Goal: Task Accomplishment & Management: Manage account settings

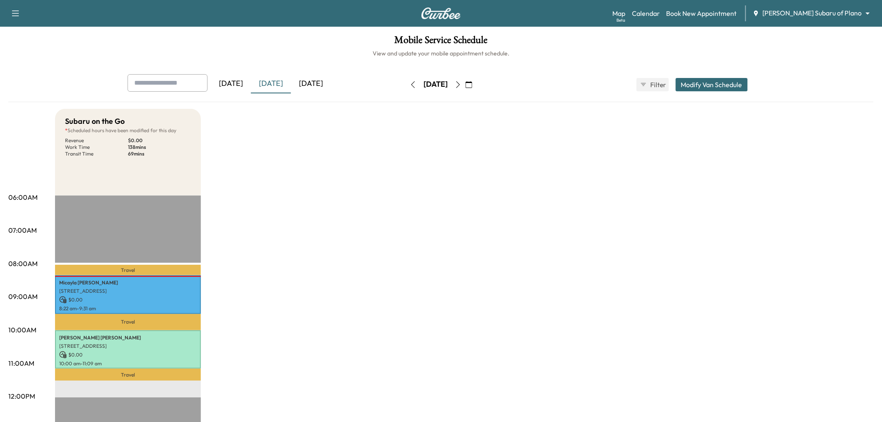
click at [465, 81] on button "button" at bounding box center [458, 84] width 14 height 13
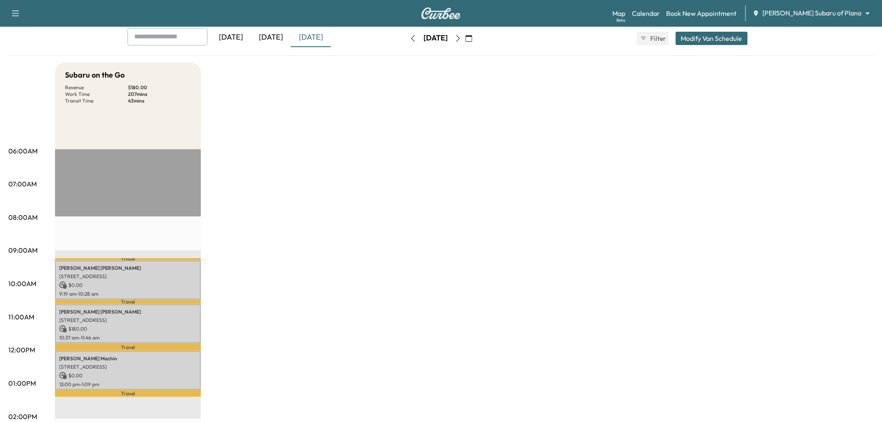
scroll to position [139, 0]
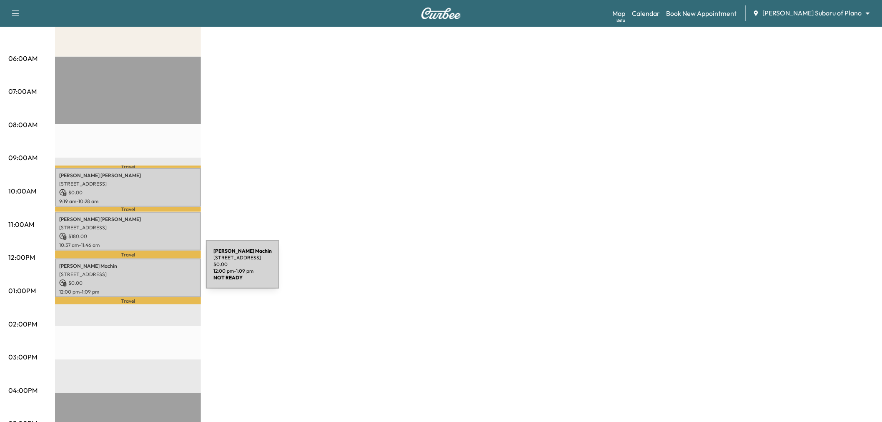
click at [143, 271] on p "6042 Breakpoint Trail, Dallas, TX 75252, USA" at bounding box center [128, 274] width 138 height 7
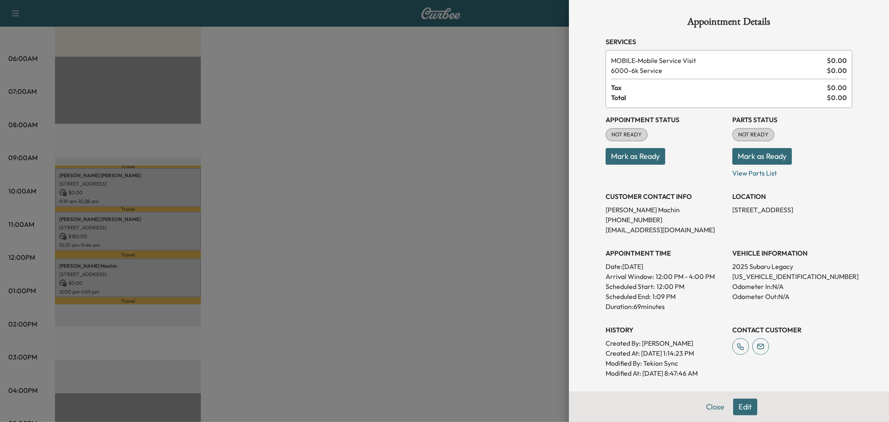
click at [156, 284] on div at bounding box center [444, 211] width 889 height 422
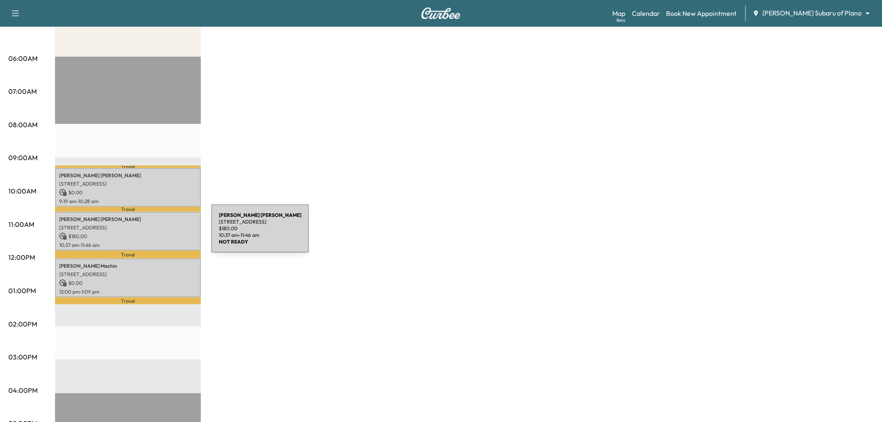
click at [149, 233] on p "$ 180.00" at bounding box center [128, 237] width 138 height 8
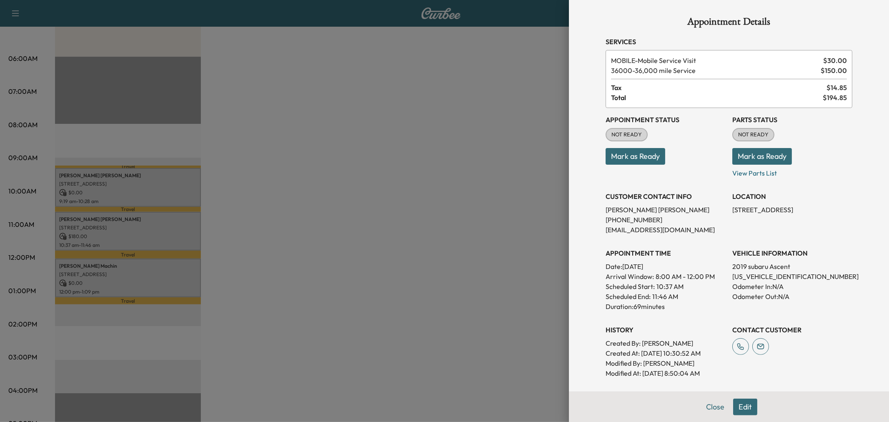
click at [149, 233] on div at bounding box center [444, 211] width 889 height 422
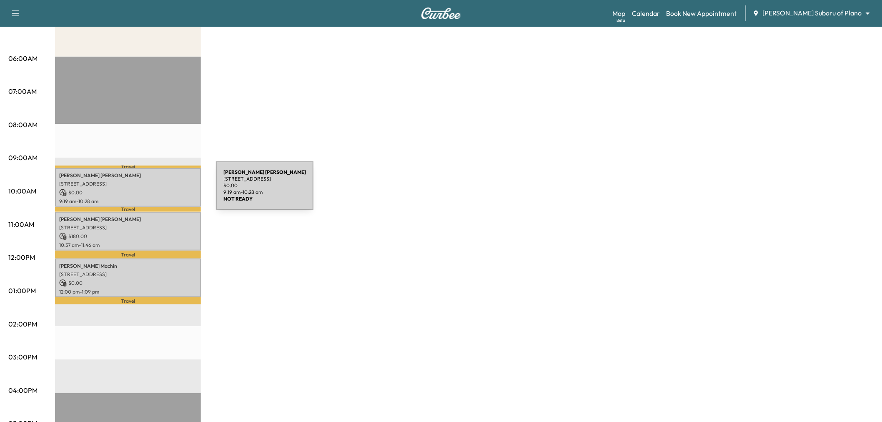
click at [153, 190] on p "$ 0.00" at bounding box center [128, 193] width 138 height 8
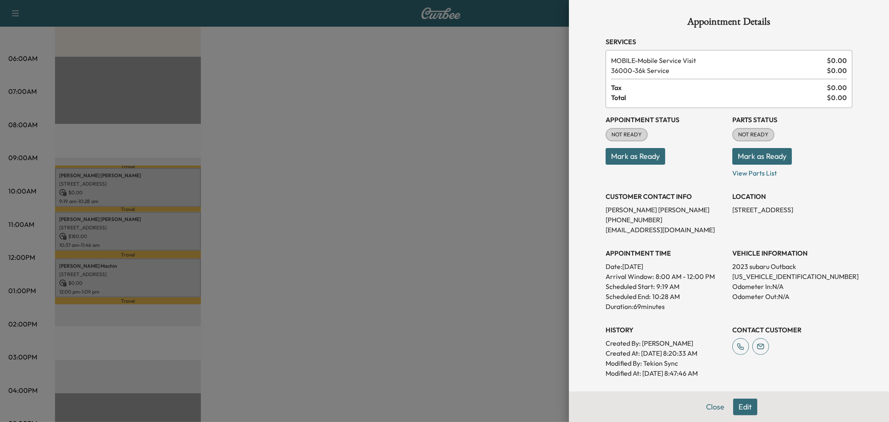
click at [153, 190] on div at bounding box center [444, 211] width 889 height 422
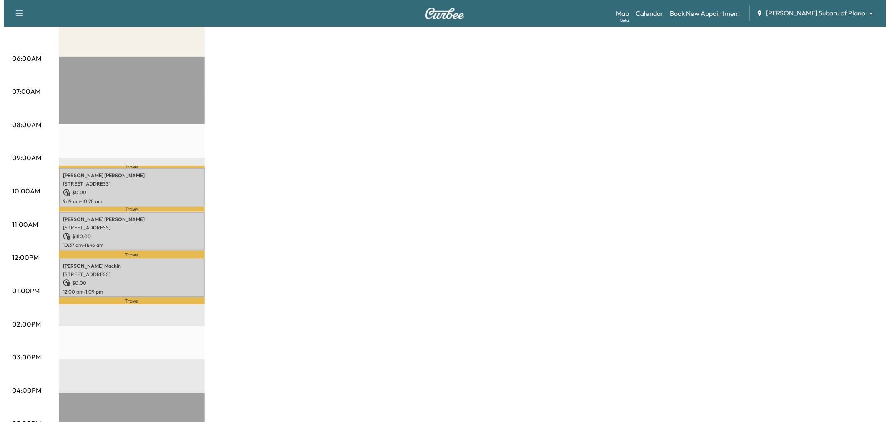
scroll to position [46, 0]
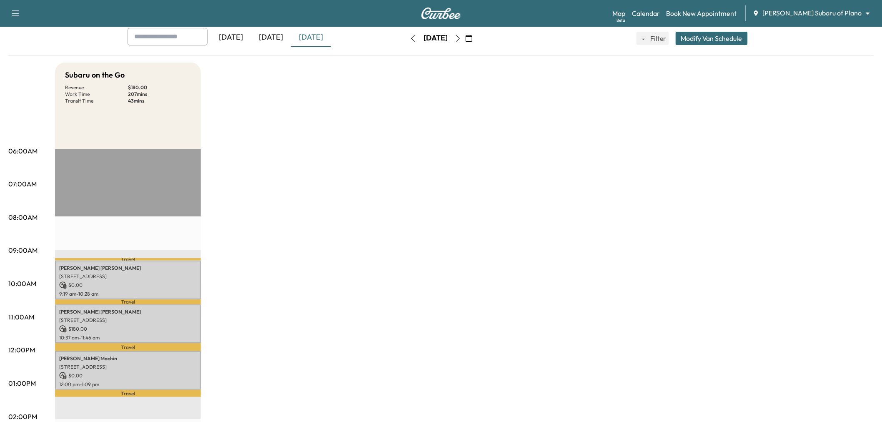
click at [703, 35] on button "Modify Van Schedule" at bounding box center [711, 38] width 72 height 13
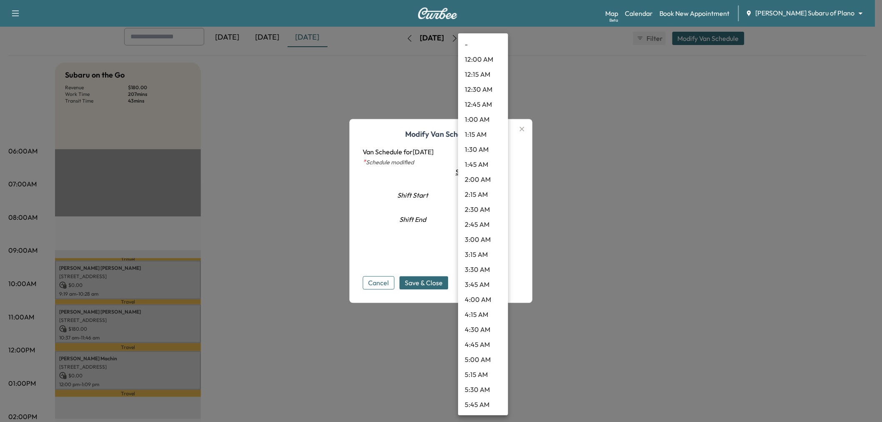
click at [468, 198] on body "Support Log Out Map Beta Calendar Book New Appointment Ewing Subaru of Plano **…" at bounding box center [441, 165] width 882 height 422
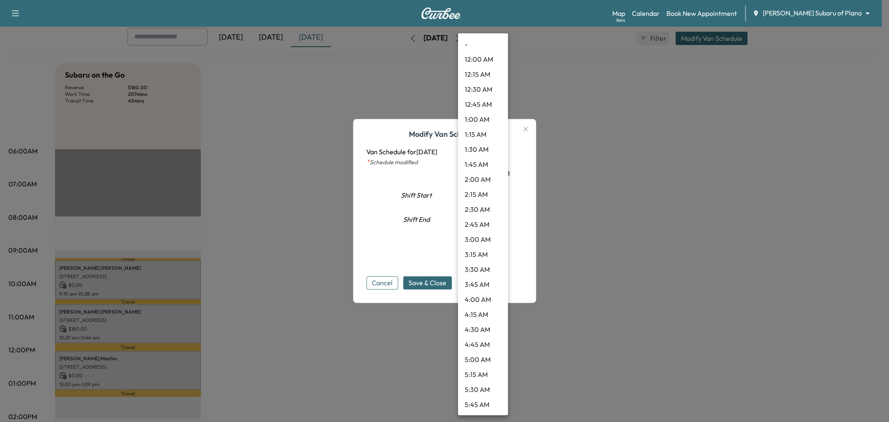
scroll to position [315, 0]
click at [482, 280] on li "9:00 AM" at bounding box center [483, 284] width 50 height 15
type input "*"
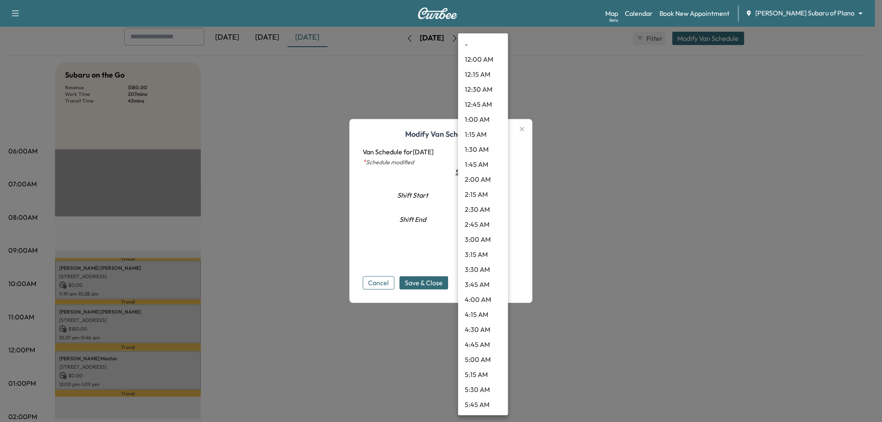
click at [473, 218] on body "Support Log Out Map Beta Calendar Book New Appointment Ewing Subaru of Plano **…" at bounding box center [441, 165] width 882 height 422
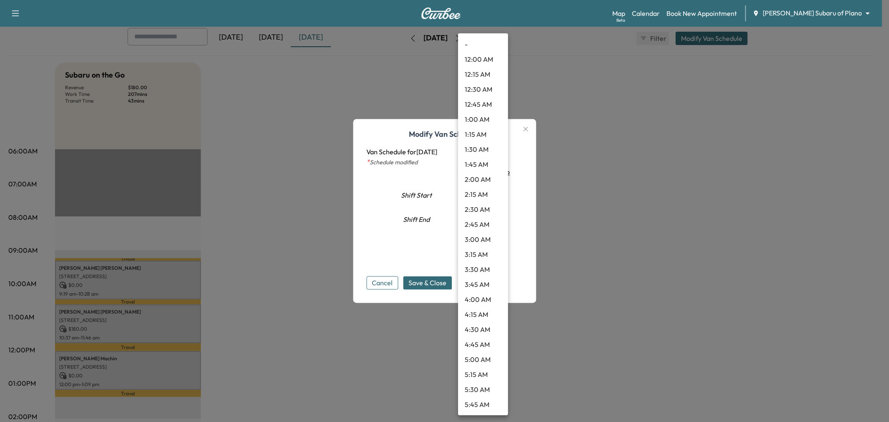
scroll to position [794, 0]
click at [482, 63] on li "1:15 PM" at bounding box center [483, 60] width 50 height 15
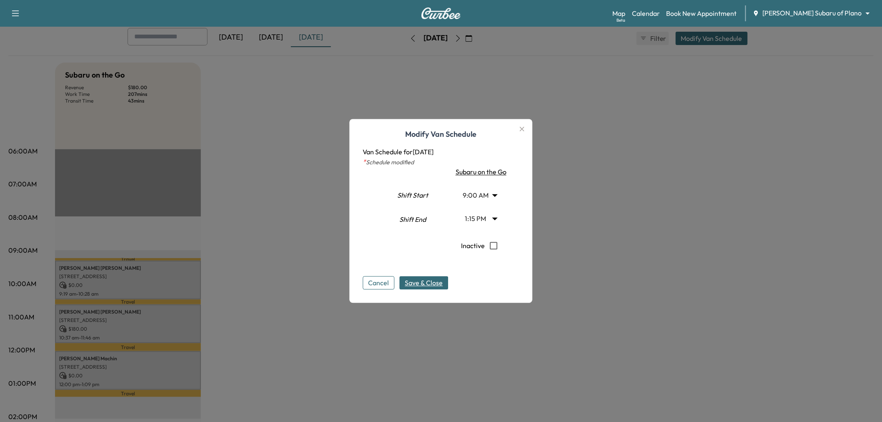
click at [434, 282] on span "Save & Close" at bounding box center [424, 283] width 38 height 10
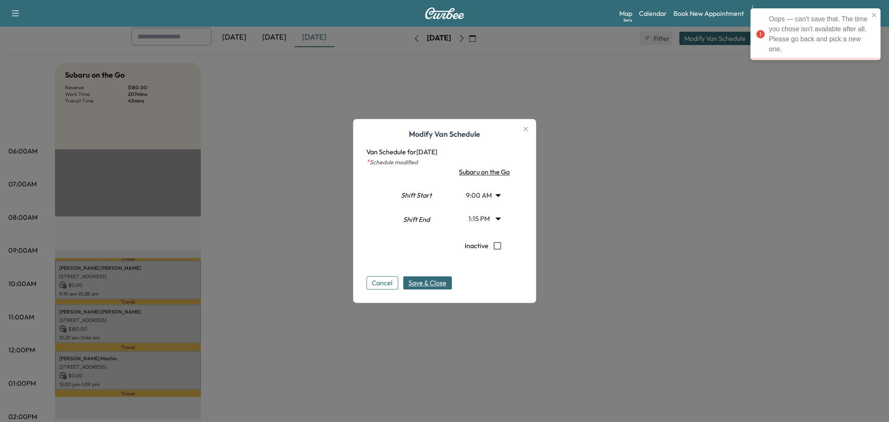
click at [483, 223] on body "Oops — can't save that. The time you chose isn't available after all. Please go…" at bounding box center [444, 165] width 889 height 422
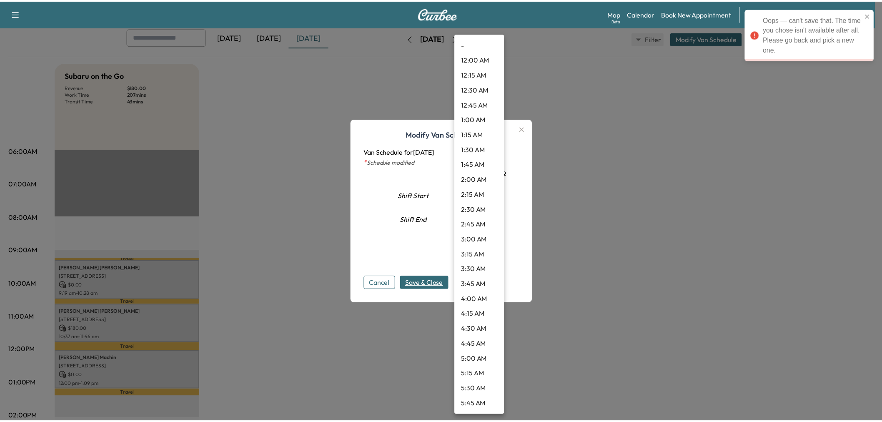
scroll to position [630, 0]
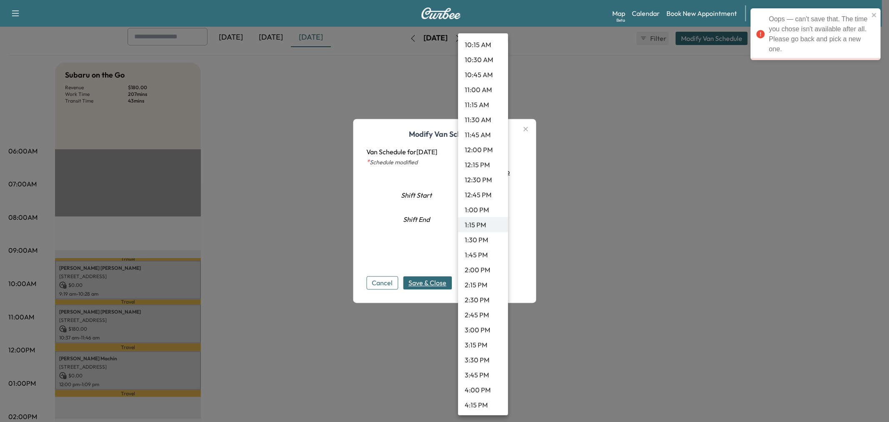
click at [482, 235] on li "1:30 PM" at bounding box center [483, 239] width 50 height 15
type input "****"
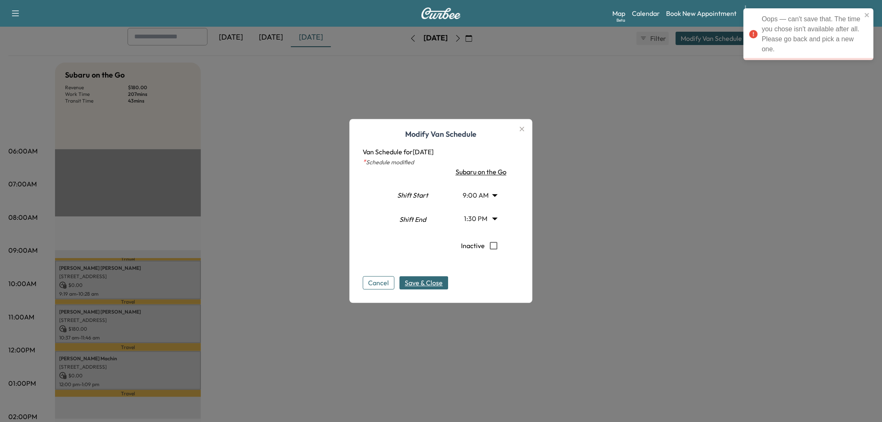
click at [430, 281] on span "Save & Close" at bounding box center [424, 283] width 38 height 10
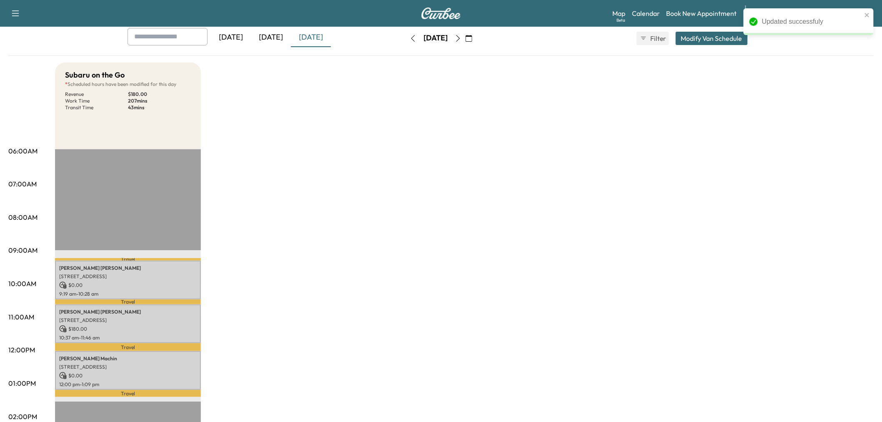
click at [445, 294] on div "Subaru on the Go * Scheduled hours have been modified for this day Revenue $ 18…" at bounding box center [464, 375] width 818 height 625
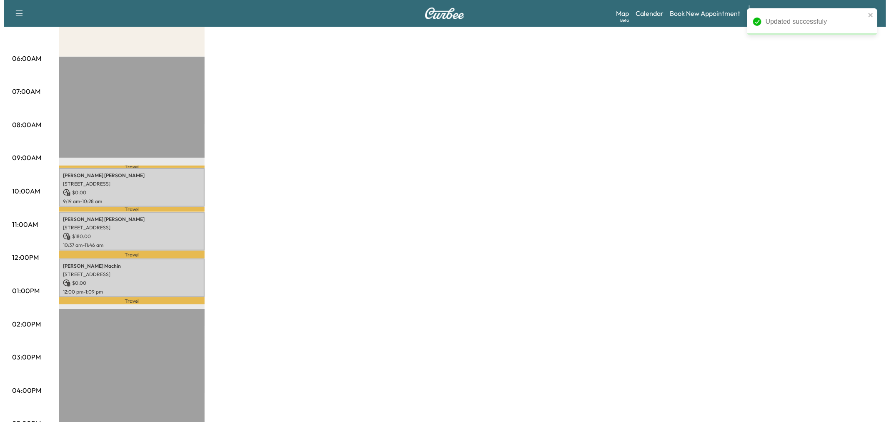
scroll to position [93, 0]
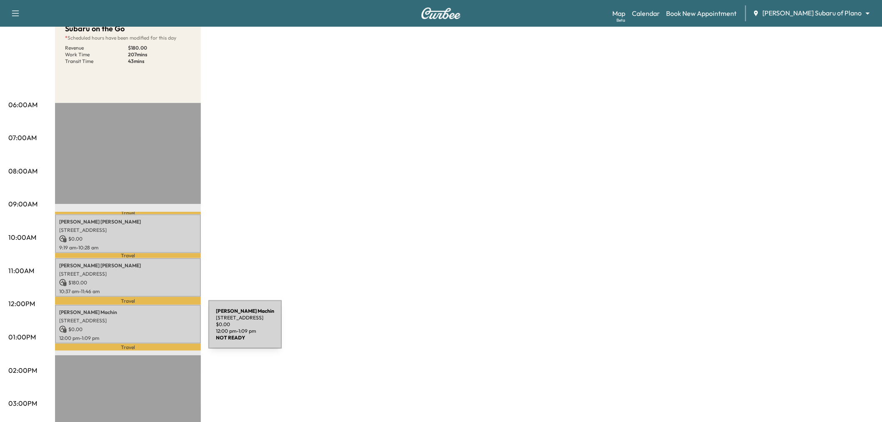
click at [146, 329] on p "$ 0.00" at bounding box center [128, 329] width 138 height 8
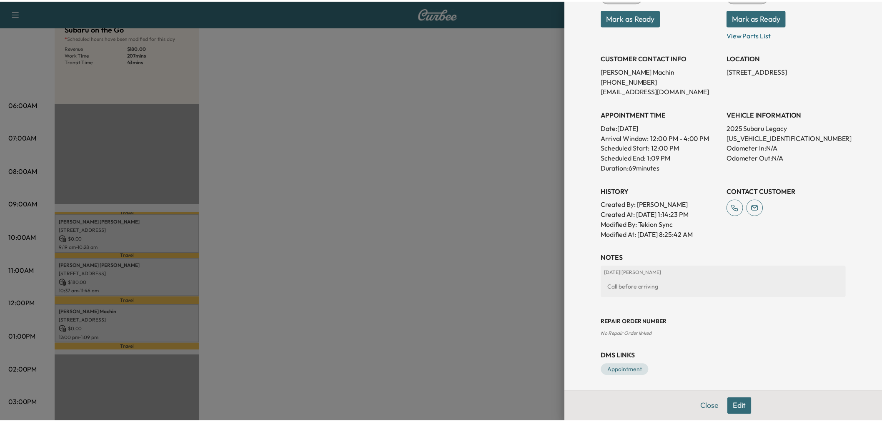
scroll to position [140, 0]
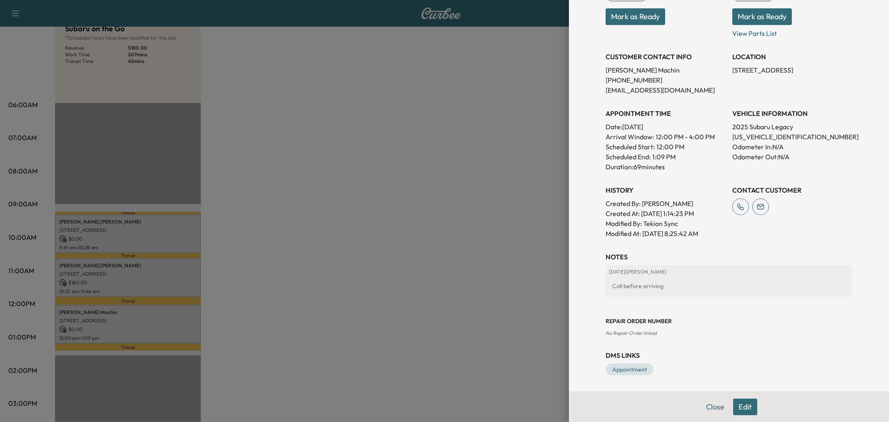
click at [494, 274] on div at bounding box center [444, 211] width 889 height 422
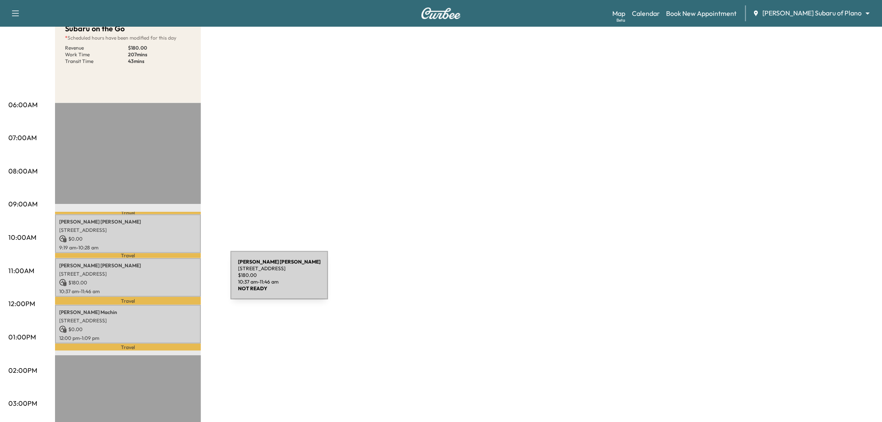
click at [168, 280] on p "$ 180.00" at bounding box center [128, 283] width 138 height 8
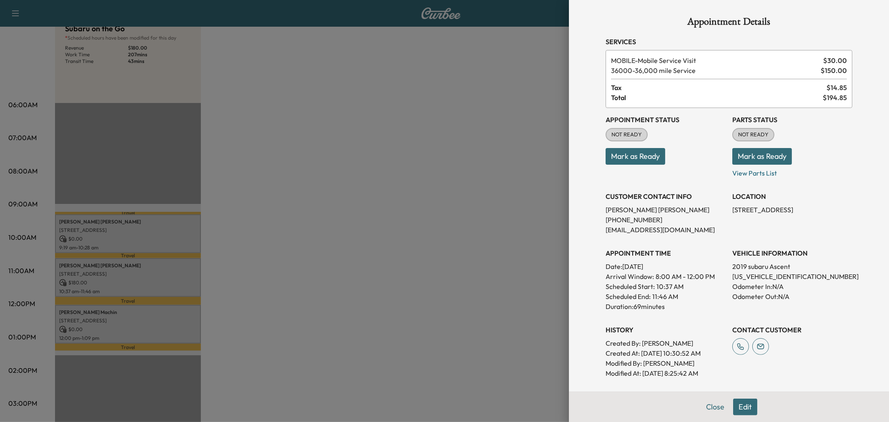
click at [168, 280] on div at bounding box center [444, 211] width 889 height 422
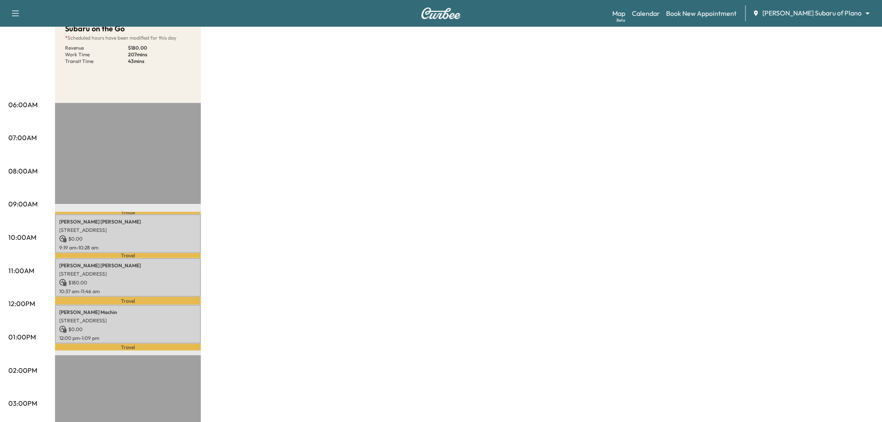
click at [308, 234] on div "Subaru on the Go * Scheduled hours have been modified for this day Revenue $ 18…" at bounding box center [464, 328] width 818 height 625
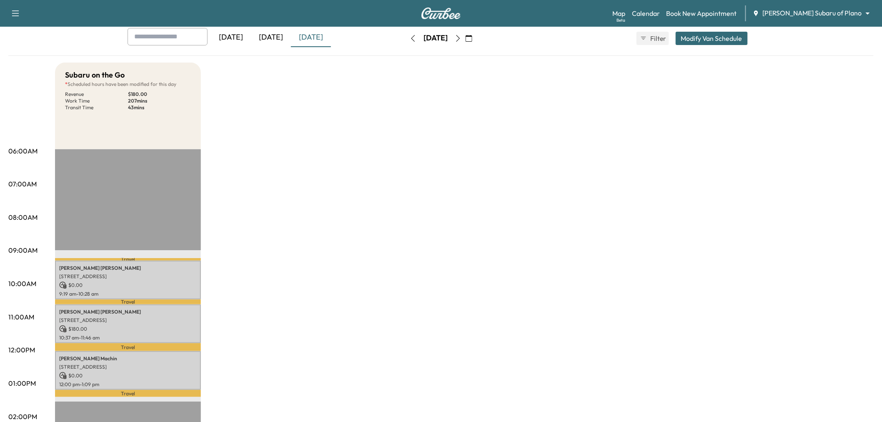
scroll to position [139, 0]
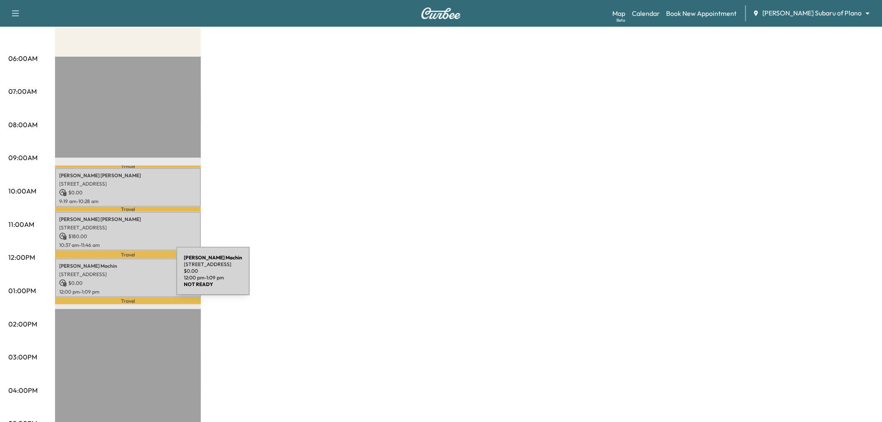
click at [114, 279] on p "$ 0.00" at bounding box center [128, 283] width 138 height 8
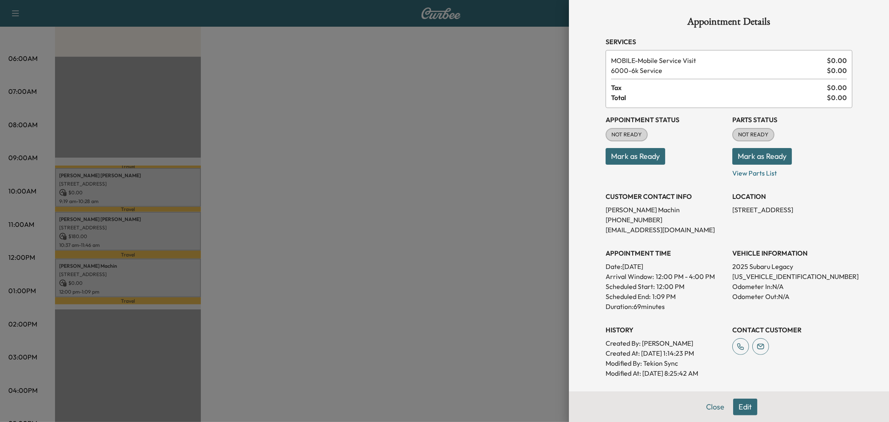
click at [114, 276] on div at bounding box center [444, 211] width 889 height 422
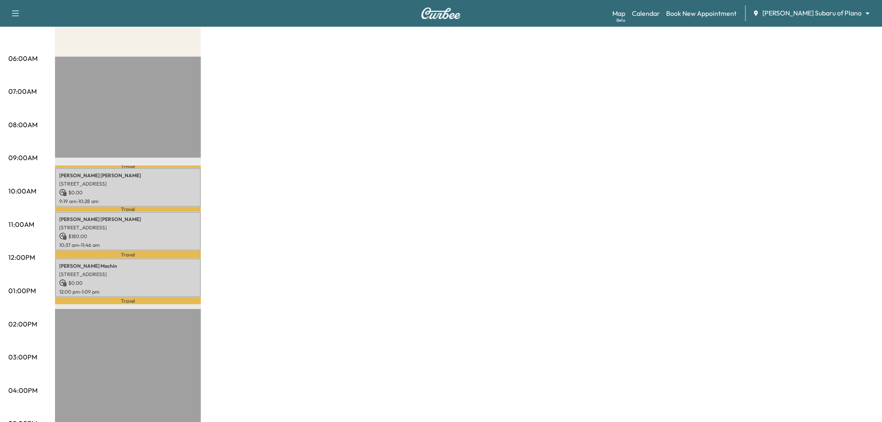
scroll to position [0, 0]
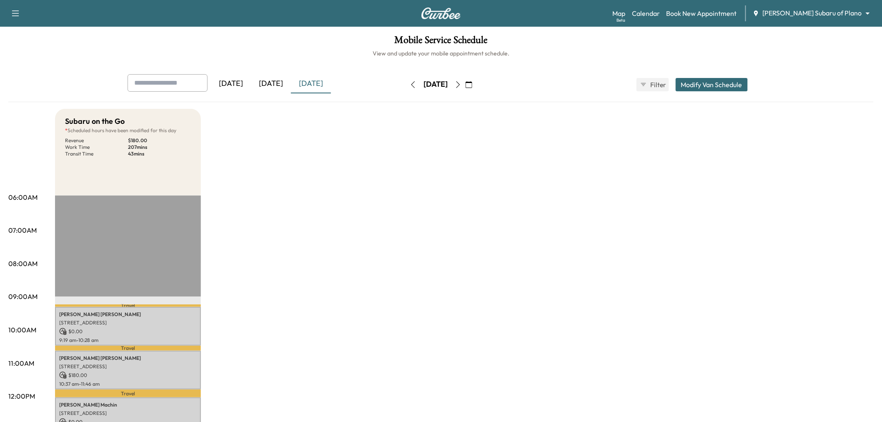
click at [461, 82] on icon "button" at bounding box center [458, 84] width 7 height 7
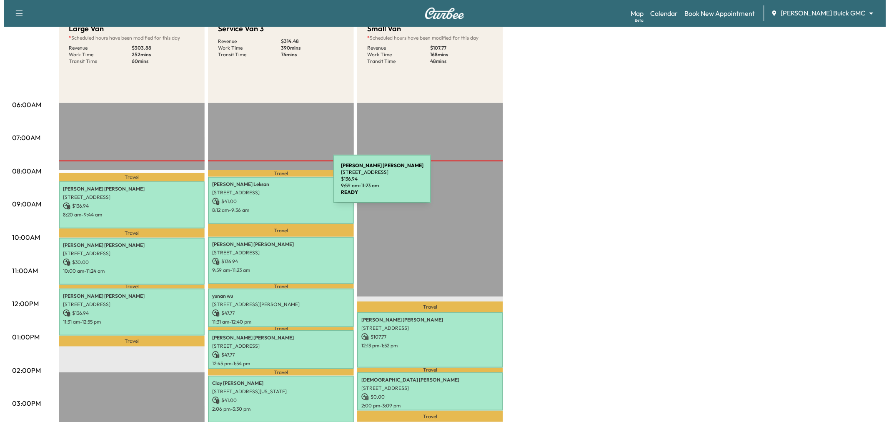
scroll to position [139, 0]
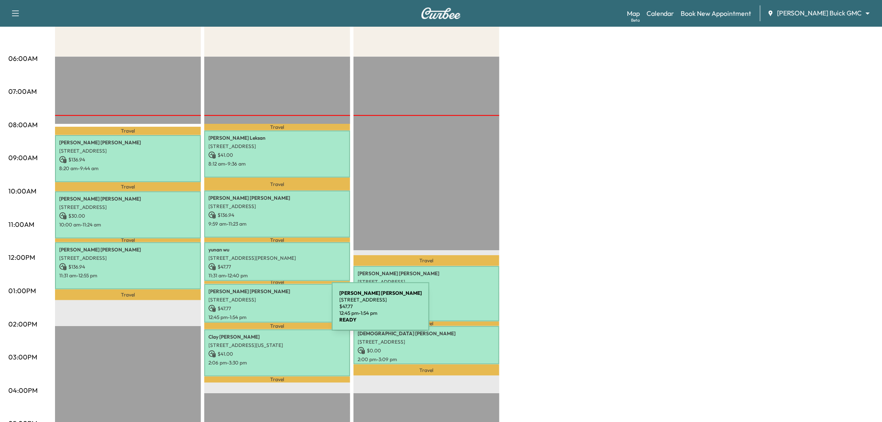
click at [269, 314] on p "12:45 pm - 1:54 pm" at bounding box center [277, 317] width 138 height 7
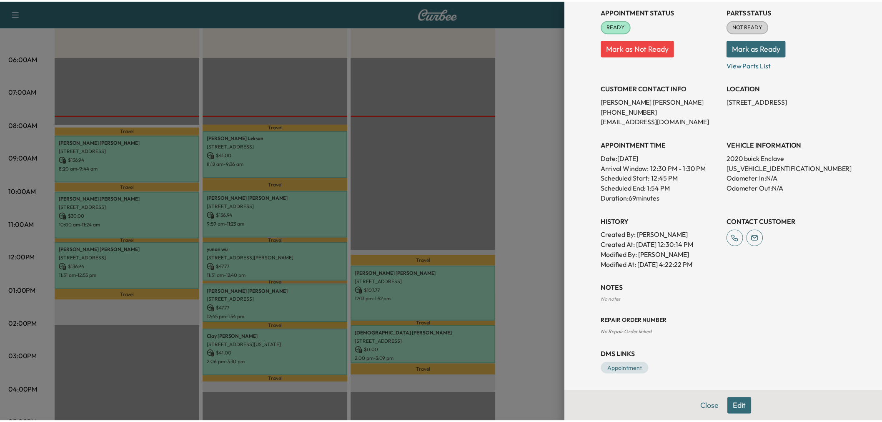
scroll to position [0, 0]
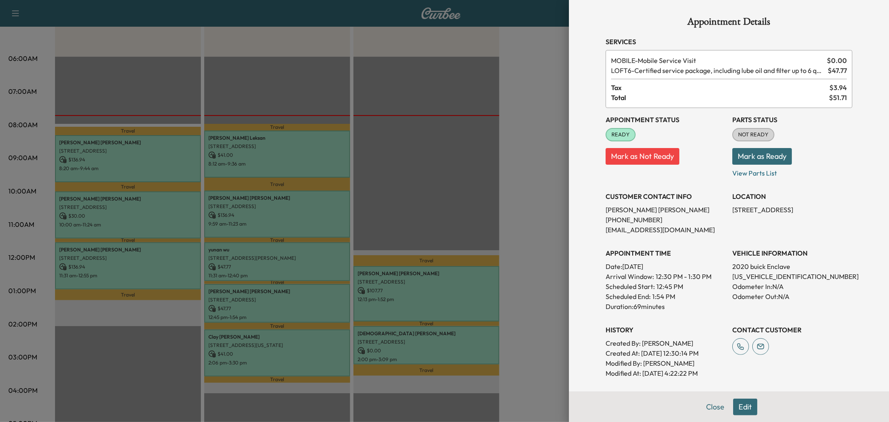
click at [385, 174] on div at bounding box center [444, 211] width 889 height 422
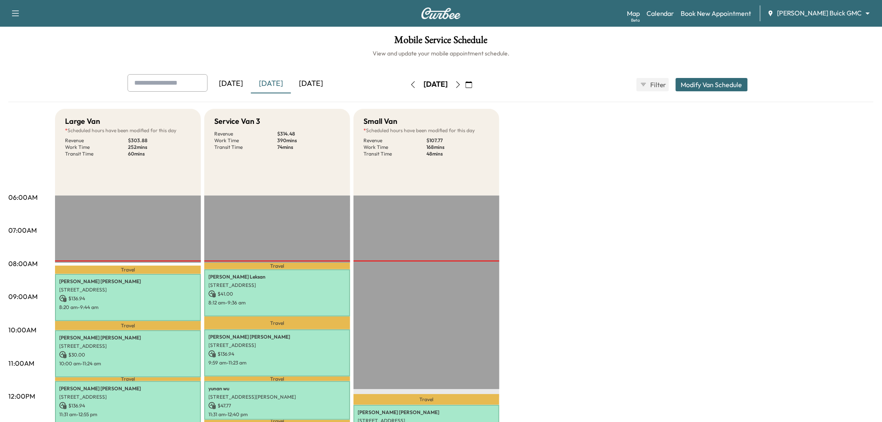
click at [708, 85] on button "Modify Van Schedule" at bounding box center [711, 84] width 72 height 13
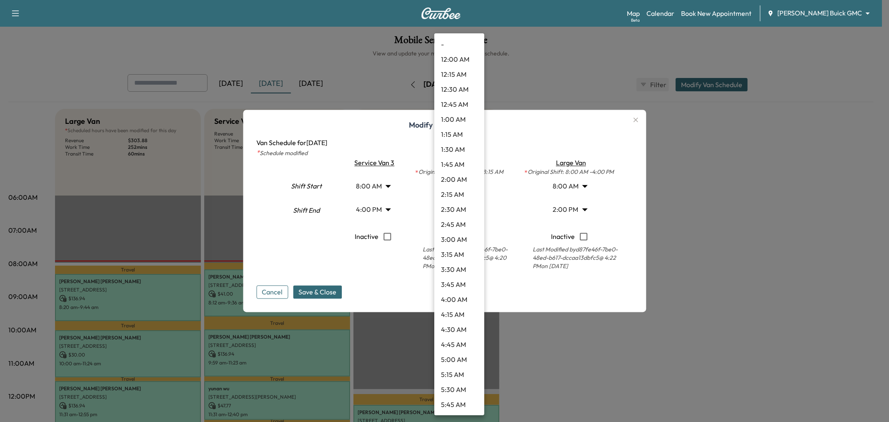
click at [465, 187] on body "Support Log Out Map Beta Calendar Book New Appointment [PERSON_NAME] Buick GMC …" at bounding box center [444, 211] width 889 height 422
click at [451, 118] on li "10:00 AM" at bounding box center [459, 119] width 50 height 15
type input "**"
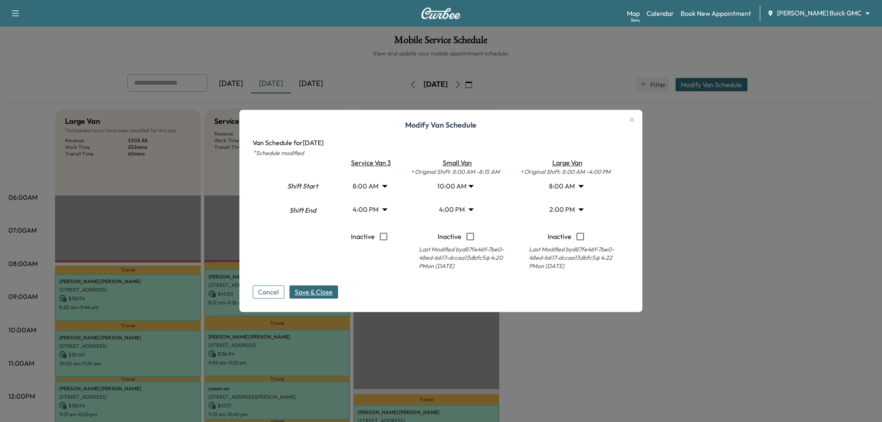
click at [328, 288] on span "Save & Close" at bounding box center [314, 292] width 38 height 10
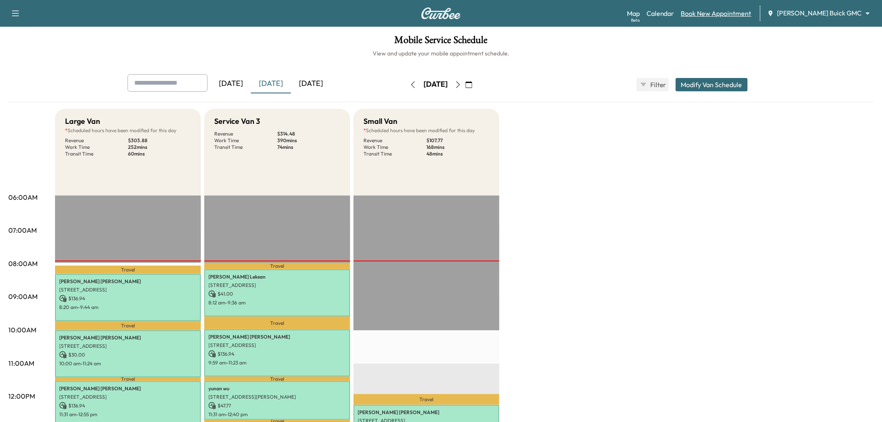
click at [738, 14] on link "Book New Appointment" at bounding box center [716, 13] width 70 height 10
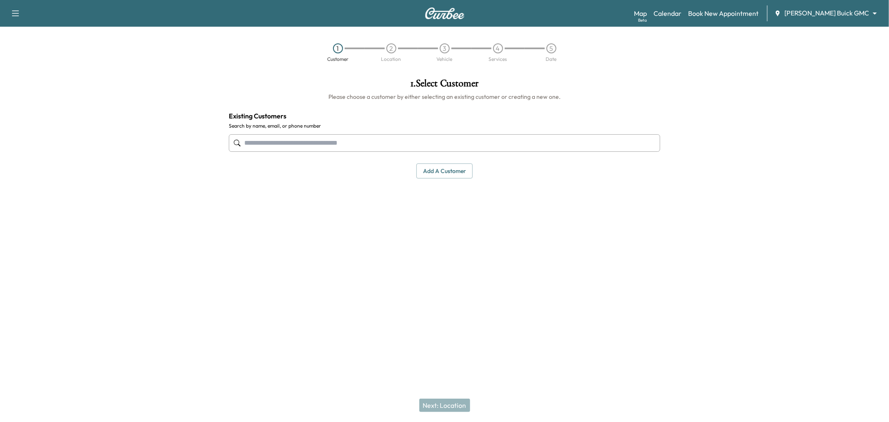
click at [336, 135] on input "text" at bounding box center [444, 143] width 431 height 18
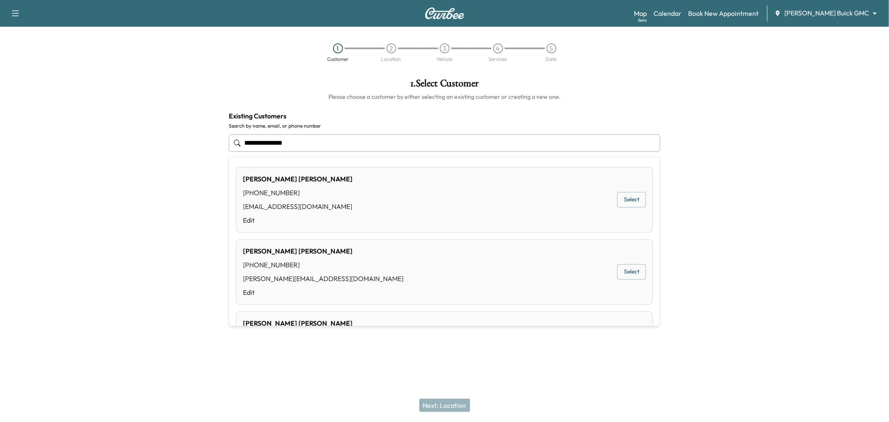
type input "**********"
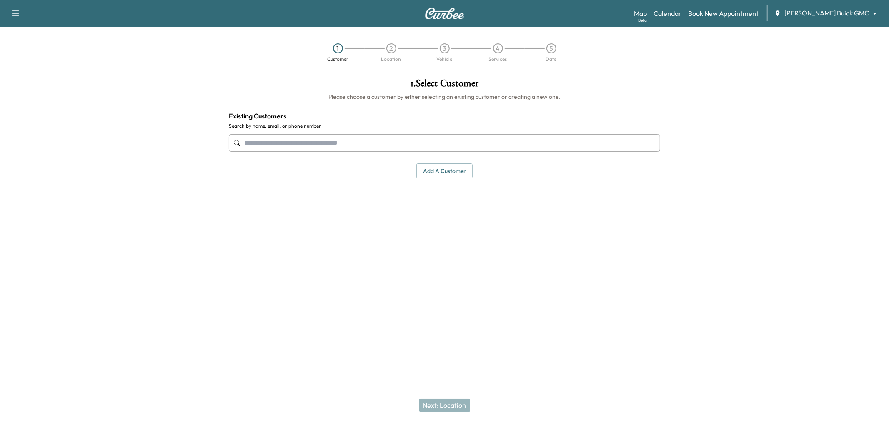
click at [301, 134] on input "text" at bounding box center [444, 143] width 431 height 18
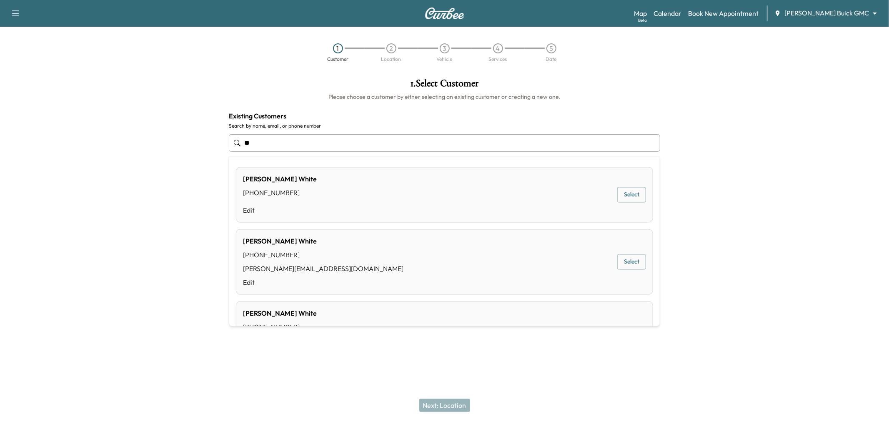
type input "*"
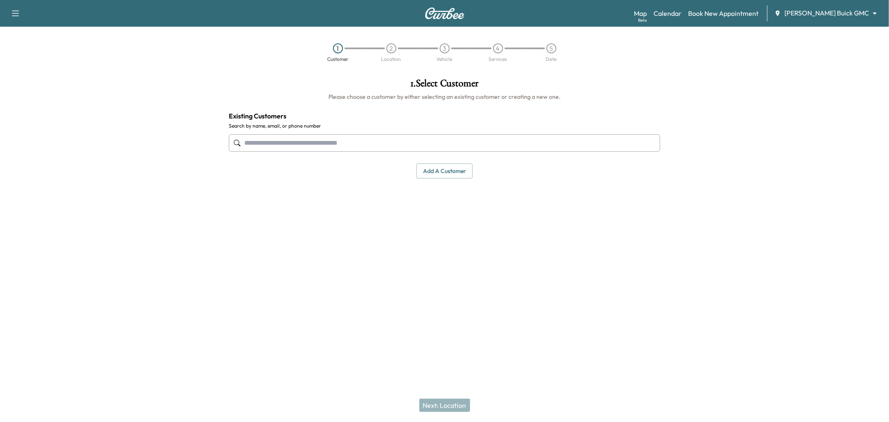
click at [290, 143] on input "text" at bounding box center [444, 143] width 431 height 18
paste input "**********"
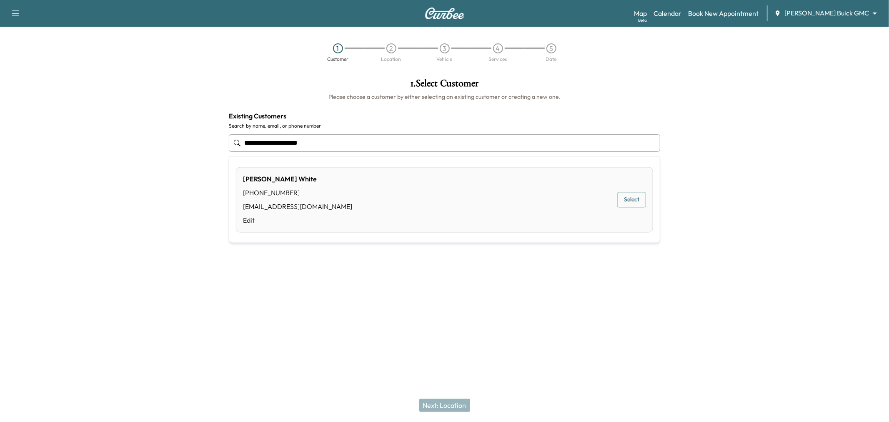
click at [627, 200] on button "Select" at bounding box center [631, 199] width 29 height 15
type input "**********"
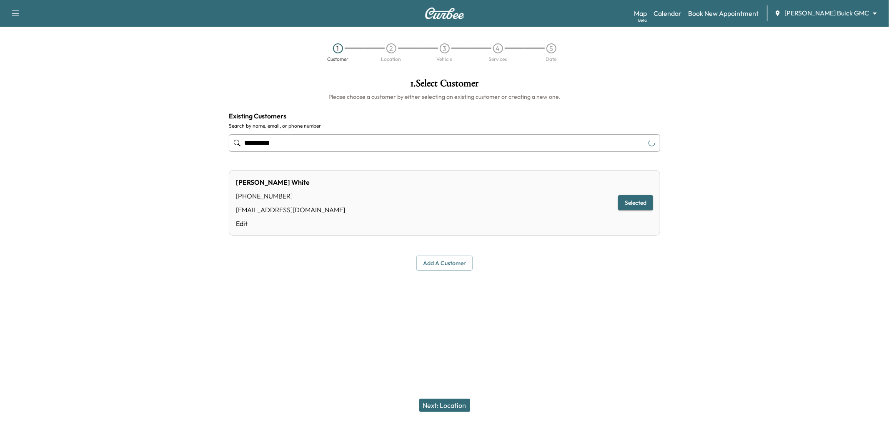
click at [444, 404] on button "Next: Location" at bounding box center [444, 404] width 51 height 13
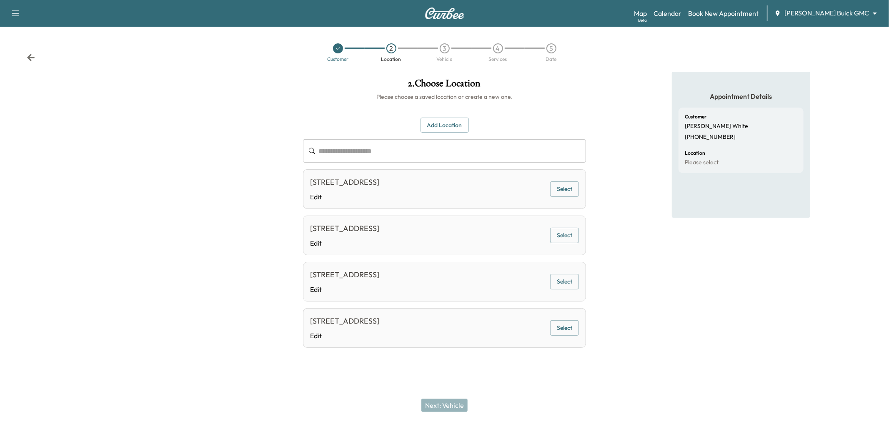
click at [580, 185] on div "1452 ROYAL OAKS DR, FRISCO, TX 75036, USA Edit Select" at bounding box center [444, 189] width 283 height 40
click at [568, 188] on button "Select" at bounding box center [564, 188] width 29 height 15
click at [438, 403] on button "Next: Vehicle" at bounding box center [444, 404] width 46 height 13
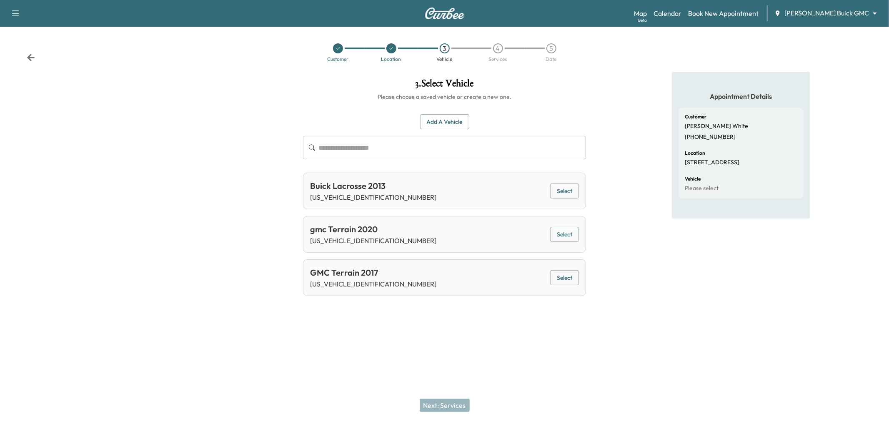
click at [559, 232] on button "Select" at bounding box center [564, 234] width 29 height 15
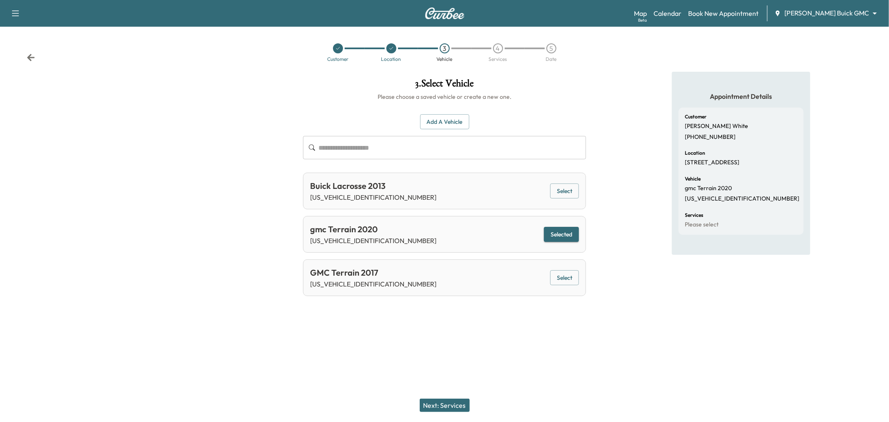
click at [439, 402] on button "Next: Services" at bounding box center [445, 404] width 50 height 13
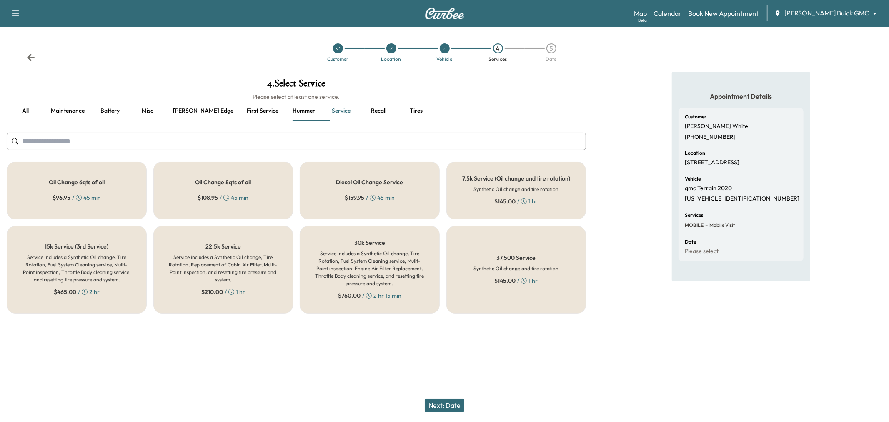
click at [111, 112] on button "Battery" at bounding box center [110, 111] width 38 height 20
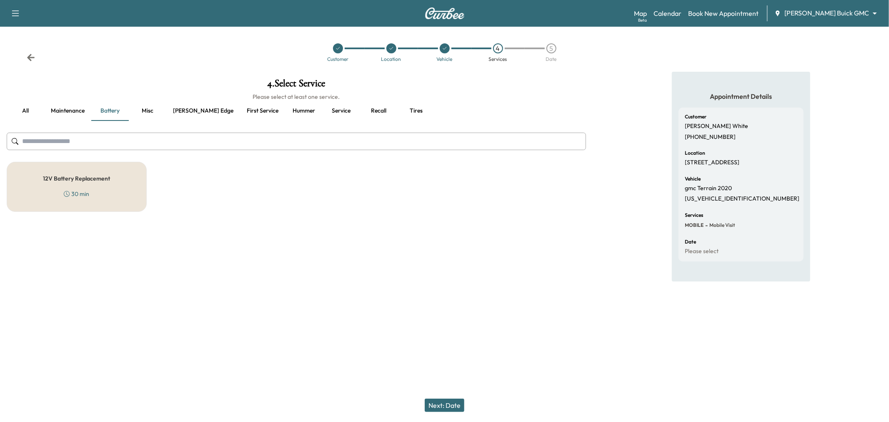
click at [104, 193] on div "12V Battery Replacement 30 min" at bounding box center [77, 187] width 140 height 50
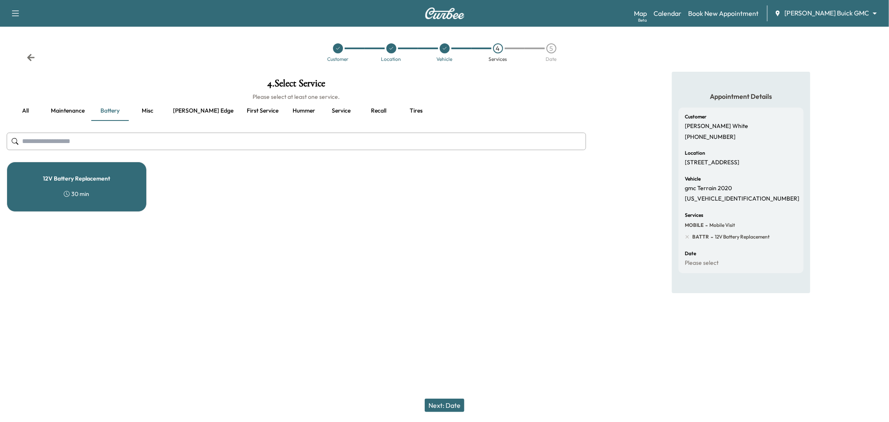
click at [448, 403] on button "Next: Date" at bounding box center [445, 404] width 40 height 13
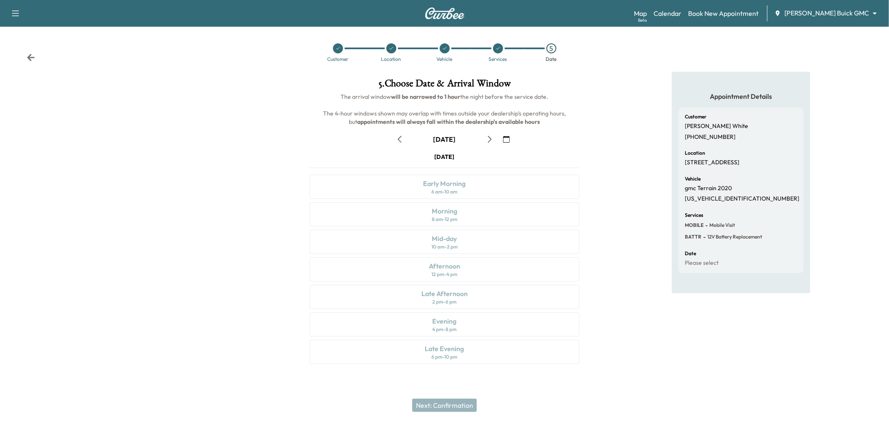
click at [400, 142] on icon "button" at bounding box center [399, 139] width 7 height 7
click at [496, 245] on div "Mid-day 10 am - 2 pm" at bounding box center [445, 242] width 270 height 24
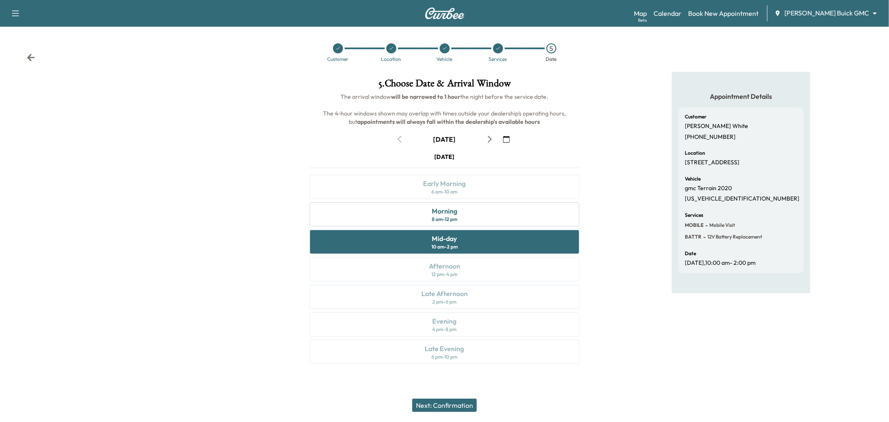
click at [458, 403] on button "Next: Confirmation" at bounding box center [444, 404] width 65 height 13
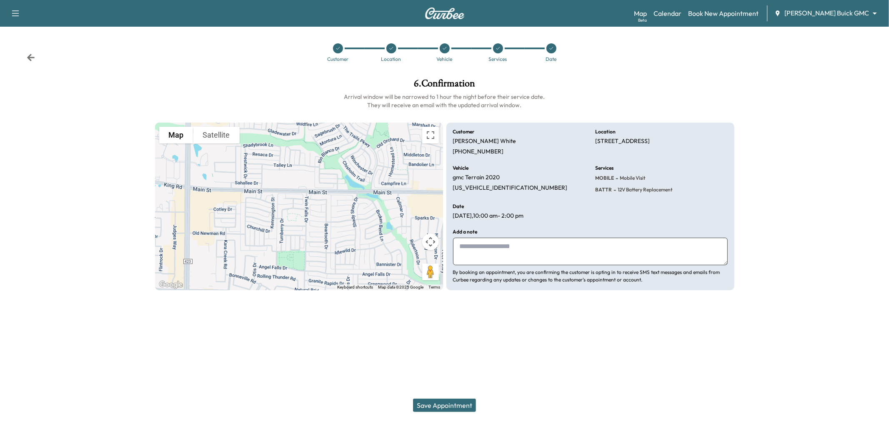
click at [446, 403] on button "Save Appointment" at bounding box center [444, 404] width 63 height 13
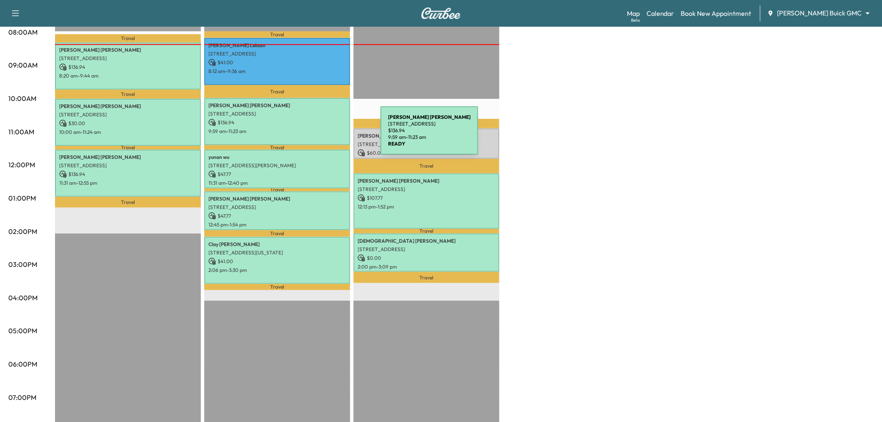
scroll to position [185, 0]
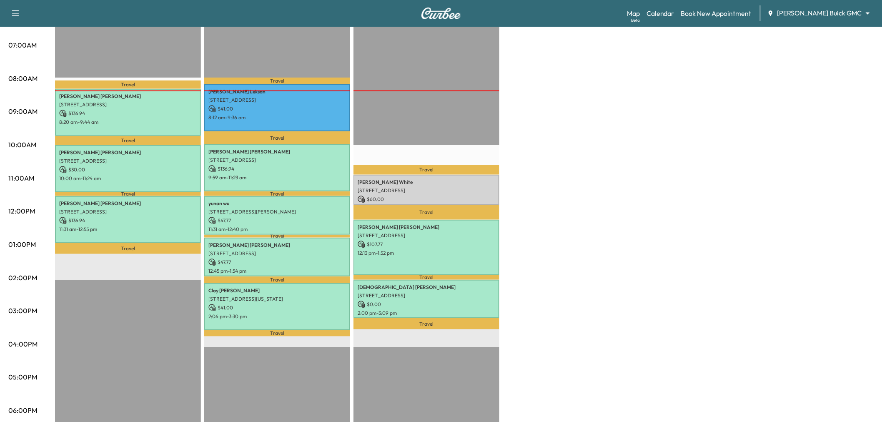
click at [429, 183] on div "Dave White 1452 ROYAL OAKS DR, FRISCO, TX 75036, USA $ 60.00 10:53 am - 11:47 am" at bounding box center [426, 190] width 146 height 30
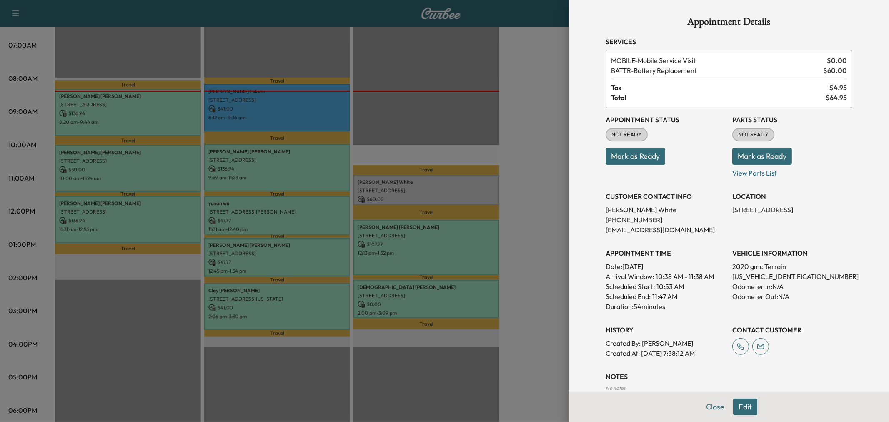
click at [621, 158] on button "Mark as Ready" at bounding box center [635, 156] width 60 height 17
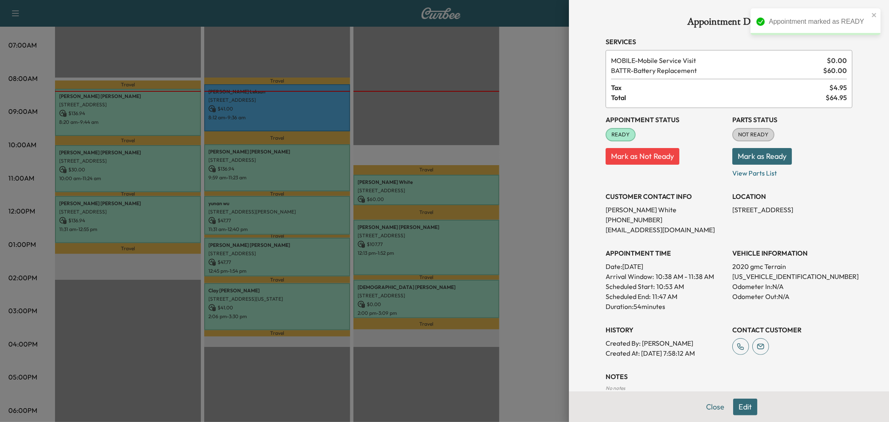
click at [540, 169] on div at bounding box center [444, 211] width 889 height 422
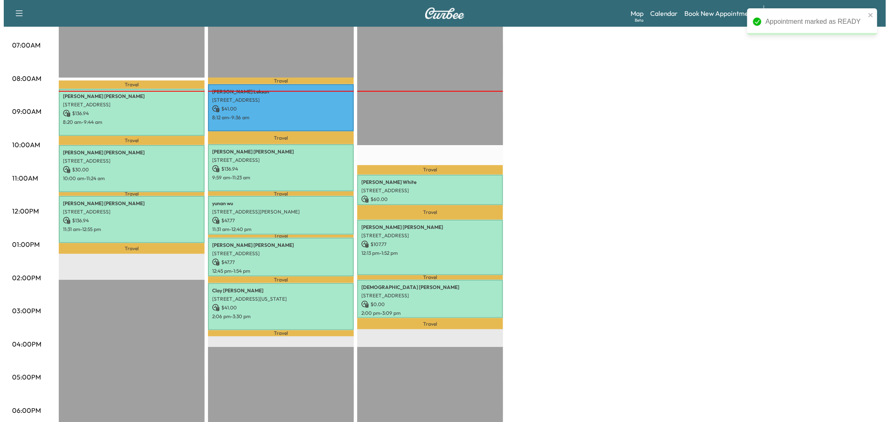
scroll to position [0, 0]
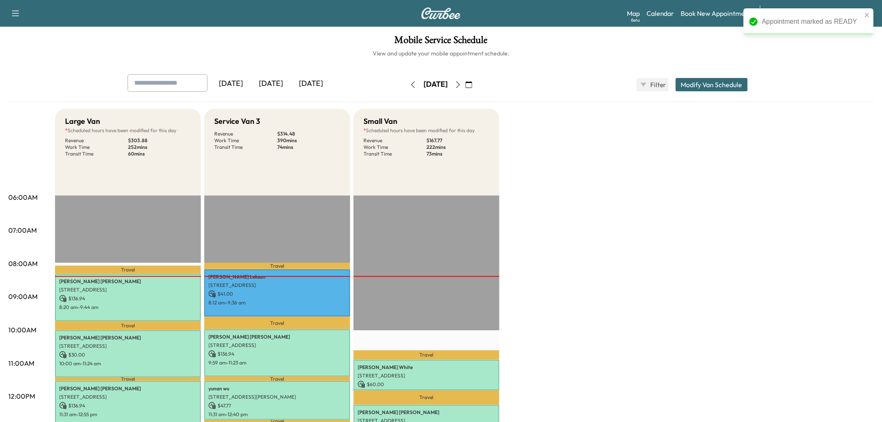
click at [705, 88] on button "Modify Van Schedule" at bounding box center [711, 84] width 72 height 13
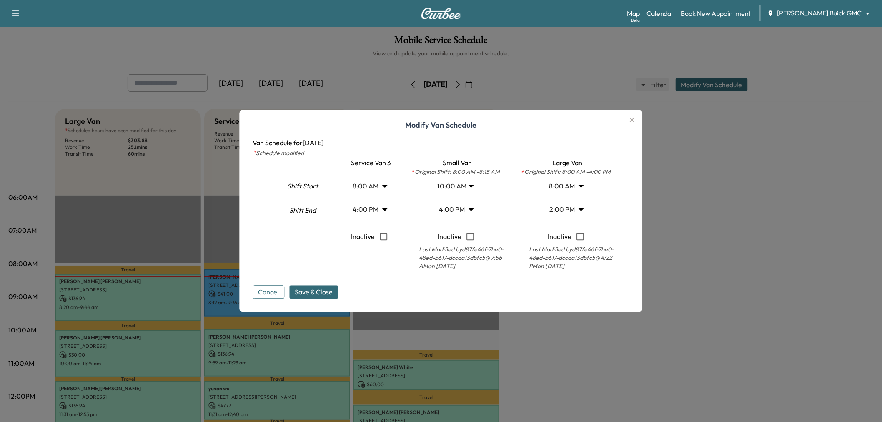
click at [459, 183] on body "Support Log Out Map Beta Calendar Book New Appointment Ewing Buick GMC ********…" at bounding box center [441, 211] width 882 height 422
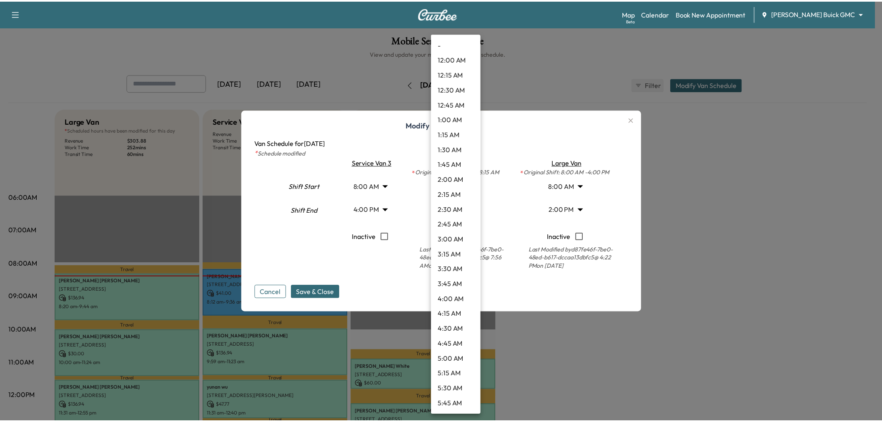
scroll to position [435, 0]
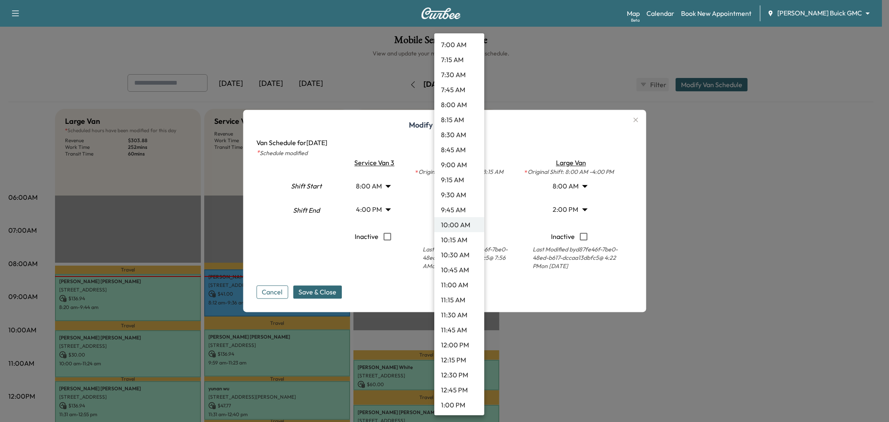
click at [467, 253] on li "10:30 AM" at bounding box center [459, 254] width 50 height 15
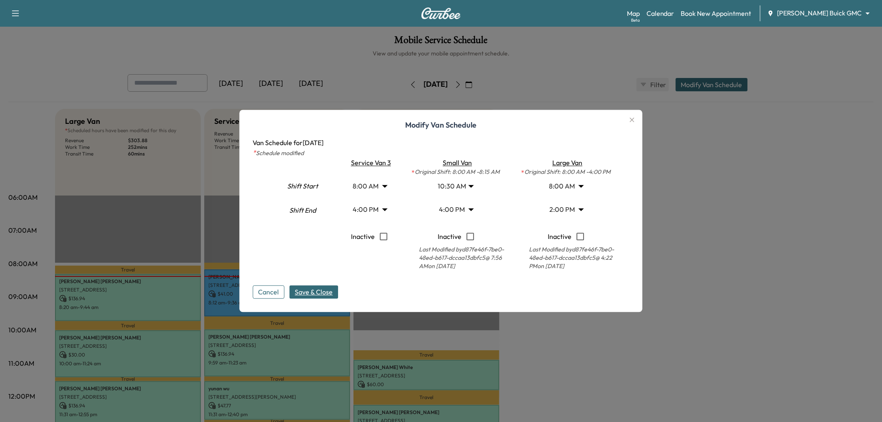
click at [324, 290] on span "Save & Close" at bounding box center [314, 292] width 38 height 10
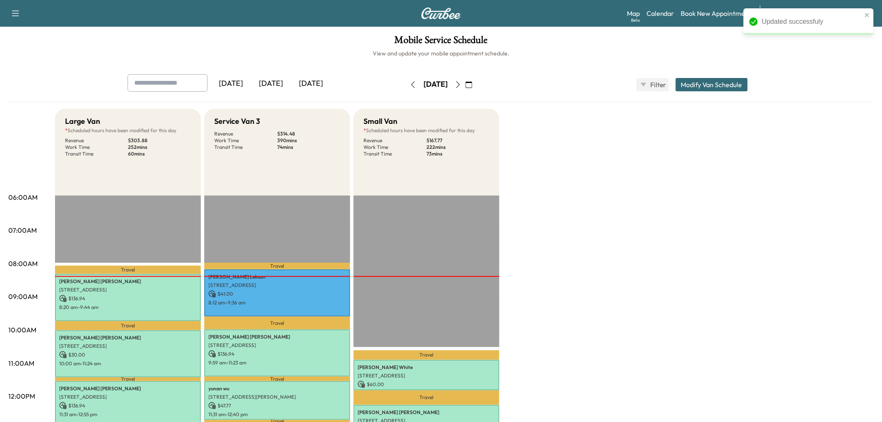
click at [604, 289] on div "Large Van * Scheduled hours have been modified for this day Revenue $ 303.88 Wo…" at bounding box center [464, 421] width 818 height 625
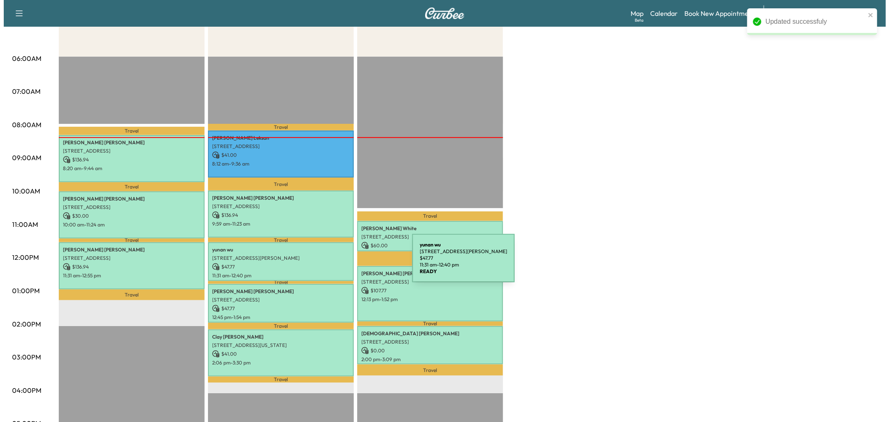
scroll to position [0, 0]
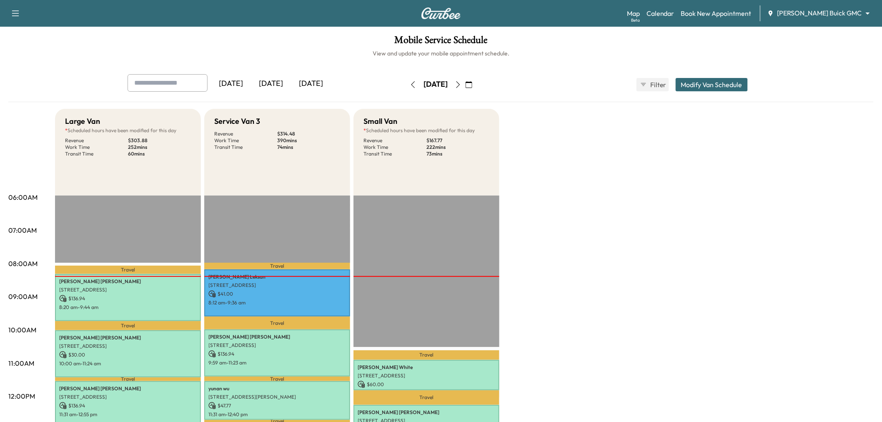
click at [461, 87] on icon "button" at bounding box center [458, 84] width 7 height 7
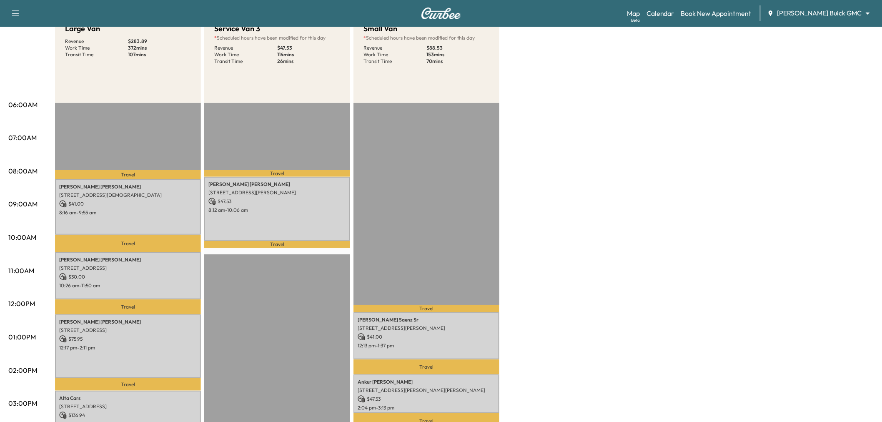
scroll to position [185, 0]
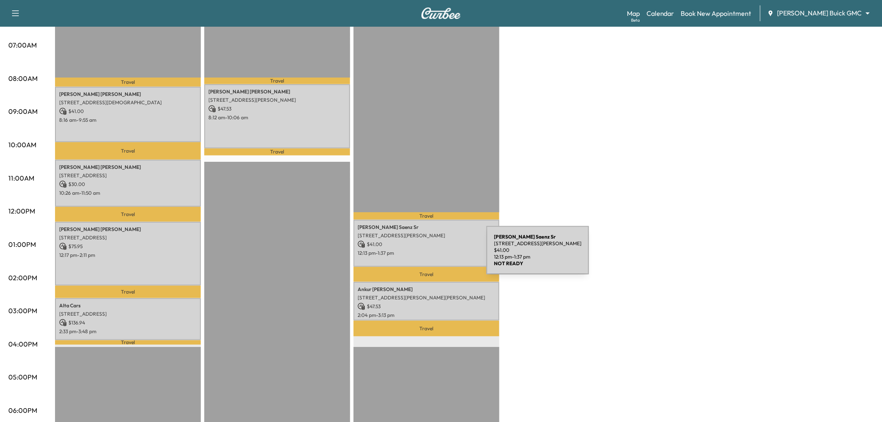
click at [433, 259] on div "Anthony Saenz Sr 8900 President George Bush Tpke, Dallas, TX 75252, USA $ 41.00…" at bounding box center [426, 243] width 146 height 47
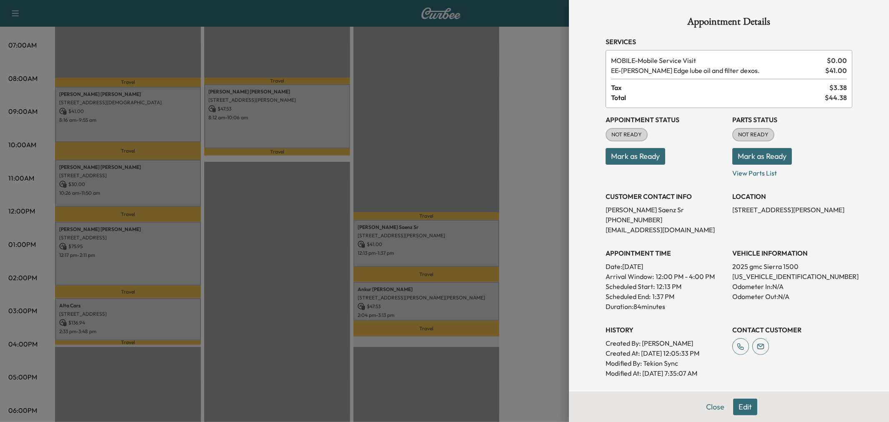
click at [428, 257] on div at bounding box center [444, 211] width 889 height 422
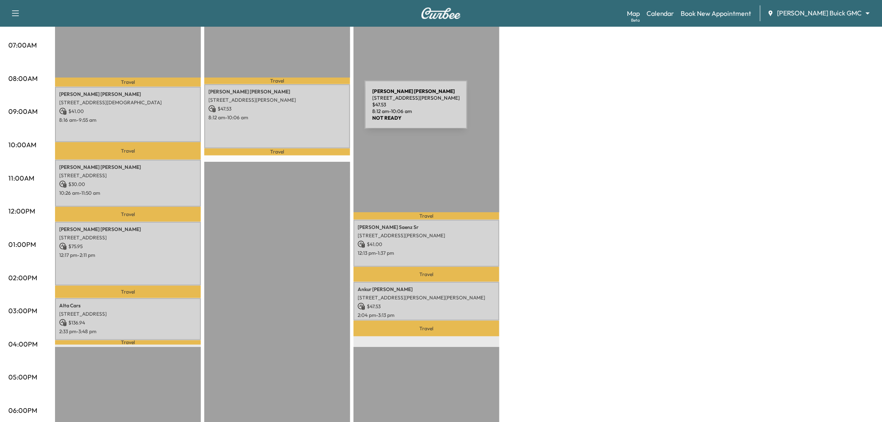
click at [289, 106] on p "$ 47.53" at bounding box center [277, 109] width 138 height 8
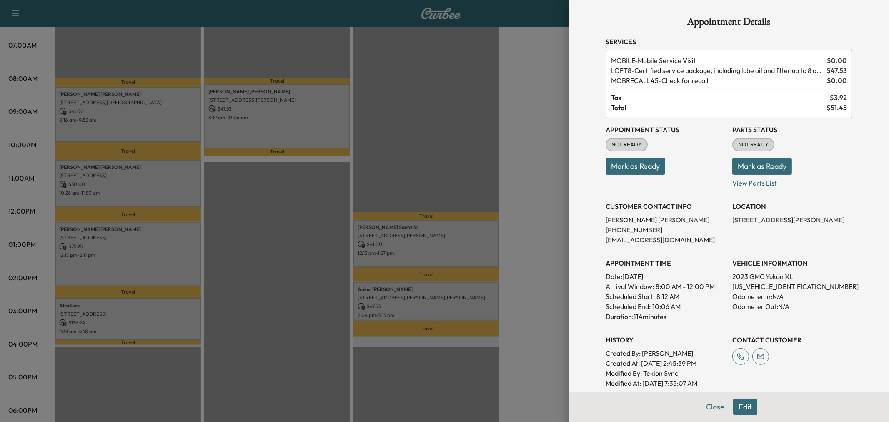
click at [289, 109] on div at bounding box center [444, 211] width 889 height 422
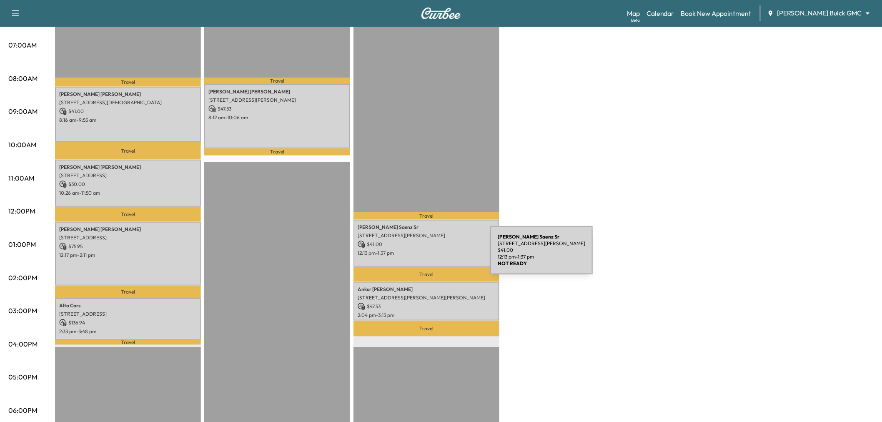
click at [428, 252] on p "12:13 pm - 1:37 pm" at bounding box center [427, 253] width 138 height 7
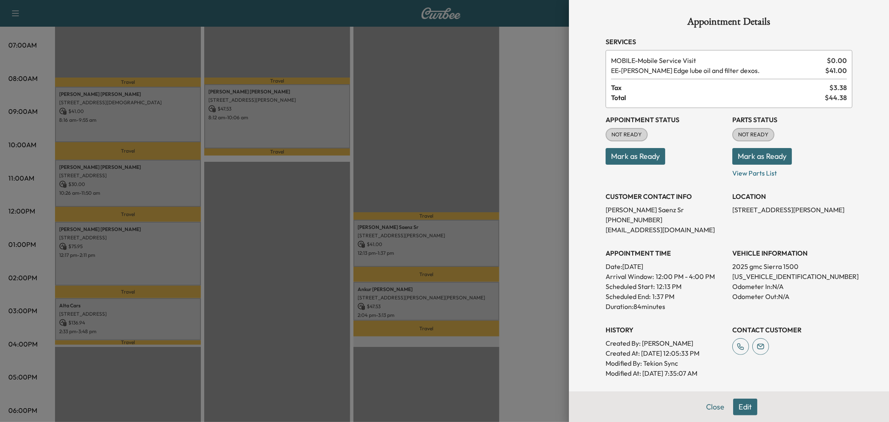
click at [432, 252] on div at bounding box center [444, 211] width 889 height 422
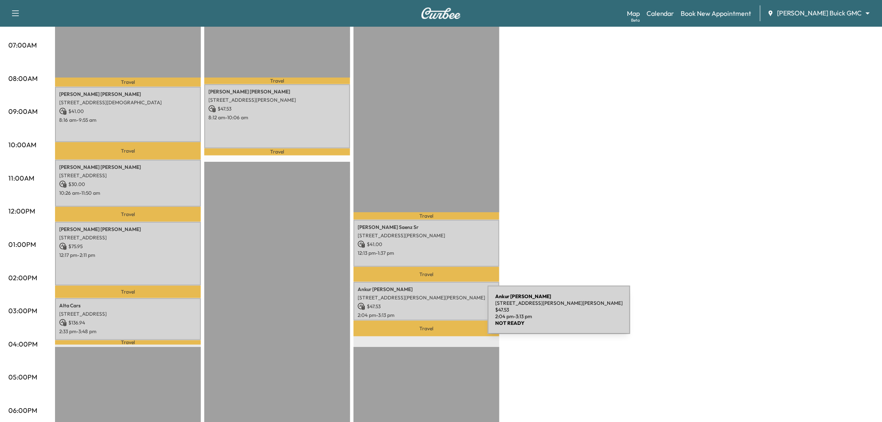
click at [425, 315] on div "Ankur Patoliya 1305 Hodge Street, McKinney, TX 75071, United States of America …" at bounding box center [426, 301] width 146 height 39
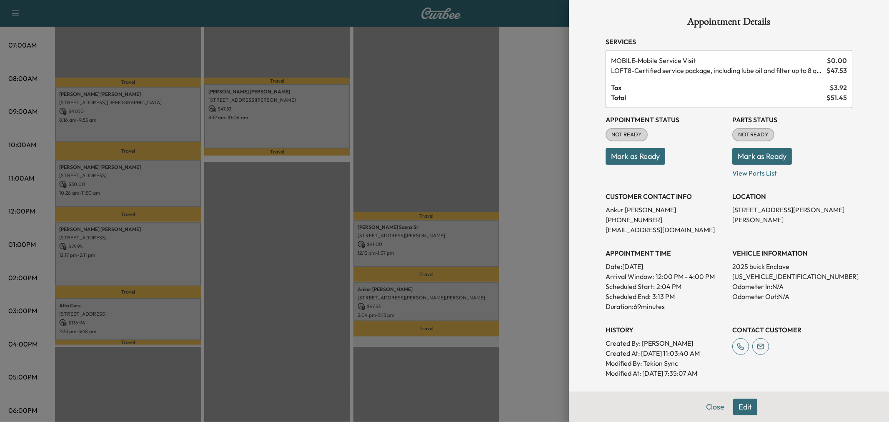
click at [424, 309] on div at bounding box center [444, 211] width 889 height 422
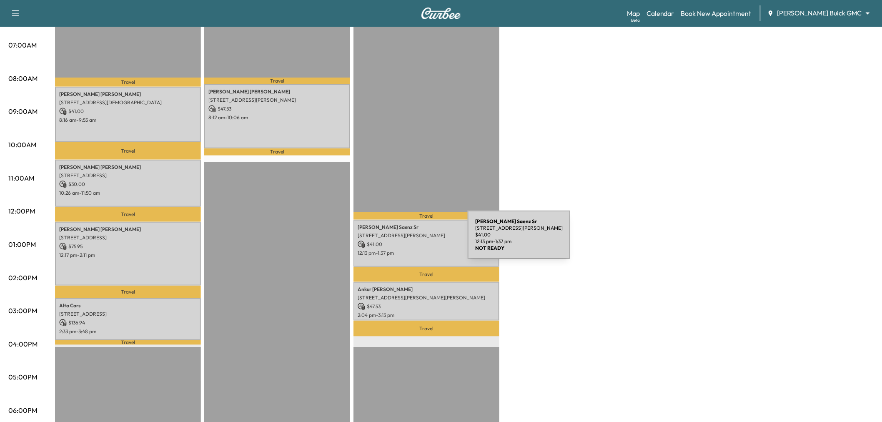
click at [406, 240] on p "$ 41.00" at bounding box center [427, 244] width 138 height 8
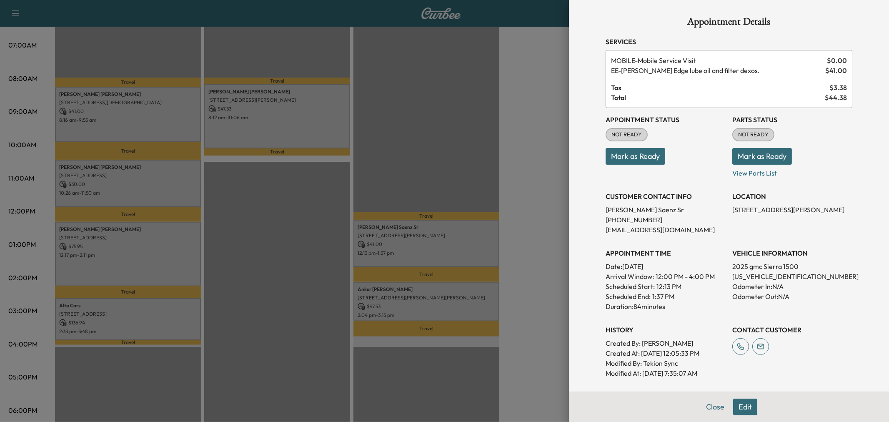
click at [419, 240] on div at bounding box center [444, 211] width 889 height 422
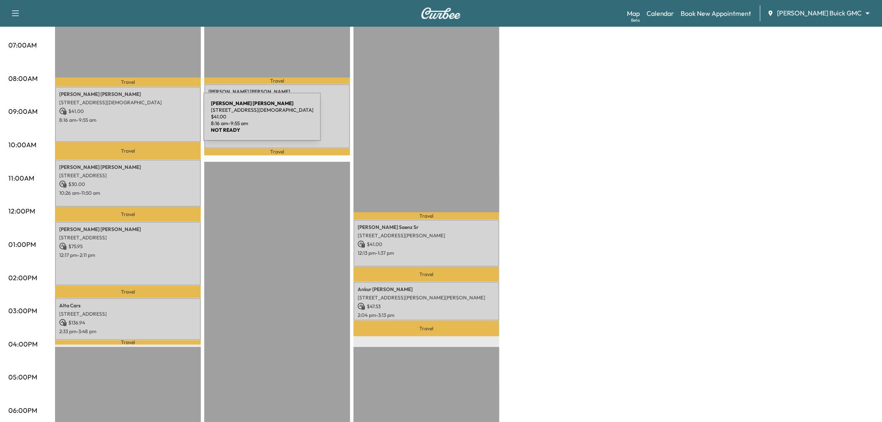
click at [141, 122] on div "Eric Preston 2352 Lady Cornwall Drive, Lewisville, TX 75056, US $ 41.00 8:16 am…" at bounding box center [128, 114] width 146 height 55
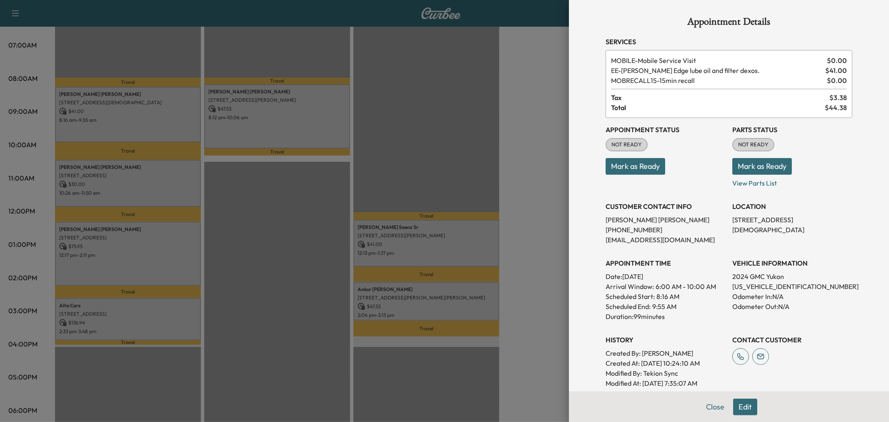
click at [141, 122] on div at bounding box center [444, 211] width 889 height 422
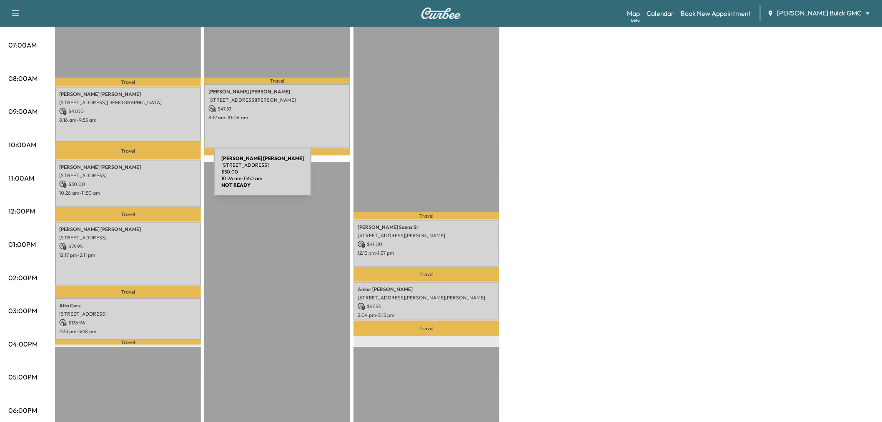
click at [151, 190] on p "10:26 am - 11:50 am" at bounding box center [128, 193] width 138 height 7
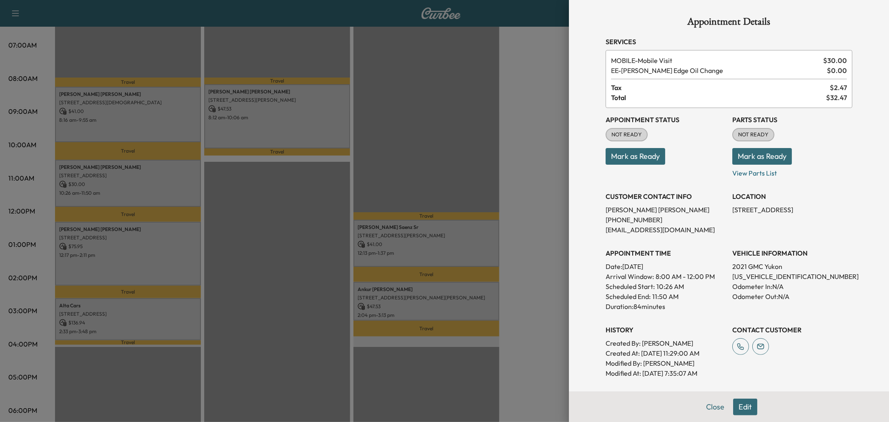
click at [151, 190] on div at bounding box center [444, 211] width 889 height 422
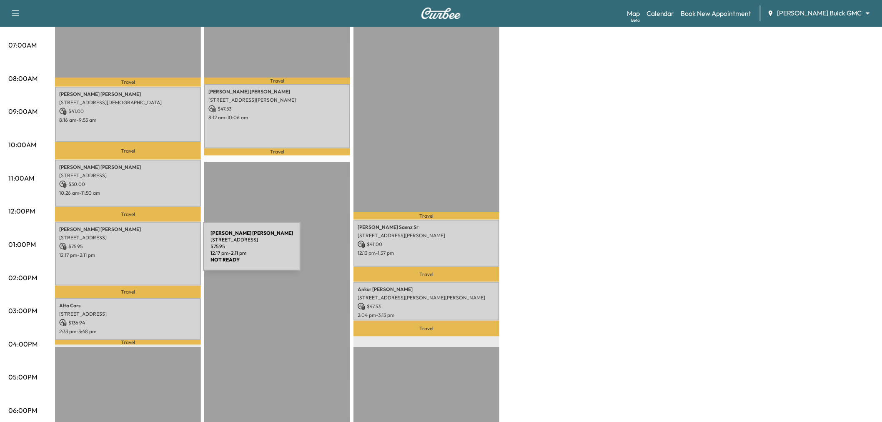
click at [140, 252] on p "12:17 pm - 2:11 pm" at bounding box center [128, 255] width 138 height 7
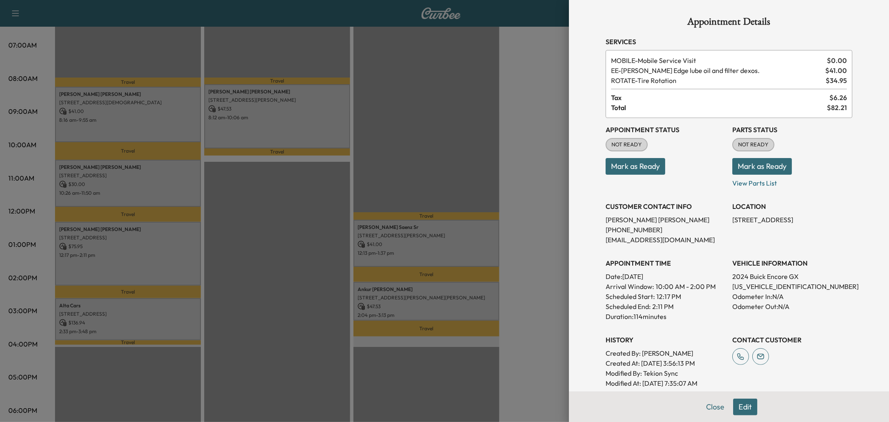
click at [737, 405] on button "Edit" at bounding box center [745, 406] width 24 height 17
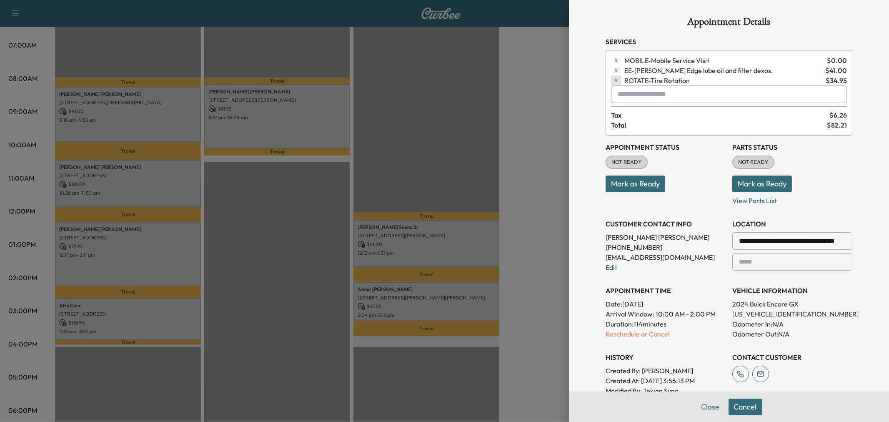
click at [613, 82] on icon "button" at bounding box center [616, 81] width 6 height 6
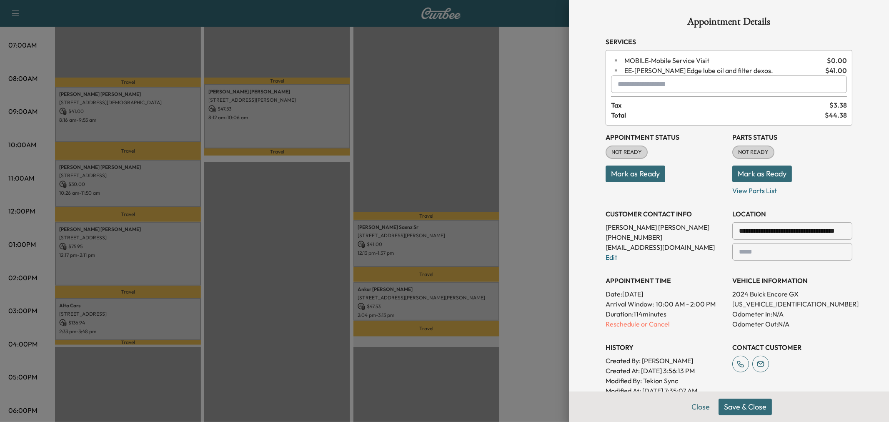
click at [724, 406] on button "Save & Close" at bounding box center [744, 406] width 53 height 17
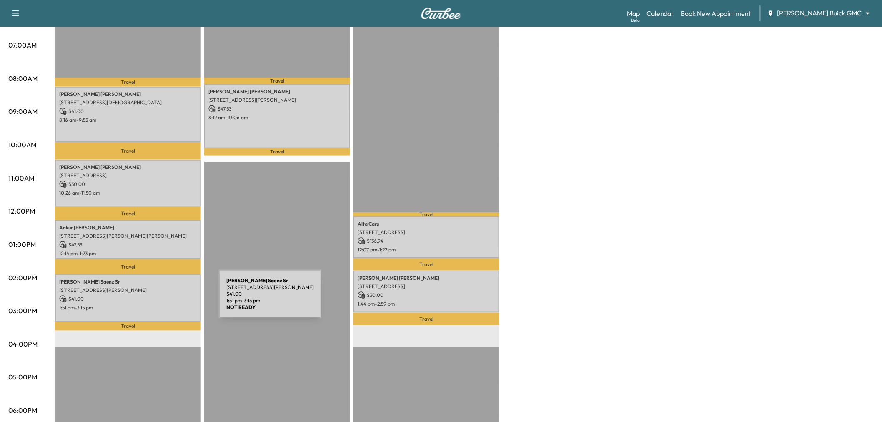
click at [156, 299] on div "Anthony Saenz Sr 8900 President George Bush Tpke, Dallas, TX 75252, USA $ 41.00…" at bounding box center [128, 297] width 146 height 47
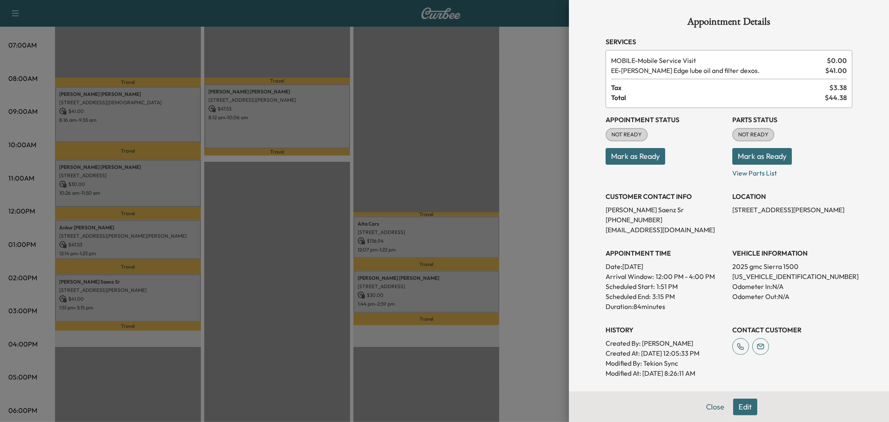
click at [415, 238] on div at bounding box center [444, 211] width 889 height 422
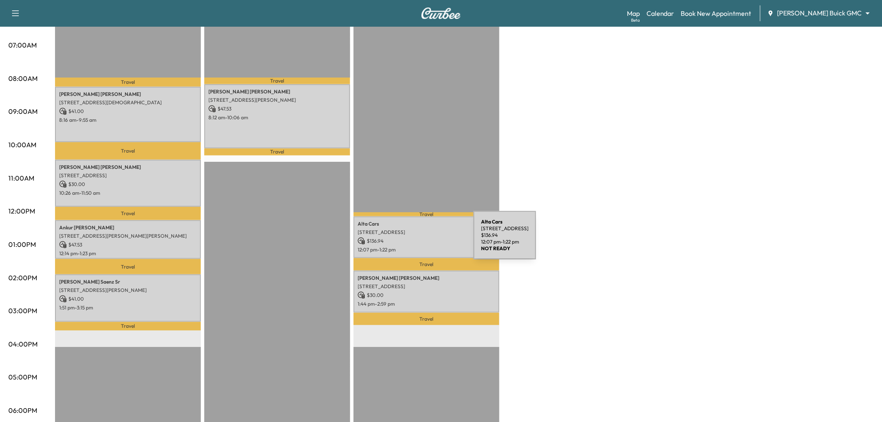
click at [411, 240] on p "$ 136.94" at bounding box center [427, 241] width 138 height 8
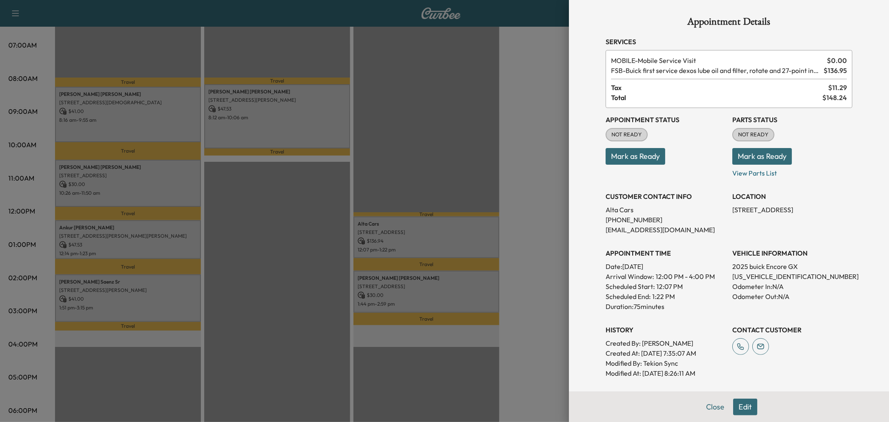
click at [284, 251] on div at bounding box center [444, 211] width 889 height 422
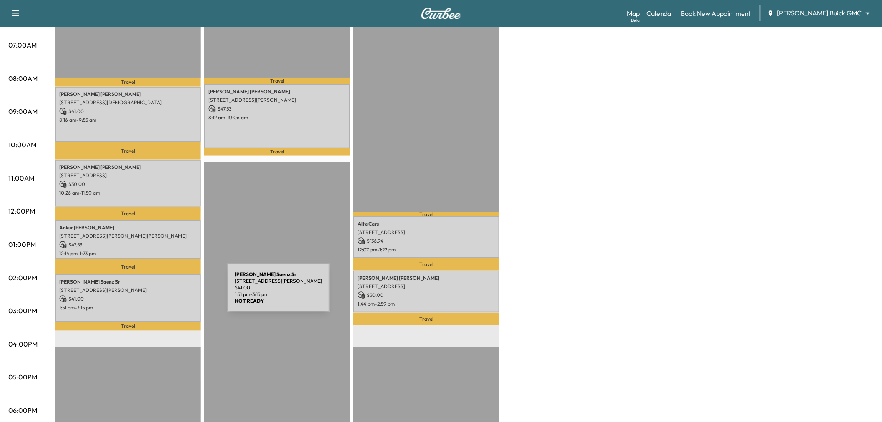
click at [165, 295] on p "$ 41.00" at bounding box center [128, 299] width 138 height 8
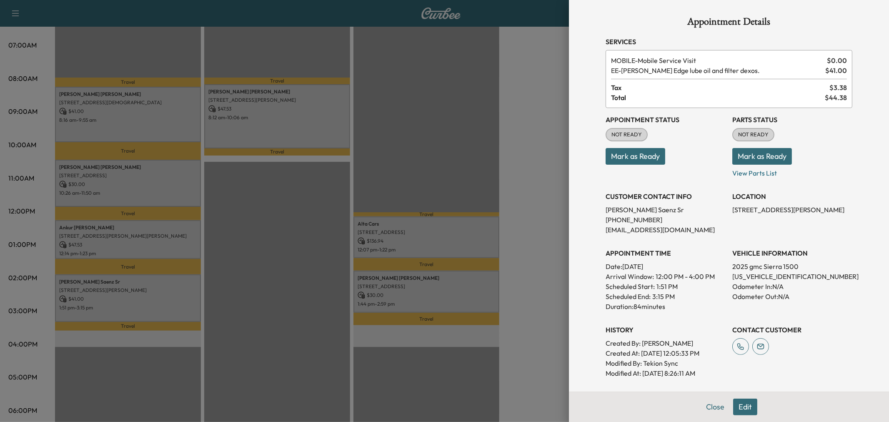
click at [432, 241] on div at bounding box center [444, 211] width 889 height 422
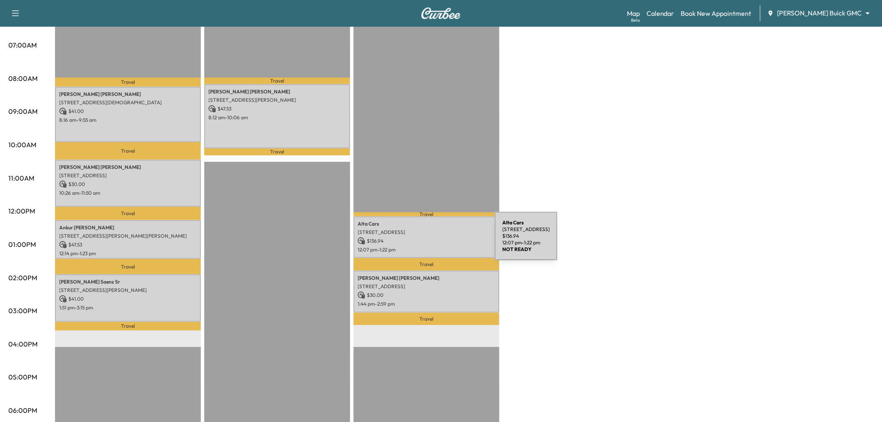
click at [432, 241] on p "$ 136.94" at bounding box center [427, 241] width 138 height 8
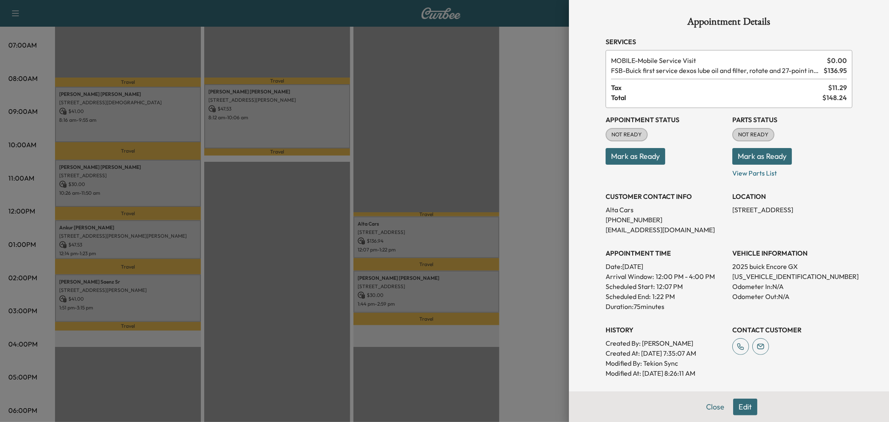
click at [434, 294] on div at bounding box center [444, 211] width 889 height 422
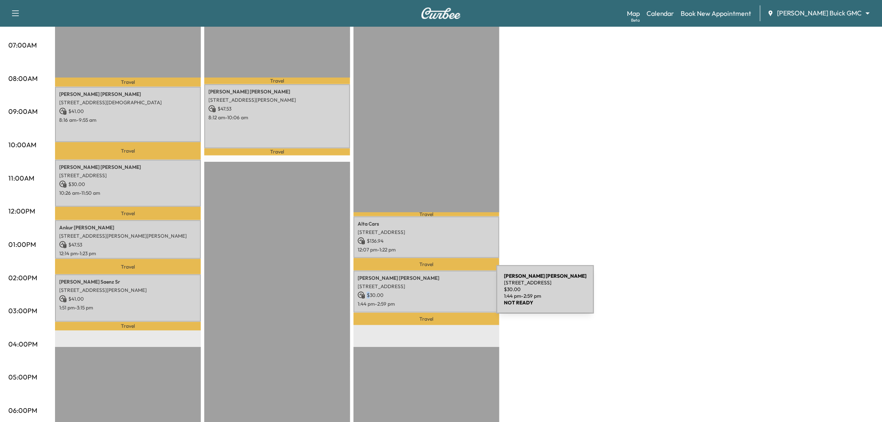
click at [434, 294] on p "$ 30.00" at bounding box center [427, 295] width 138 height 8
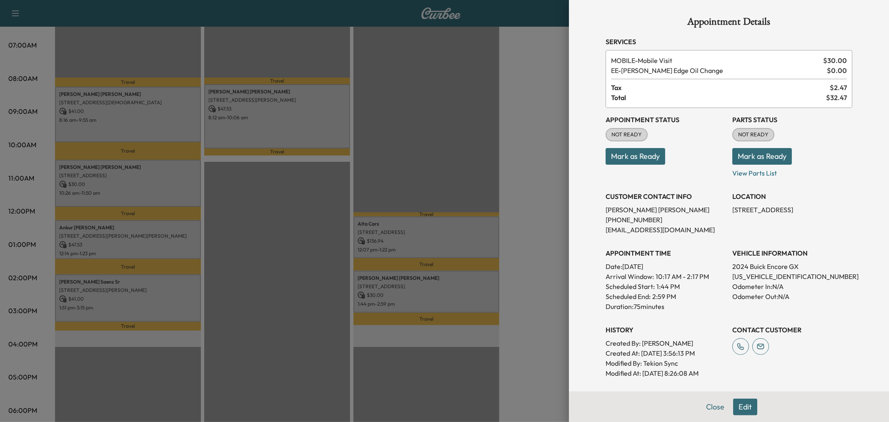
click at [434, 294] on div at bounding box center [444, 211] width 889 height 422
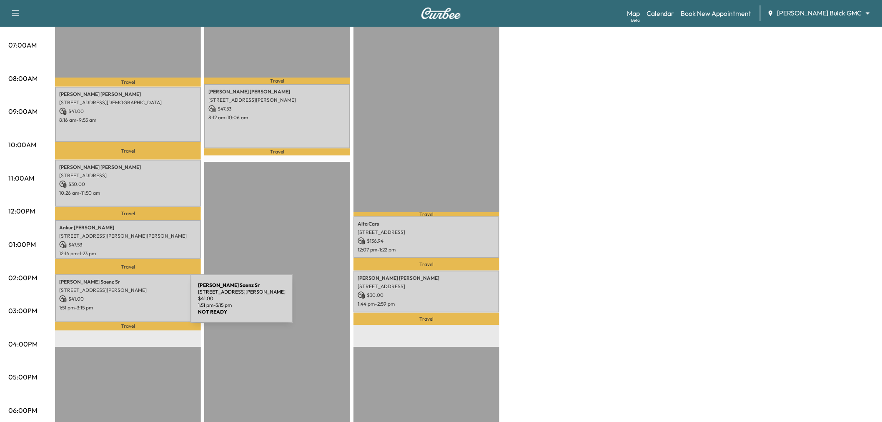
click at [128, 304] on p "1:51 pm - 3:15 pm" at bounding box center [128, 307] width 138 height 7
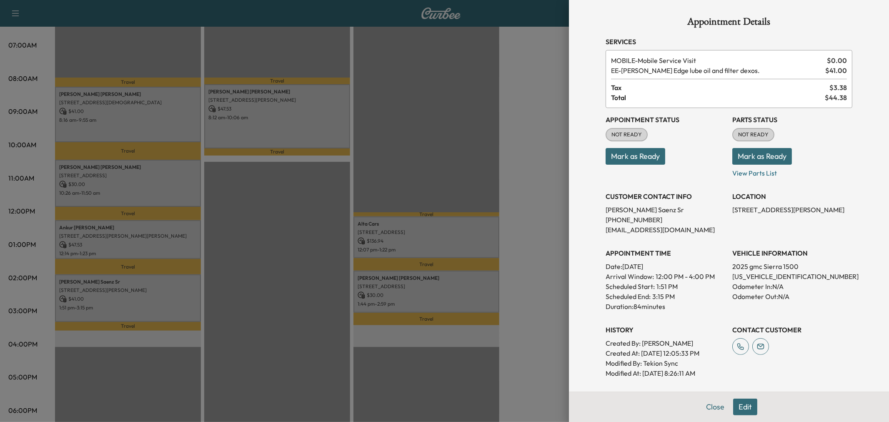
click at [128, 303] on div at bounding box center [444, 211] width 889 height 422
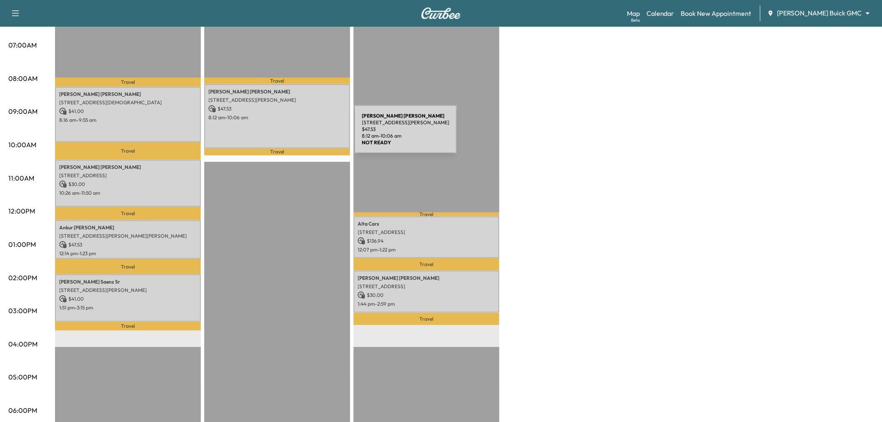
click at [292, 134] on div "Luke Parkhurst 17405 Woods Edge Dr, Dallas, TX 75287, USA $ 47.53 8:12 am - 10:…" at bounding box center [277, 116] width 146 height 64
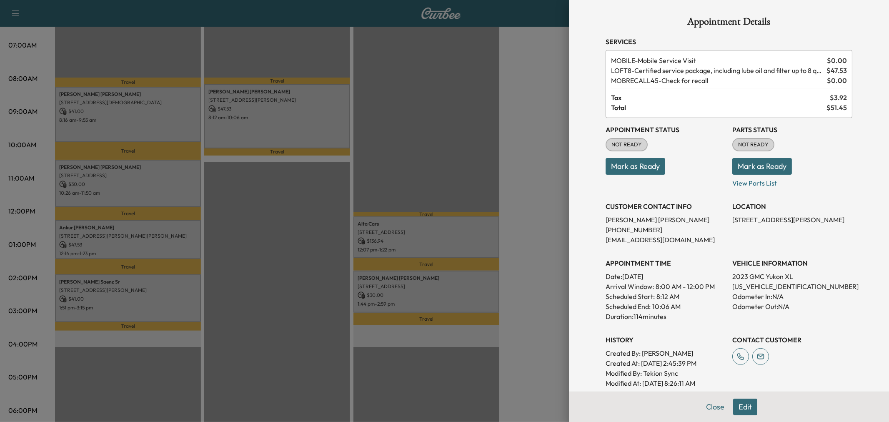
click at [288, 132] on div at bounding box center [444, 211] width 889 height 422
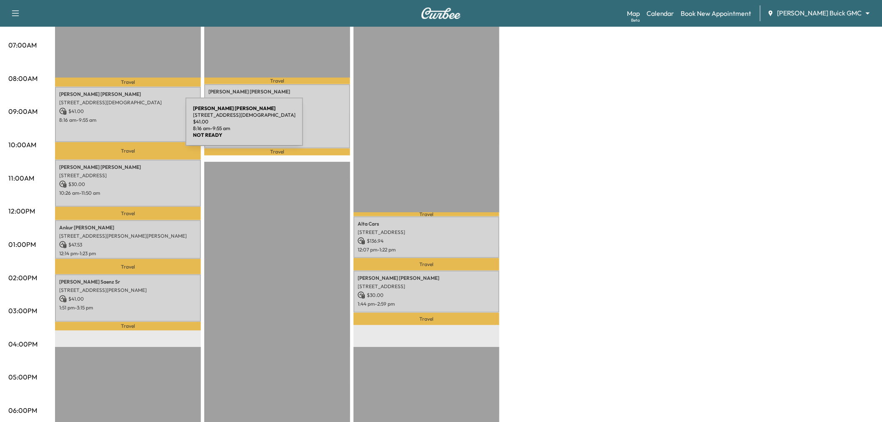
click at [123, 127] on div "Eric Preston 2352 Lady Cornwall Drive, Lewisville, TX 75056, US $ 41.00 8:16 am…" at bounding box center [128, 114] width 146 height 55
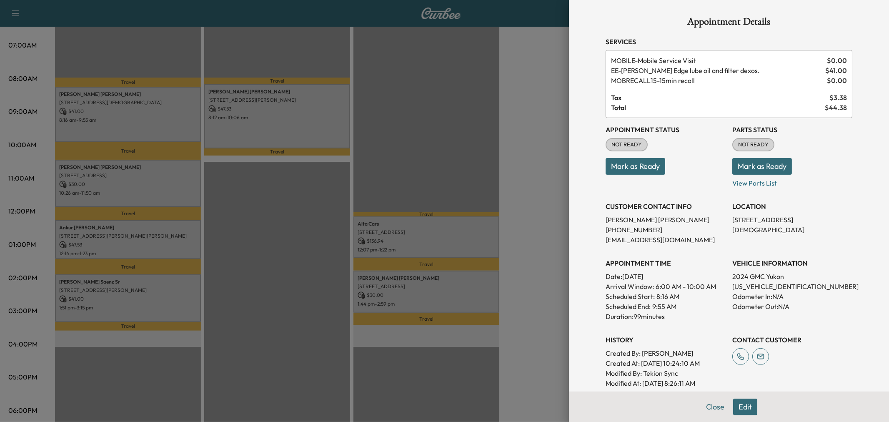
click at [120, 126] on div at bounding box center [444, 211] width 889 height 422
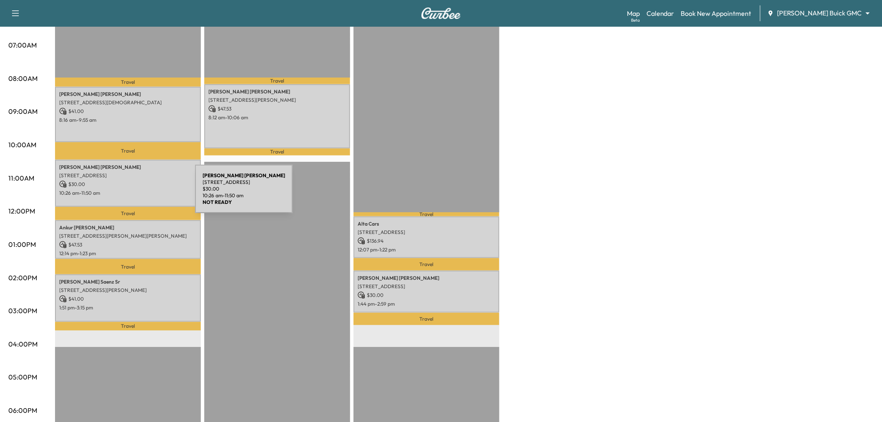
click at [133, 194] on div "Janie Rubarts 750 Blue Ridge Drive, Prosper, TX 75078, US $ 30.00 10:26 am - 11…" at bounding box center [128, 183] width 146 height 47
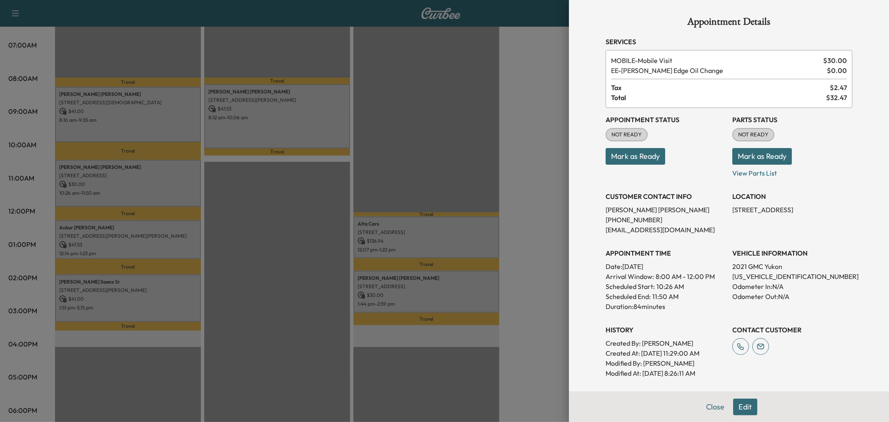
click at [133, 194] on div at bounding box center [444, 211] width 889 height 422
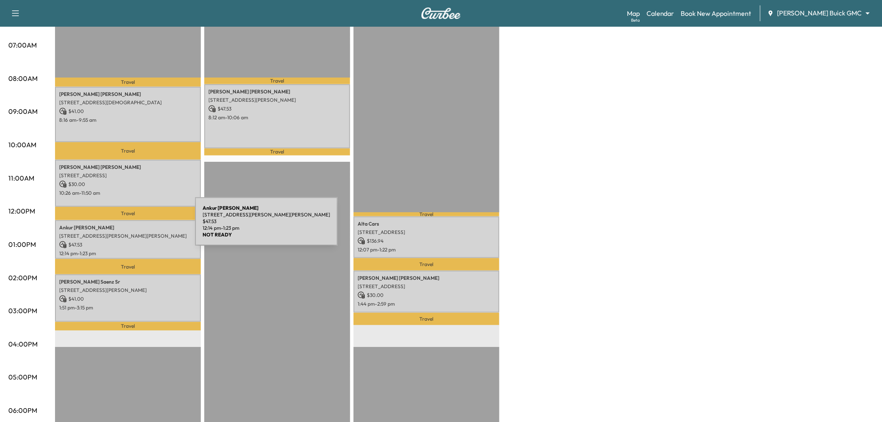
click at [133, 226] on p "Ankur Patoliya" at bounding box center [128, 227] width 138 height 7
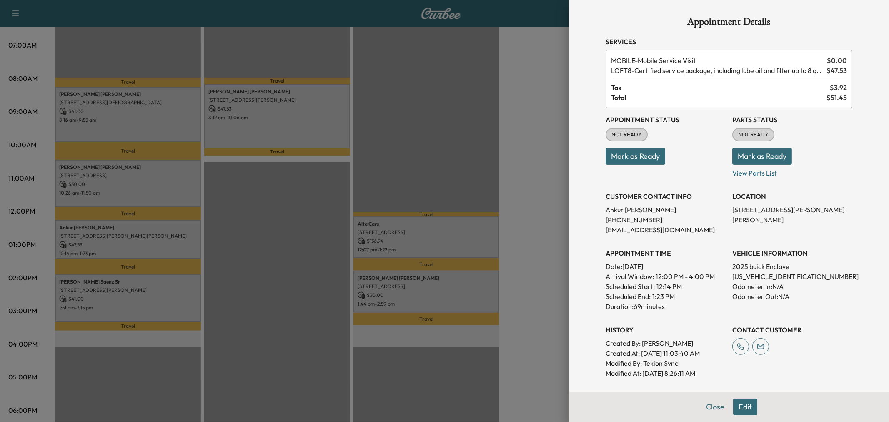
click at [133, 226] on div at bounding box center [444, 211] width 889 height 422
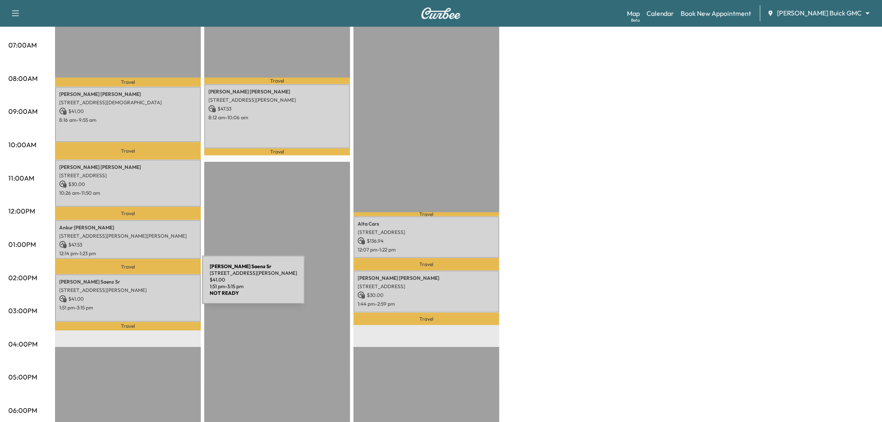
click at [140, 287] on p "8900 President George Bush Tpke, Dallas, TX 75252, USA" at bounding box center [128, 290] width 138 height 7
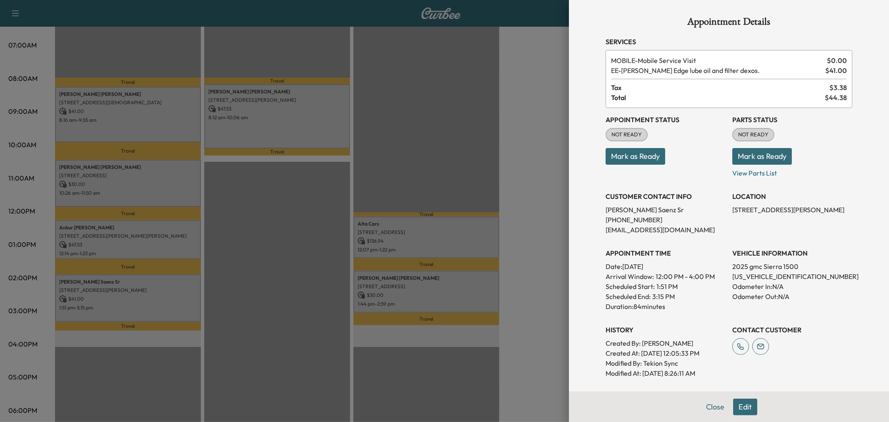
click at [140, 285] on div at bounding box center [444, 211] width 889 height 422
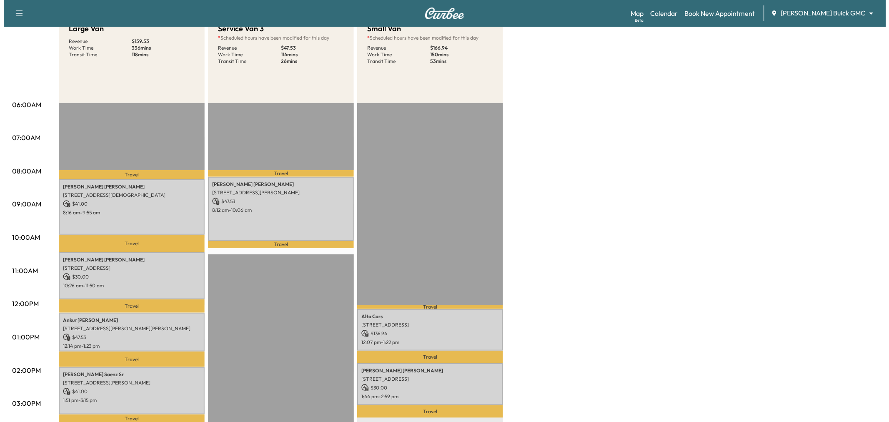
scroll to position [0, 0]
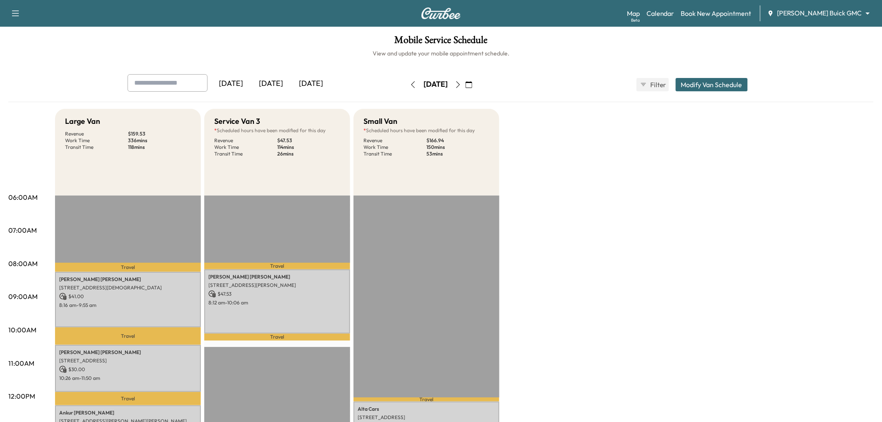
click at [703, 84] on button "Modify Van Schedule" at bounding box center [711, 84] width 72 height 13
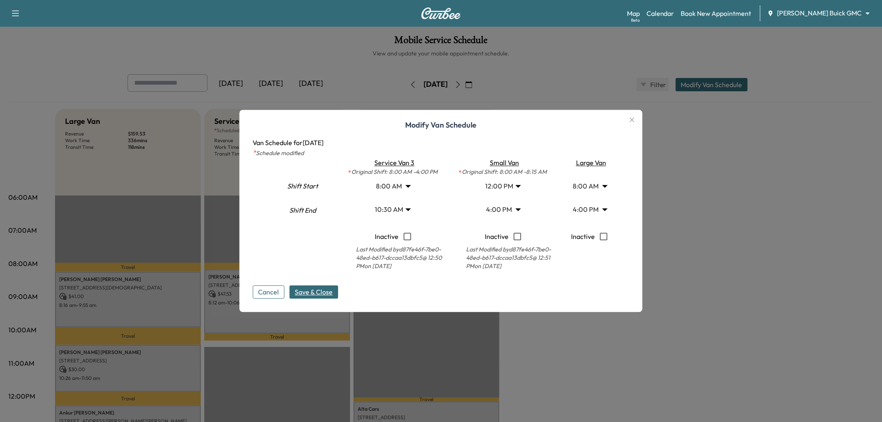
click at [505, 186] on body "Support Log Out Map Beta Calendar Book New Appointment Ewing Buick GMC ********…" at bounding box center [441, 211] width 882 height 422
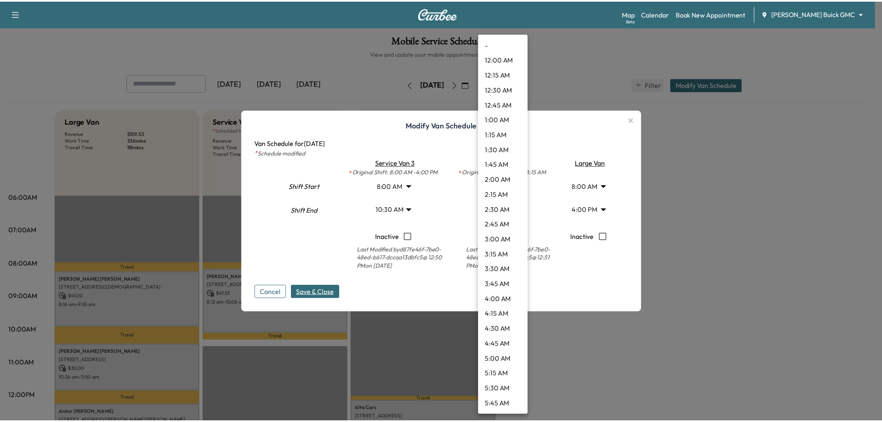
scroll to position [555, 0]
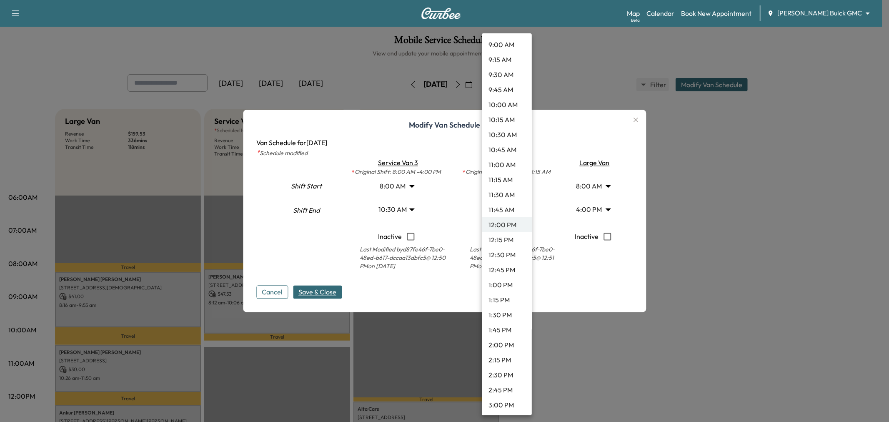
click at [508, 250] on li "12:30 PM" at bounding box center [507, 254] width 50 height 15
type input "****"
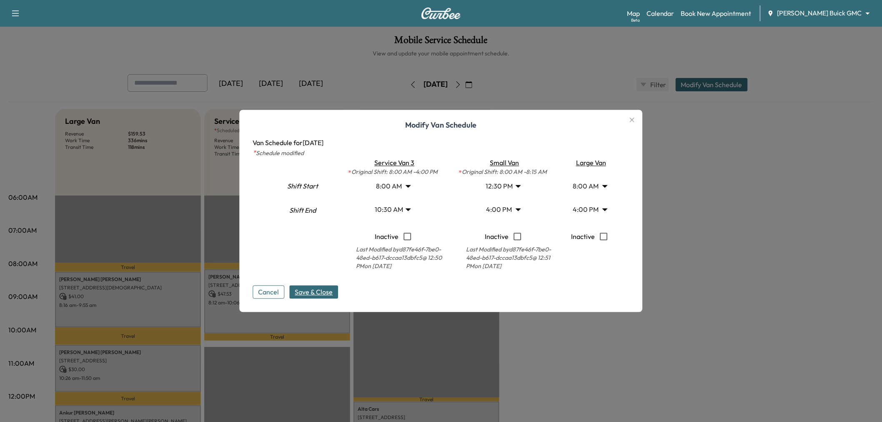
click at [314, 290] on span "Save & Close" at bounding box center [314, 292] width 38 height 10
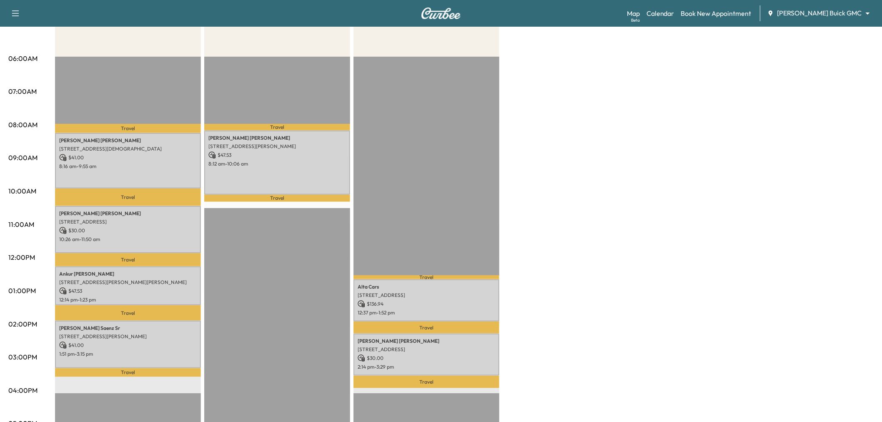
scroll to position [93, 0]
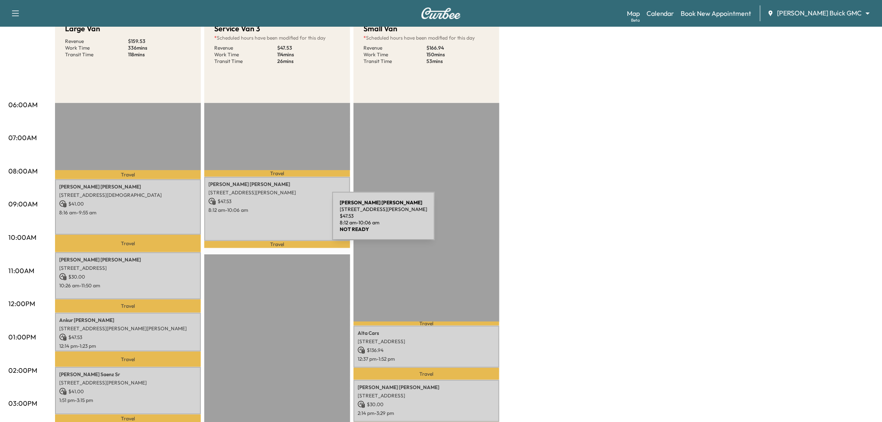
click at [272, 218] on div "Luke Parkhurst 17405 Woods Edge Dr, Dallas, TX 75287, USA $ 47.53 8:12 am - 10:…" at bounding box center [277, 209] width 146 height 64
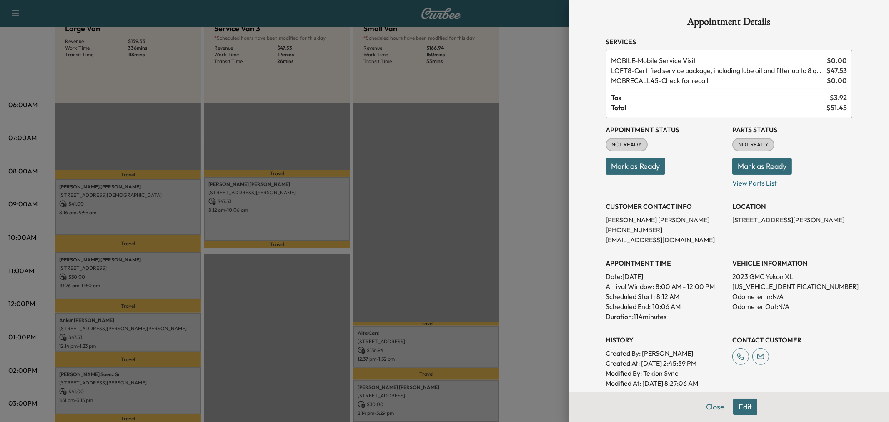
click at [272, 218] on div at bounding box center [444, 211] width 889 height 422
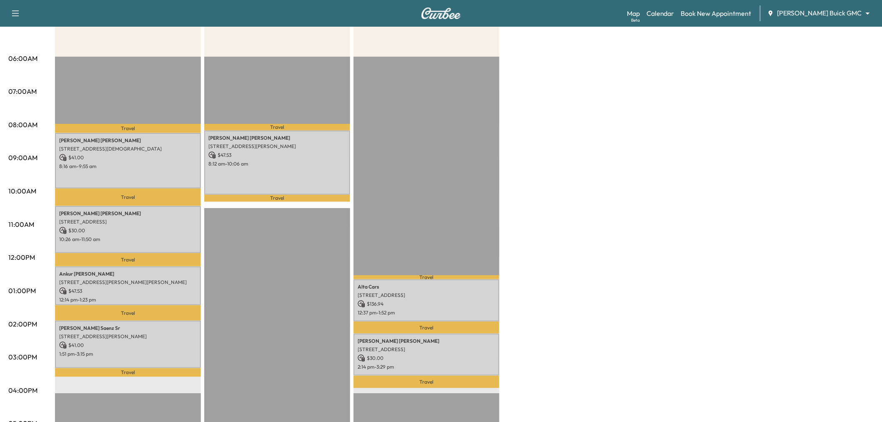
scroll to position [46, 0]
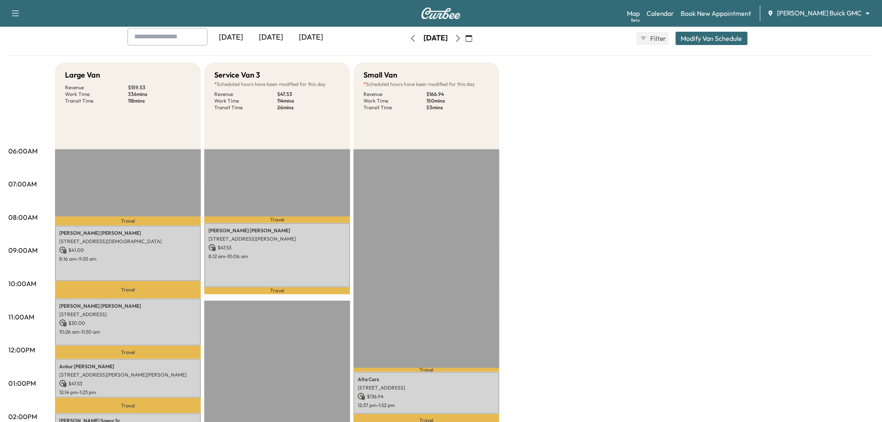
click at [461, 39] on icon "button" at bounding box center [458, 38] width 7 height 7
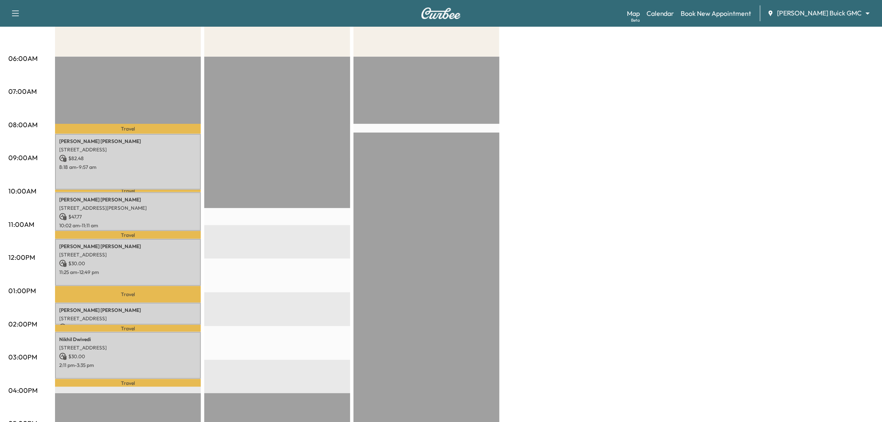
scroll to position [185, 0]
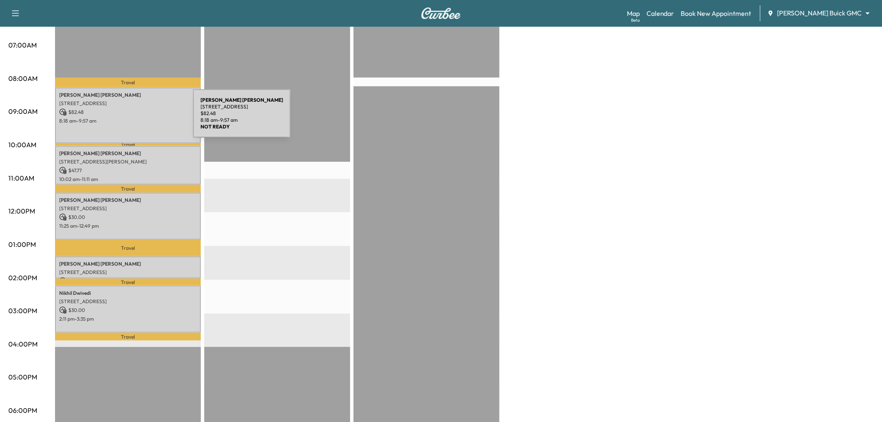
click at [130, 118] on p "8:18 am - 9:57 am" at bounding box center [128, 121] width 138 height 7
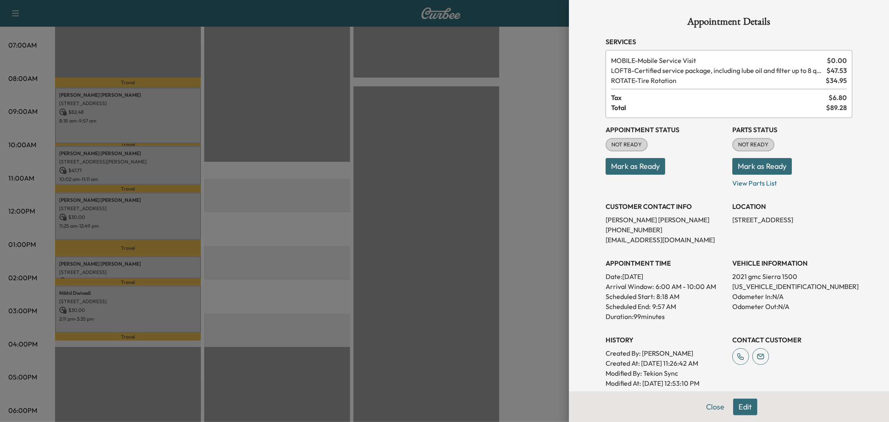
click at [109, 170] on div at bounding box center [444, 211] width 889 height 422
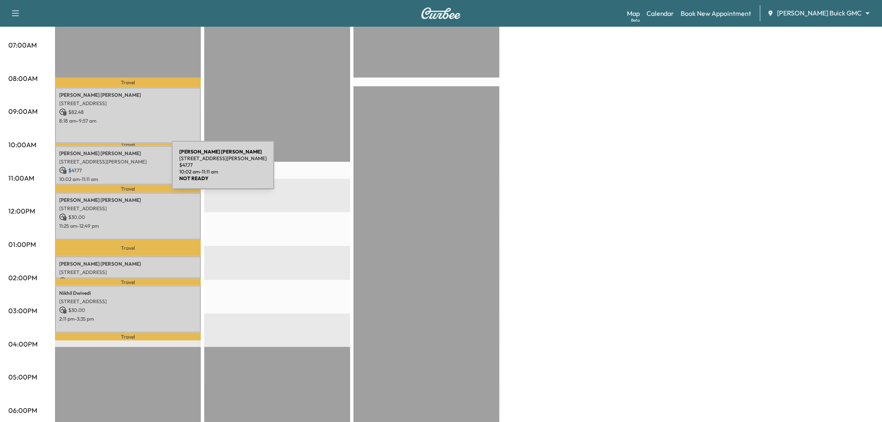
click at [109, 170] on p "$ 47.77" at bounding box center [128, 171] width 138 height 8
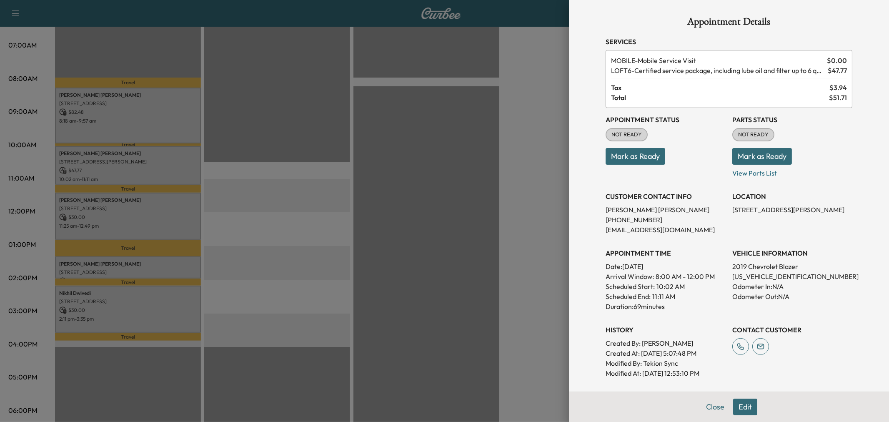
click at [109, 170] on div at bounding box center [444, 211] width 889 height 422
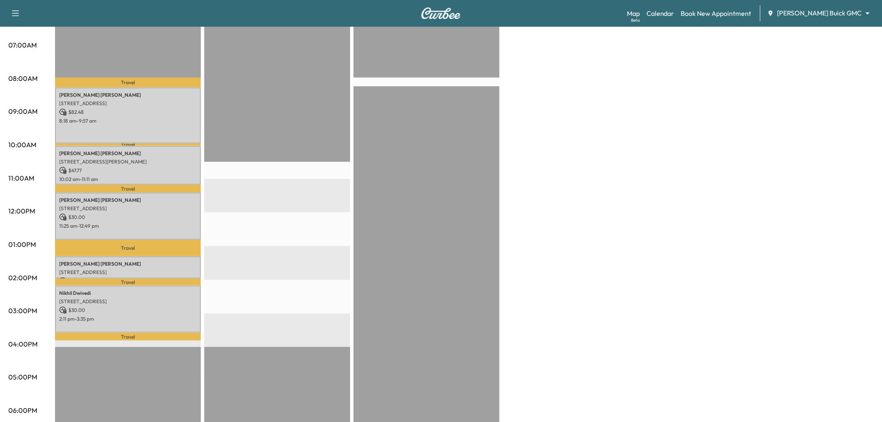
click at [110, 193] on div "Zachary Wright 2340 Rolling Vista Ln, Prosper, TX 75078, United States of Ameri…" at bounding box center [128, 216] width 146 height 47
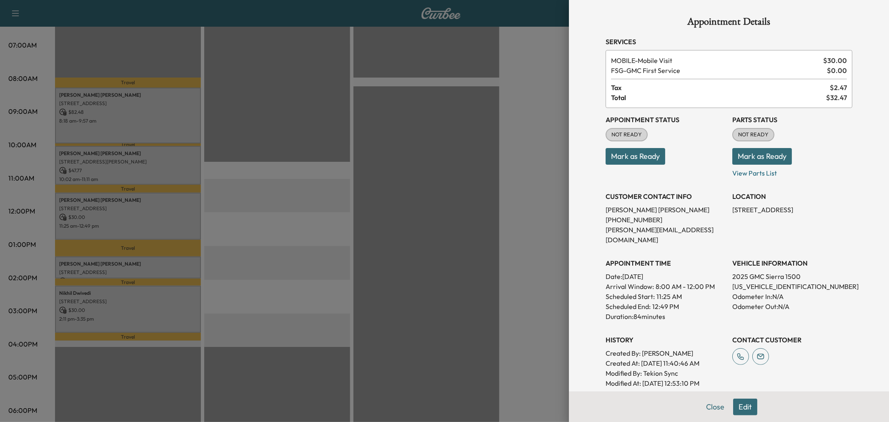
click at [110, 194] on div at bounding box center [444, 211] width 889 height 422
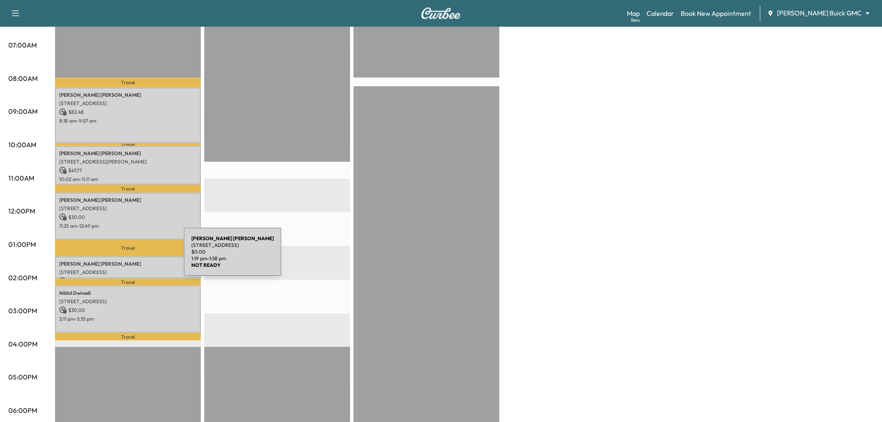
click at [121, 260] on p "Stefanie Adams" at bounding box center [128, 263] width 138 height 7
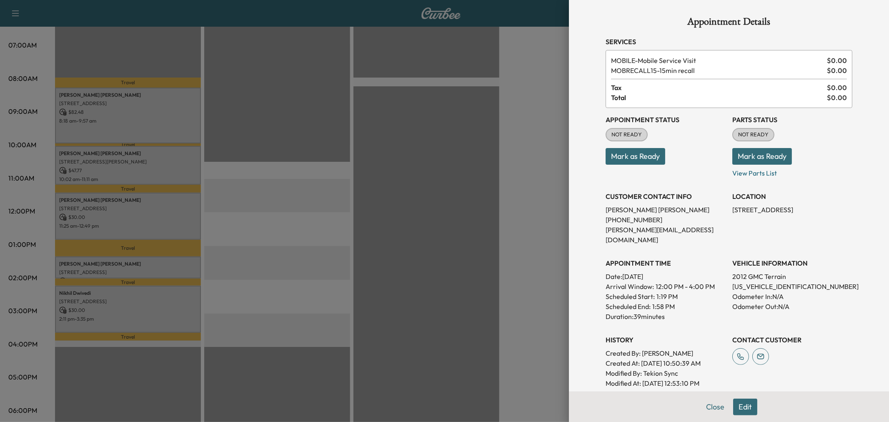
click at [121, 257] on div at bounding box center [444, 211] width 889 height 422
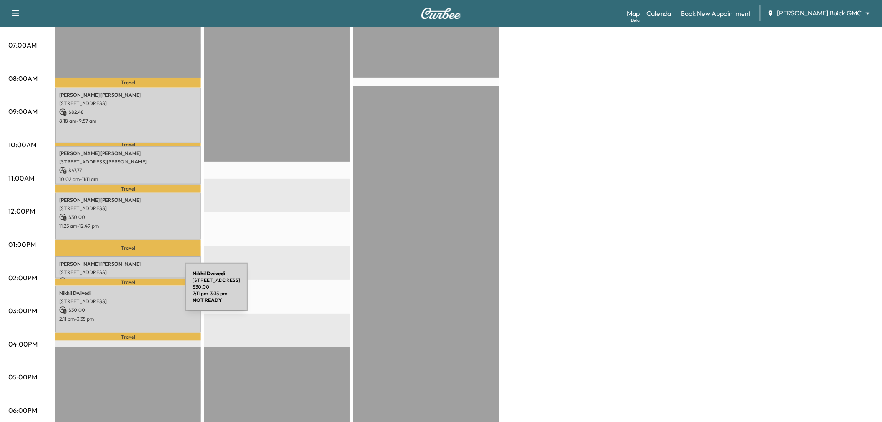
click at [123, 298] on p "8624 Berwick Dr, Plano, TX 75025, USA" at bounding box center [128, 301] width 138 height 7
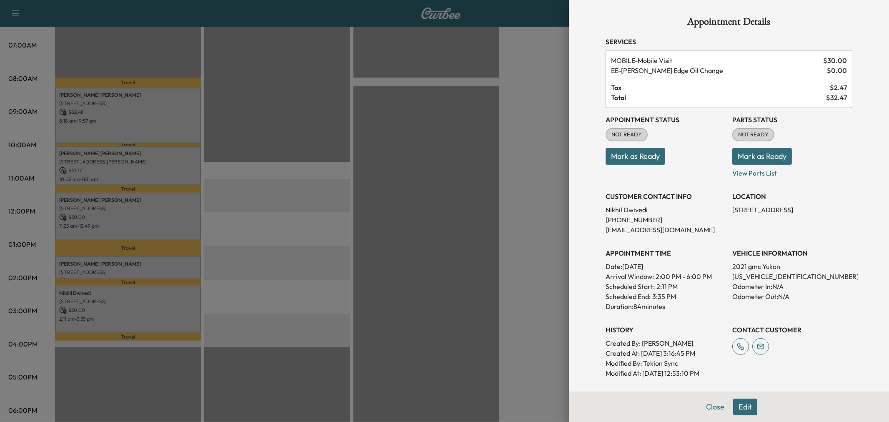
click at [123, 299] on div at bounding box center [444, 211] width 889 height 422
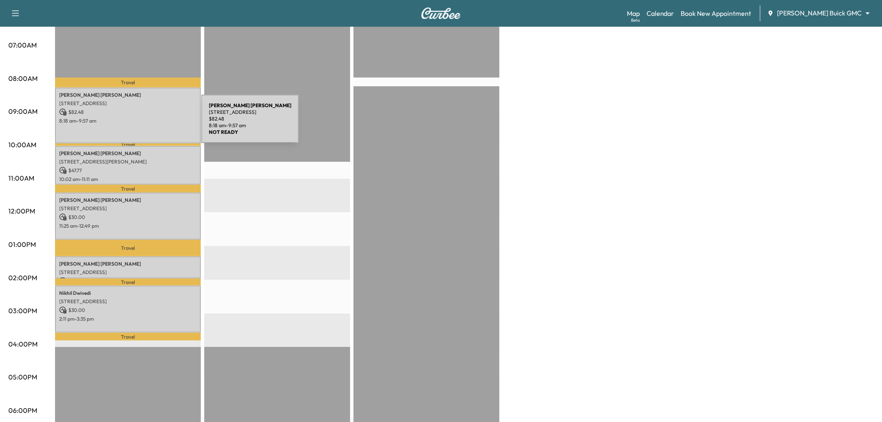
click at [139, 124] on div "marcus martin 1866 Prairie Creek Trail, Frisco, TX 75034, United States of Amer…" at bounding box center [128, 115] width 146 height 55
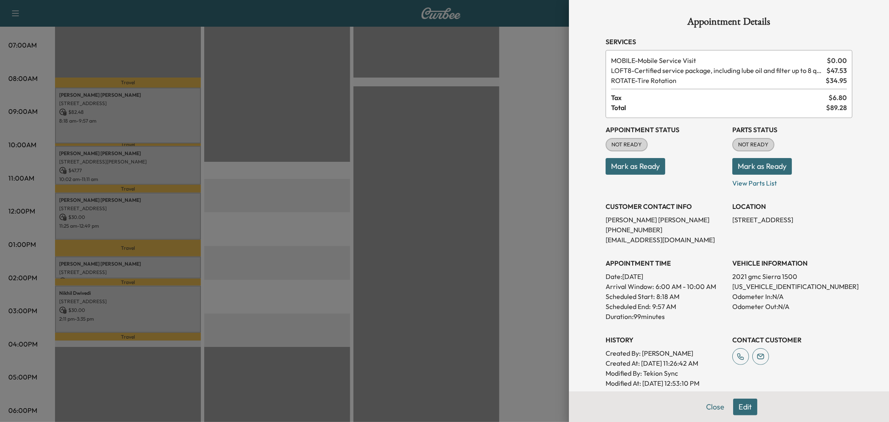
drag, startPoint x: 737, startPoint y: 411, endPoint x: 737, endPoint y: 403, distance: 7.5
click at [737, 411] on button "Edit" at bounding box center [745, 406] width 24 height 17
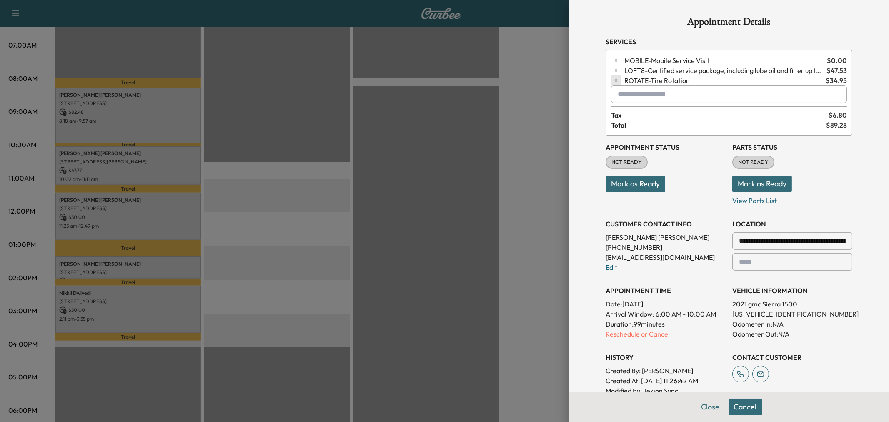
click at [611, 82] on button "button" at bounding box center [616, 80] width 10 height 10
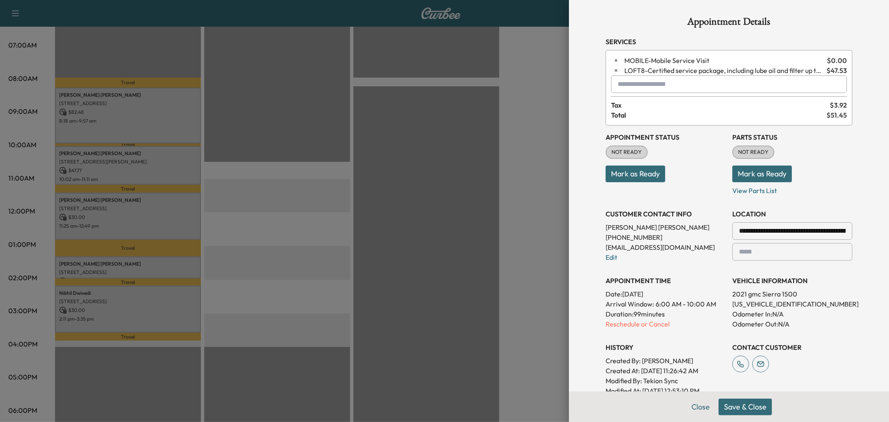
click at [738, 403] on button "Save & Close" at bounding box center [744, 406] width 53 height 17
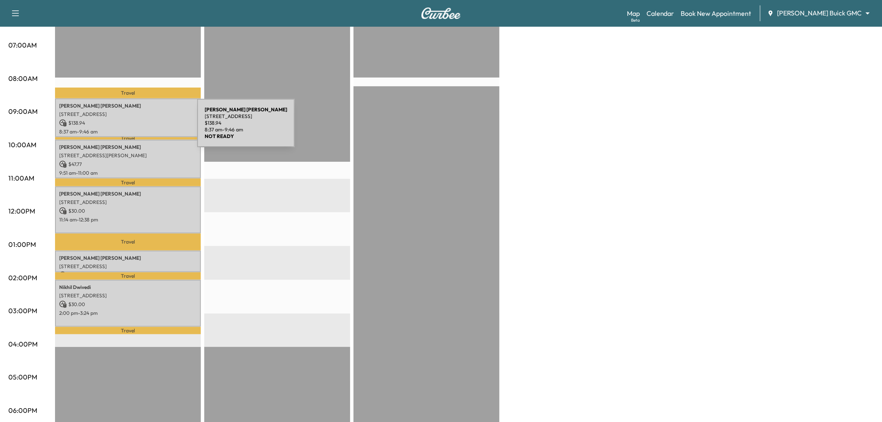
click at [135, 128] on p "8:37 am - 9:46 am" at bounding box center [128, 131] width 138 height 7
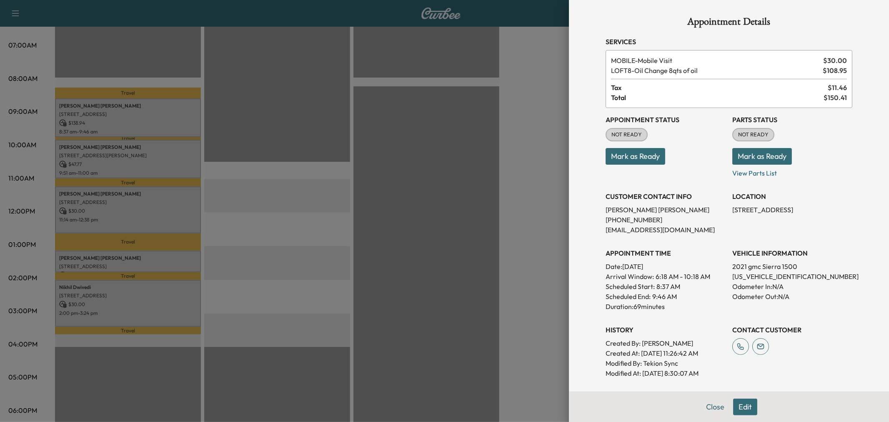
click at [135, 128] on div at bounding box center [444, 211] width 889 height 422
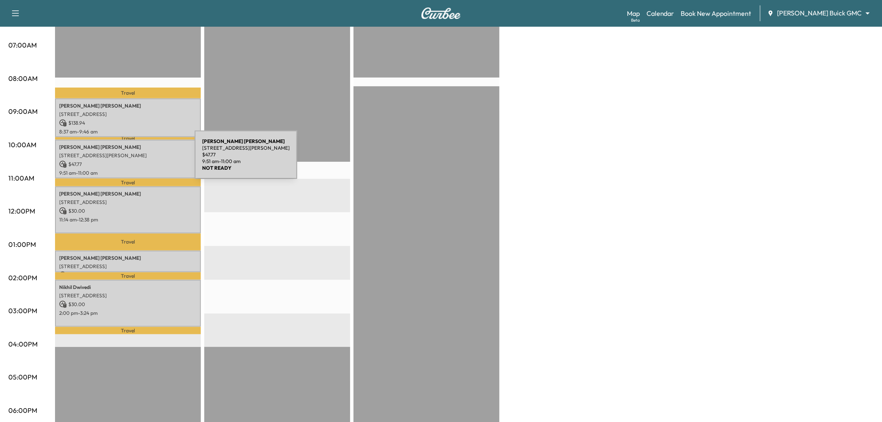
click at [132, 160] on p "$ 47.77" at bounding box center [128, 164] width 138 height 8
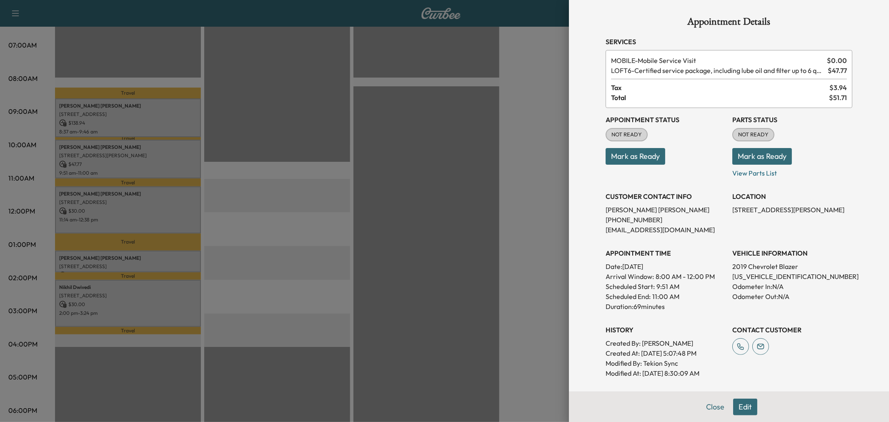
click at [132, 160] on div at bounding box center [444, 211] width 889 height 422
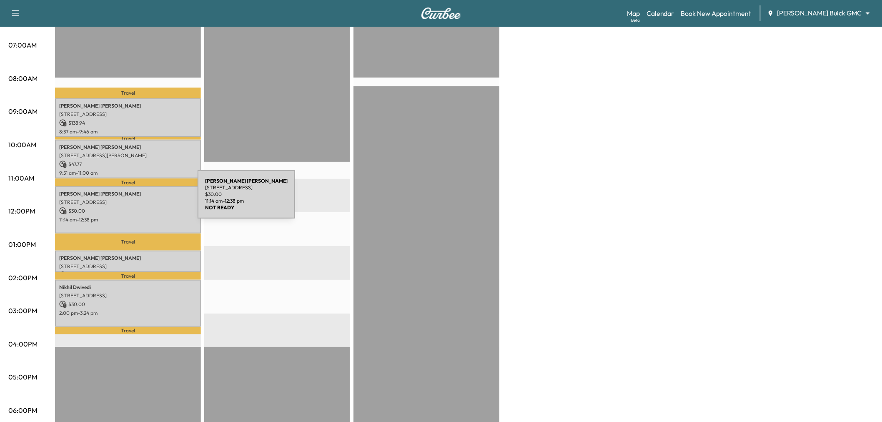
click at [135, 199] on p "2340 Rolling Vista Ln, Prosper, TX 75078, United States of America" at bounding box center [128, 202] width 138 height 7
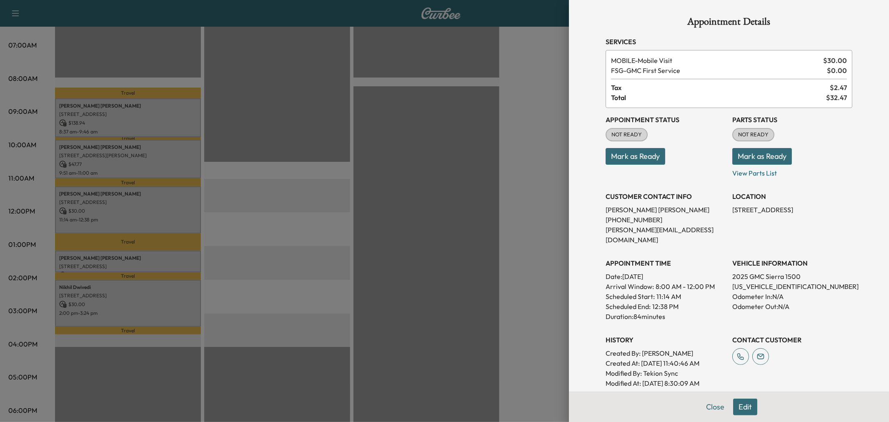
click at [135, 210] on div at bounding box center [444, 211] width 889 height 422
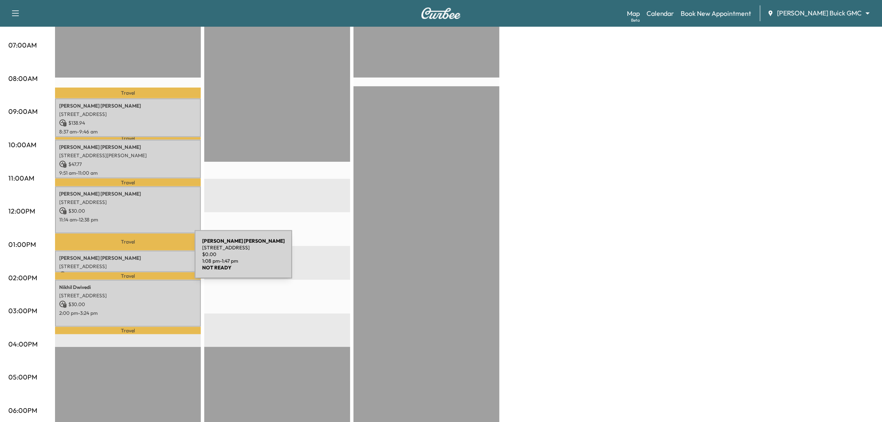
click at [132, 263] on p "2633 LAWNDALE DR, PLANO, TX 75023, USA" at bounding box center [128, 266] width 138 height 7
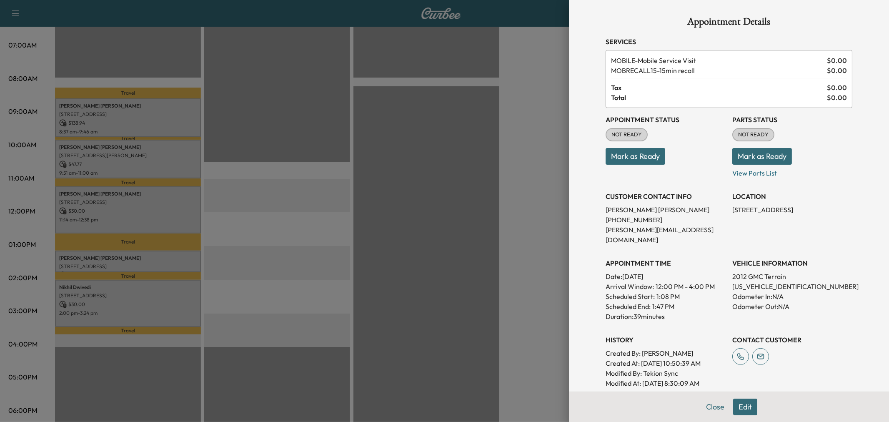
click at [132, 259] on div at bounding box center [444, 211] width 889 height 422
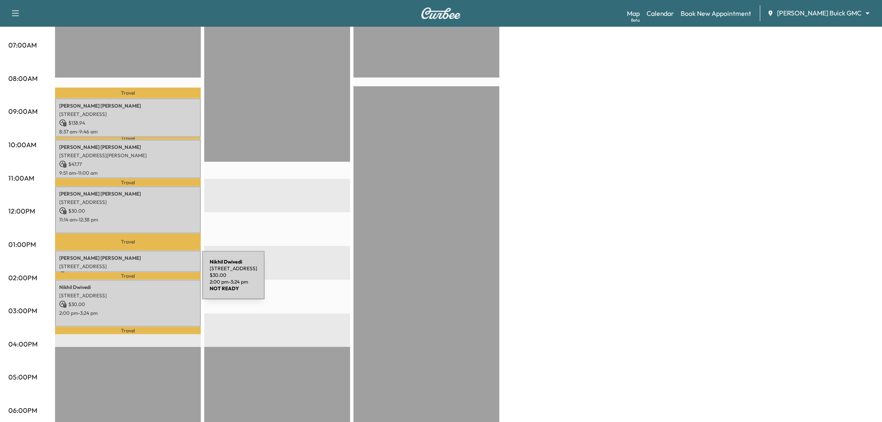
click at [142, 292] on p "8624 Berwick Dr, Plano, TX 75025, USA" at bounding box center [128, 295] width 138 height 7
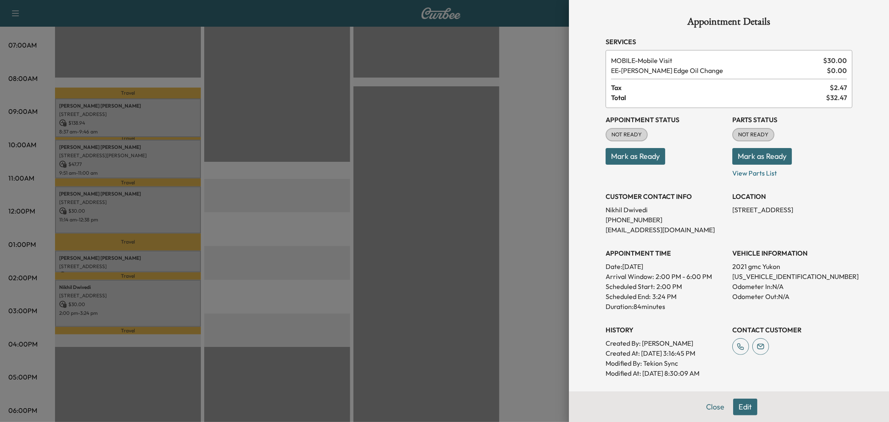
click at [142, 289] on div at bounding box center [444, 211] width 889 height 422
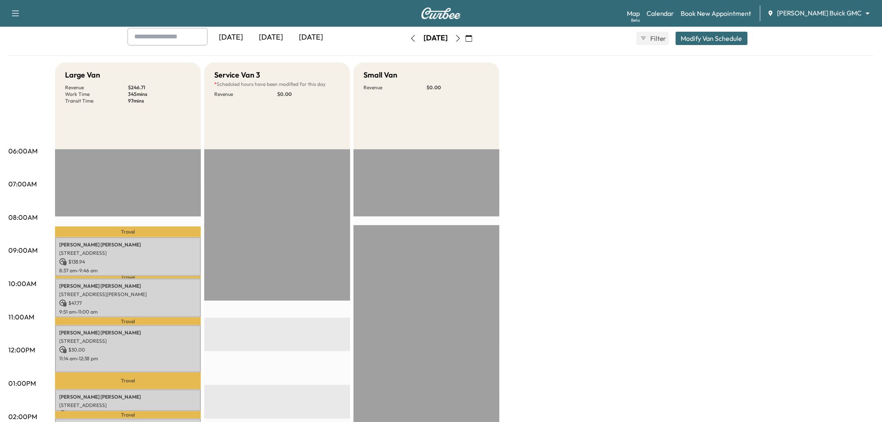
scroll to position [0, 0]
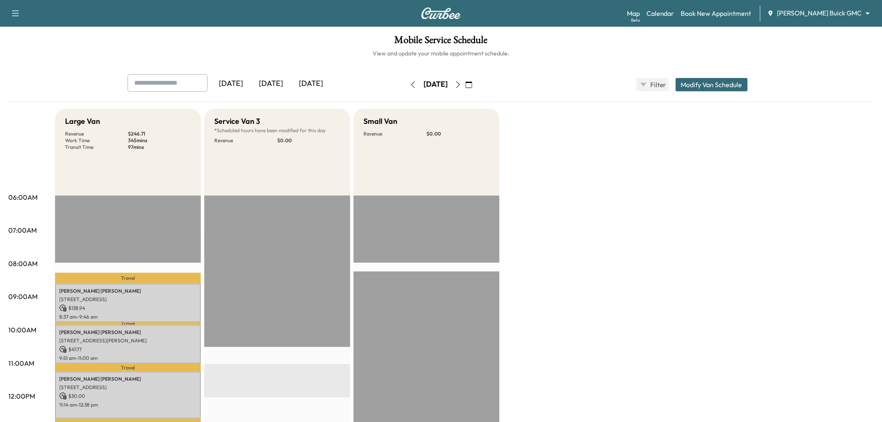
click at [472, 81] on icon "button" at bounding box center [468, 84] width 7 height 7
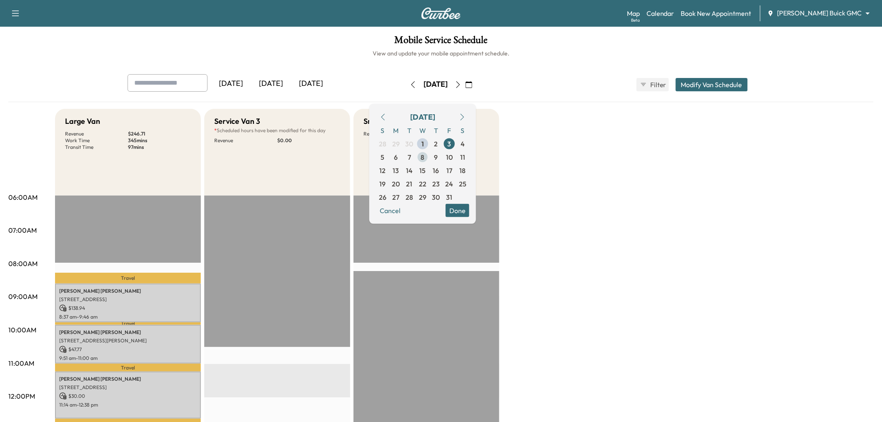
click at [425, 156] on span "8" at bounding box center [423, 157] width 4 height 10
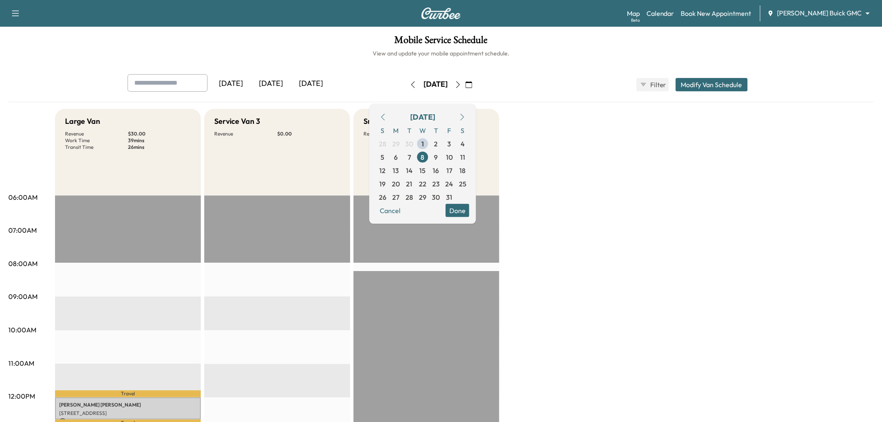
click at [281, 83] on div "[DATE]" at bounding box center [271, 83] width 40 height 19
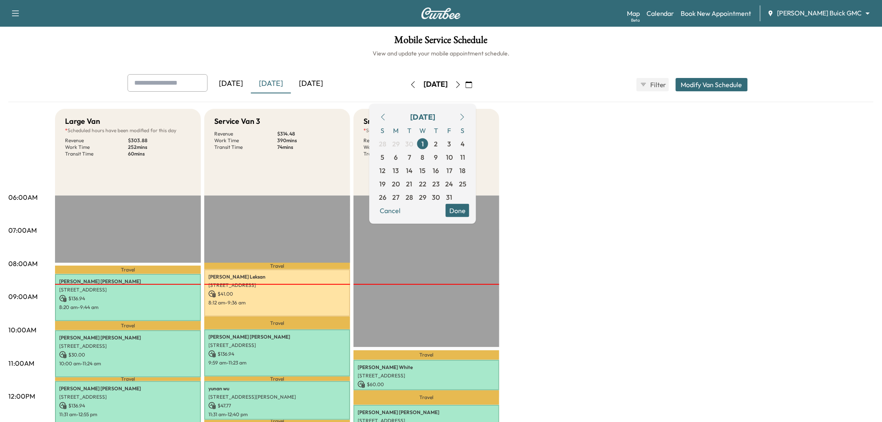
click at [313, 84] on div "[DATE]" at bounding box center [311, 83] width 40 height 19
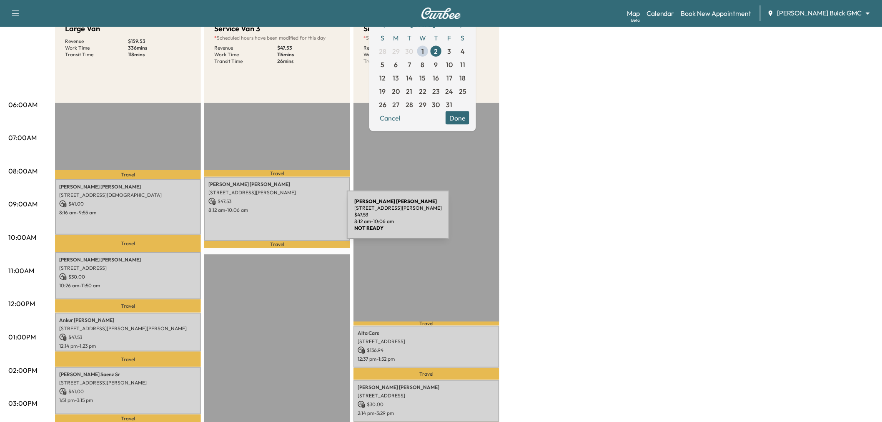
scroll to position [139, 0]
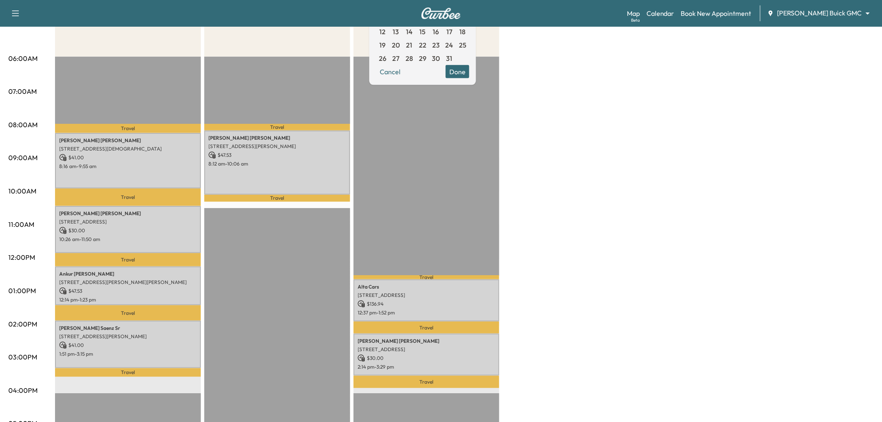
click at [539, 180] on div "Large Van Revenue $ 159.53 Work Time 336 mins Transit Time 118 mins Travel Eric…" at bounding box center [464, 282] width 818 height 625
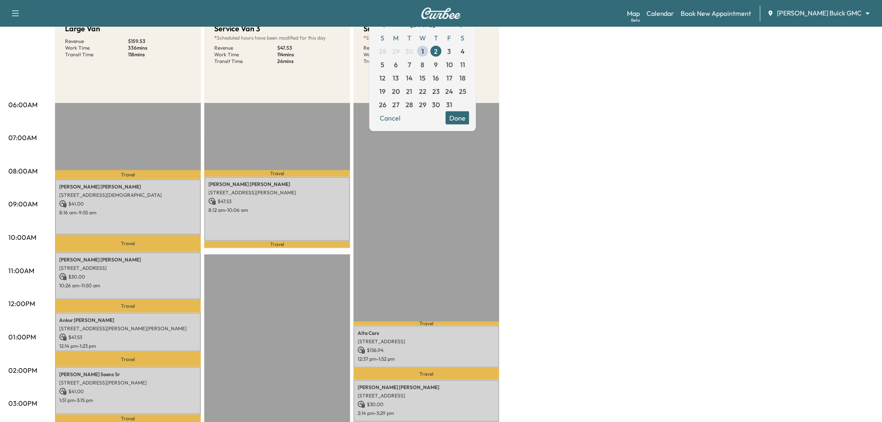
scroll to position [185, 0]
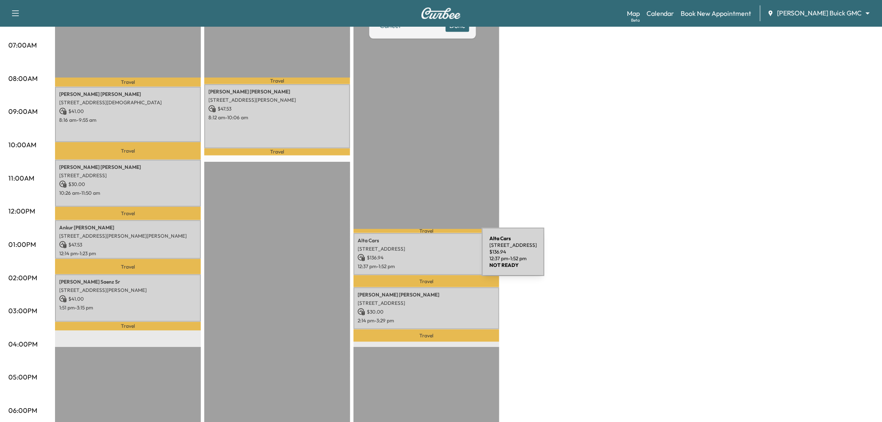
click at [419, 257] on p "$ 136.94" at bounding box center [427, 258] width 138 height 8
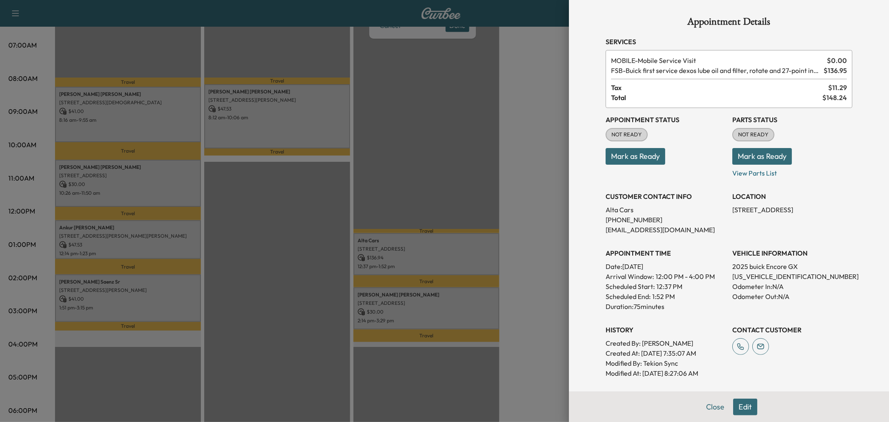
click at [518, 184] on div at bounding box center [444, 211] width 889 height 422
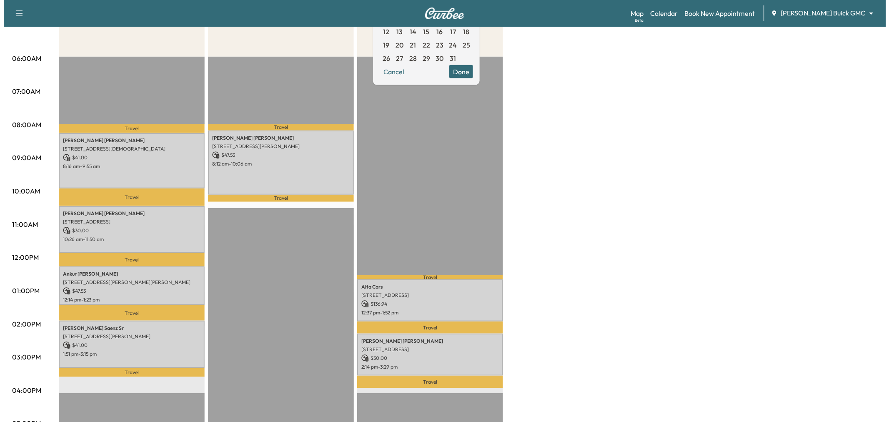
scroll to position [0, 0]
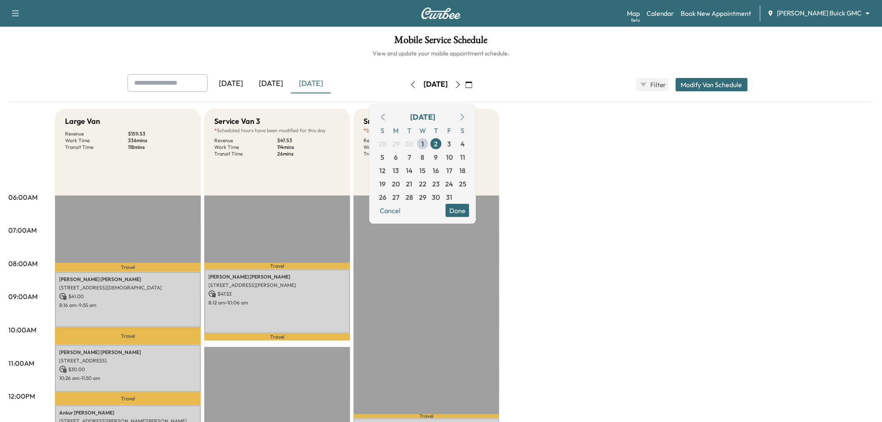
click at [460, 83] on icon "button" at bounding box center [458, 84] width 4 height 7
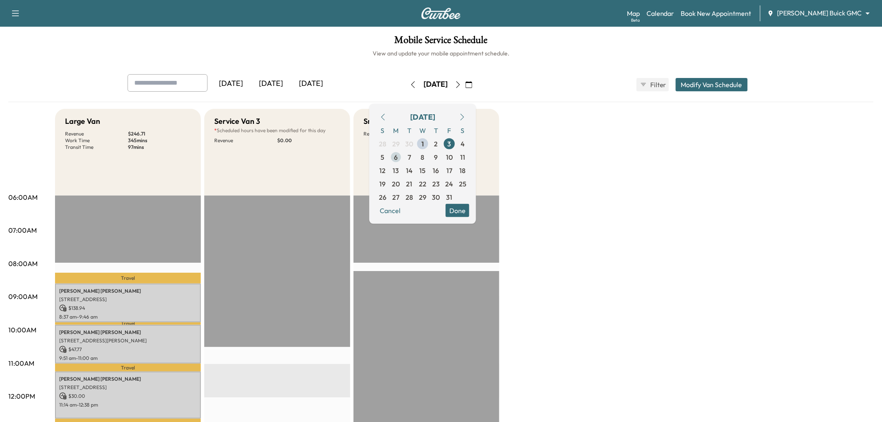
click at [403, 155] on span "6" at bounding box center [395, 156] width 13 height 13
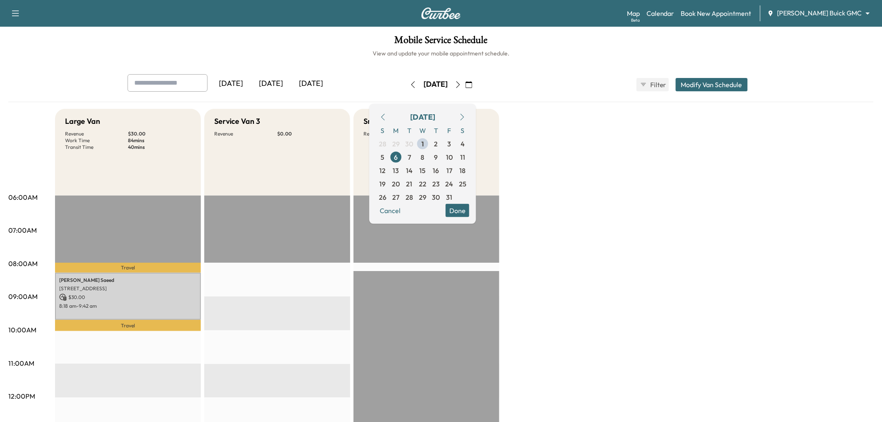
click at [469, 214] on button "Done" at bounding box center [457, 209] width 24 height 13
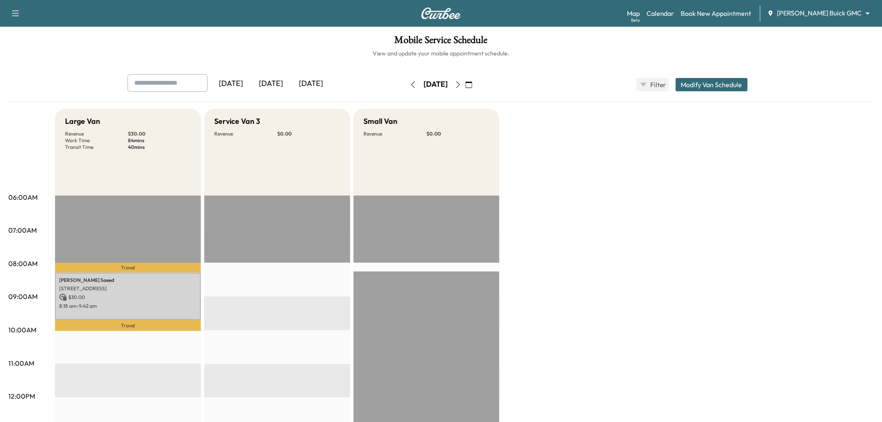
click at [692, 82] on button "Modify Van Schedule" at bounding box center [711, 84] width 72 height 13
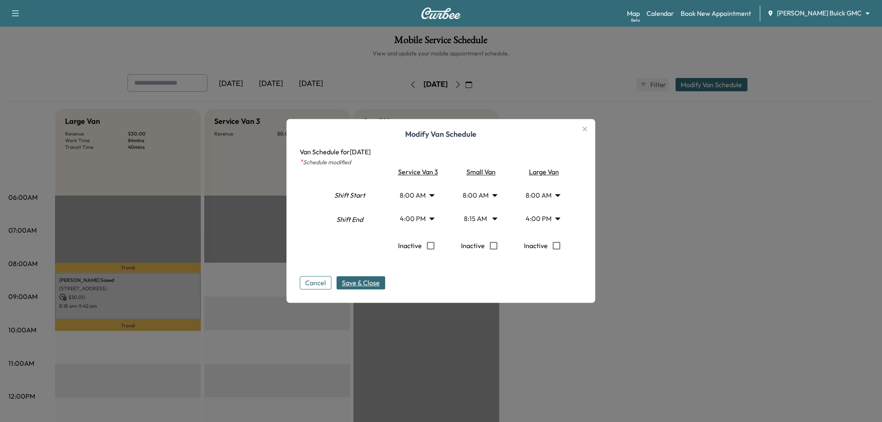
click at [436, 195] on body "Support Log Out Map Beta Calendar Book New Appointment Ewing Buick GMC ********…" at bounding box center [441, 211] width 882 height 422
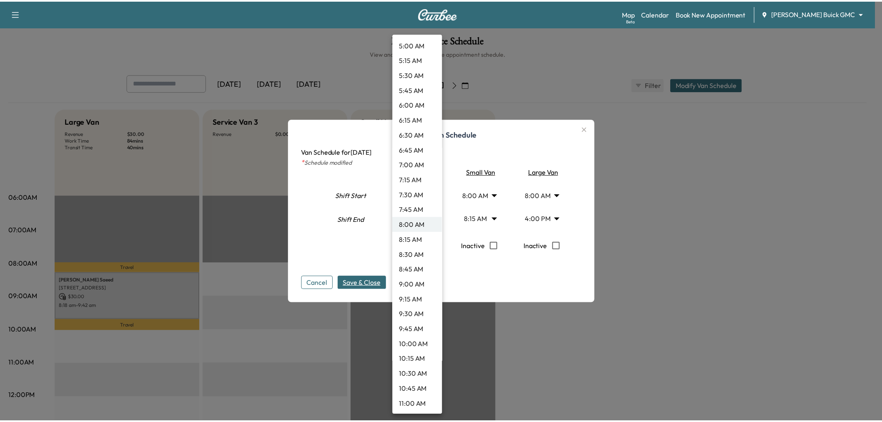
scroll to position [361, 0]
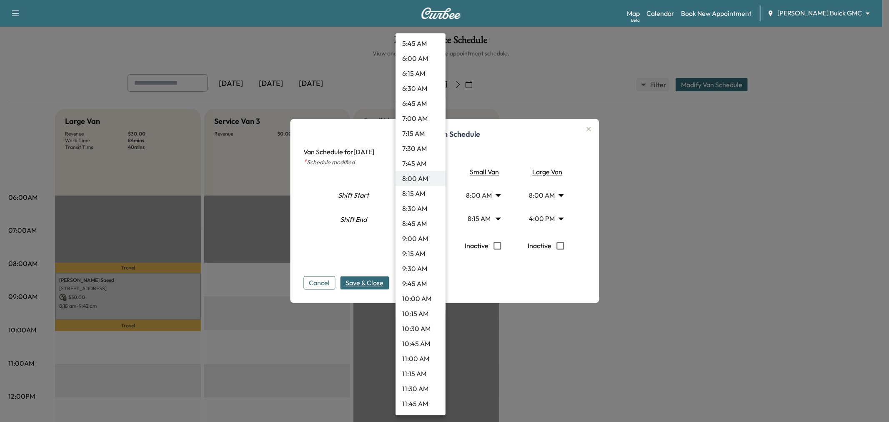
click at [426, 331] on li "10:30 AM" at bounding box center [420, 328] width 50 height 15
type input "****"
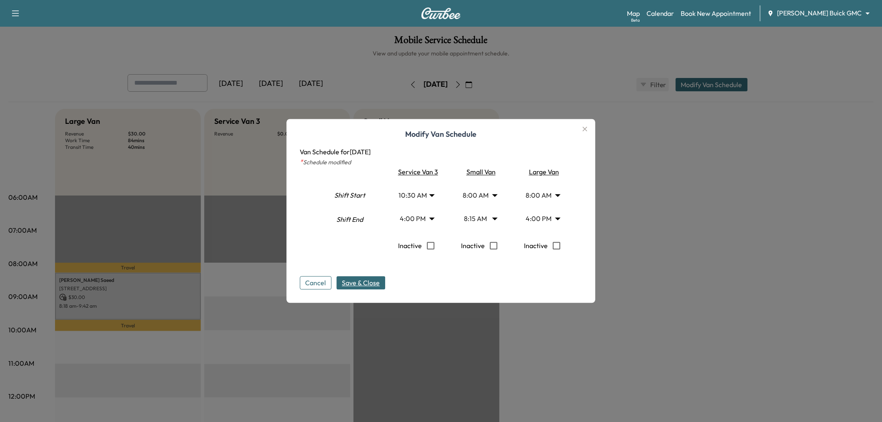
click at [369, 277] on button "Save & Close" at bounding box center [361, 282] width 49 height 13
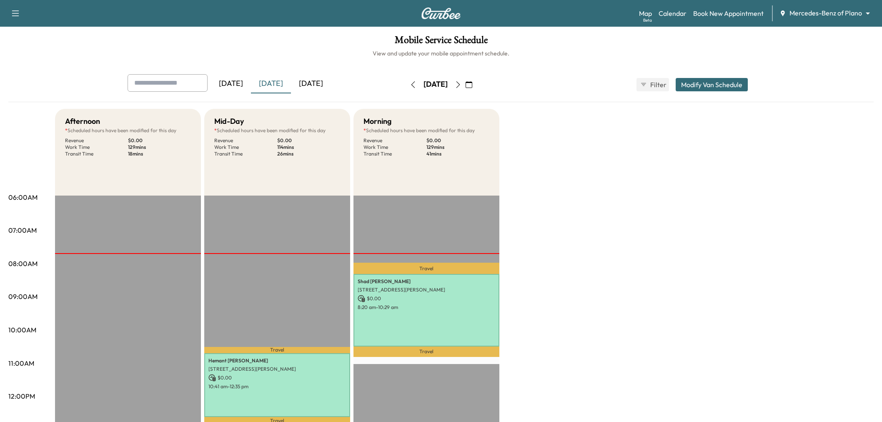
scroll to position [46, 0]
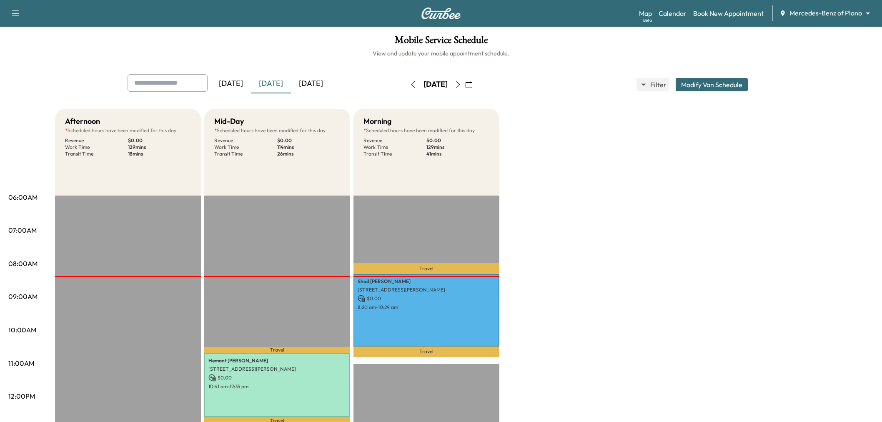
scroll to position [46, 0]
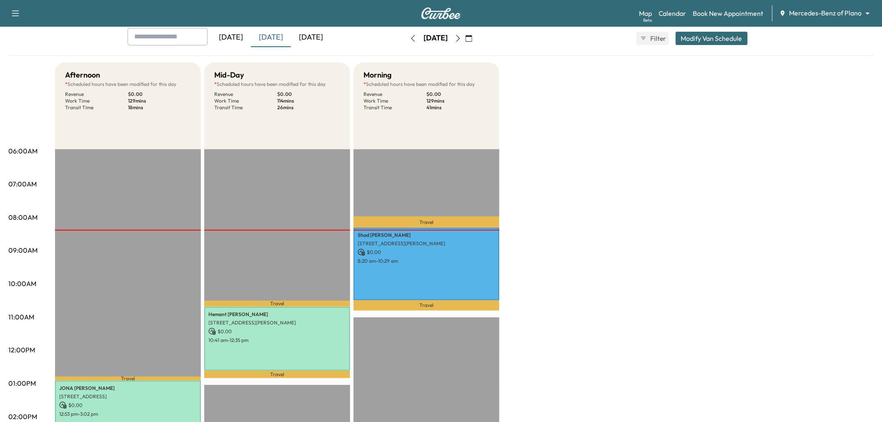
click at [461, 37] on icon "button" at bounding box center [458, 38] width 7 height 7
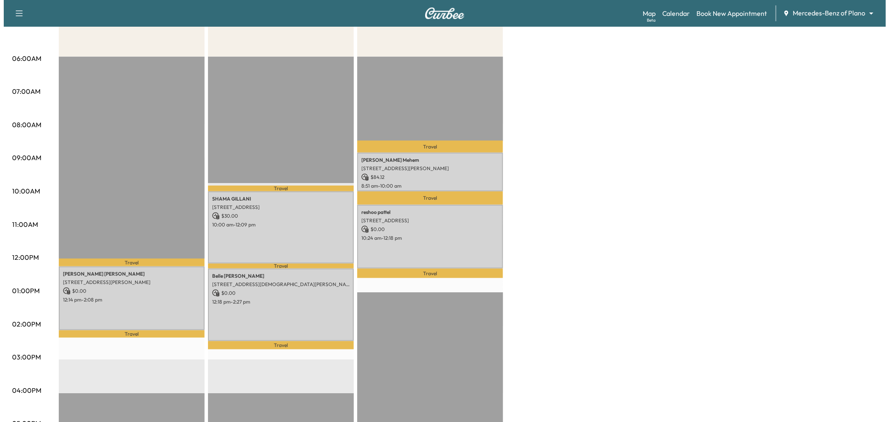
scroll to position [46, 0]
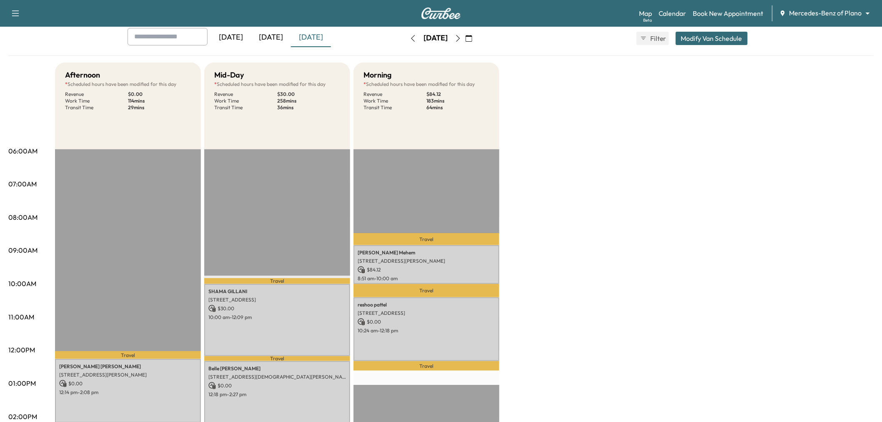
click at [696, 38] on button "Modify Van Schedule" at bounding box center [711, 38] width 72 height 13
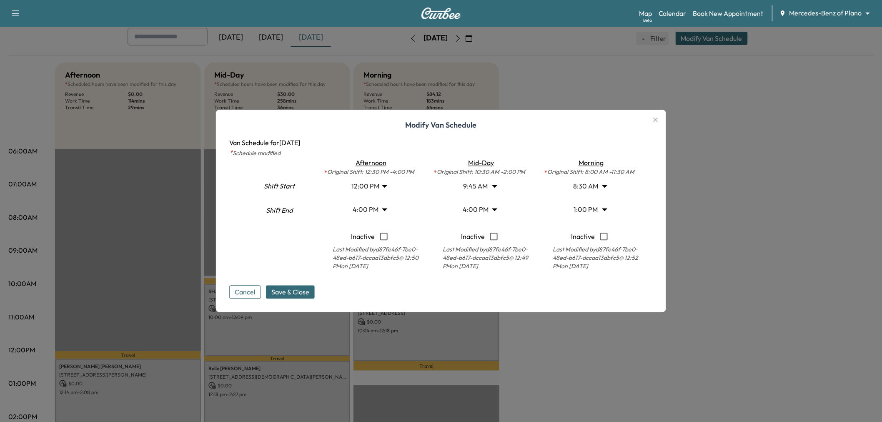
click at [377, 190] on body "Support Log Out Map Beta Calendar Book New Appointment Mercedes-Benz of Plano *…" at bounding box center [441, 165] width 882 height 422
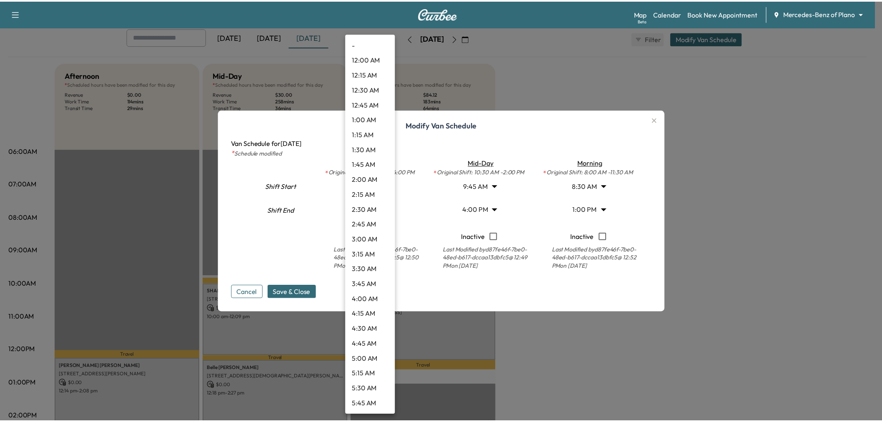
scroll to position [555, 0]
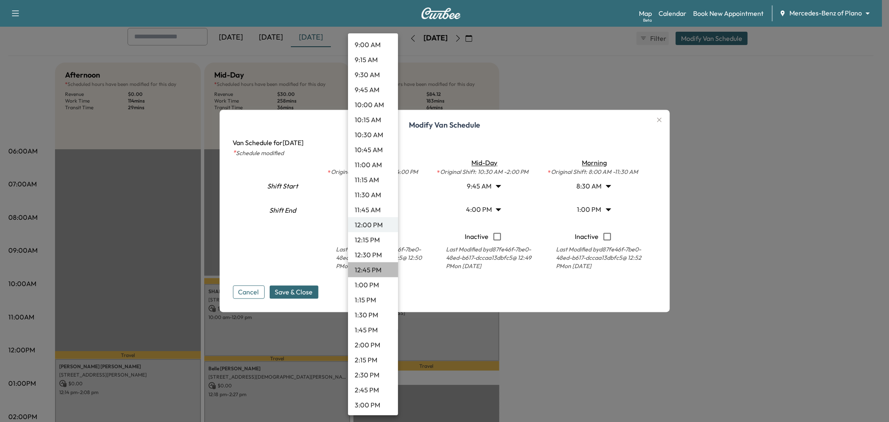
click at [373, 269] on li "12:45 PM" at bounding box center [373, 269] width 50 height 15
type input "*****"
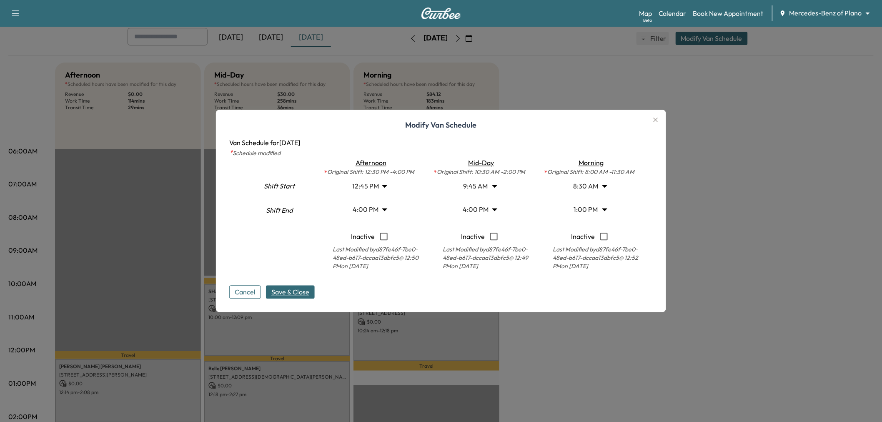
click at [304, 293] on span "Save & Close" at bounding box center [290, 292] width 38 height 10
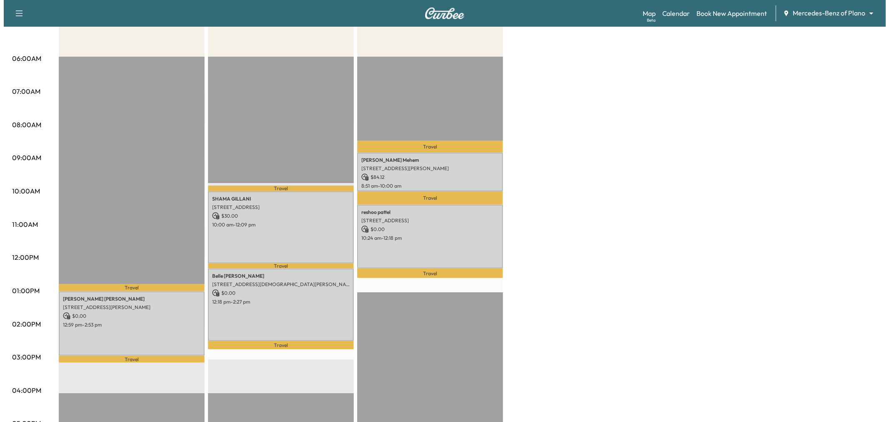
scroll to position [46, 0]
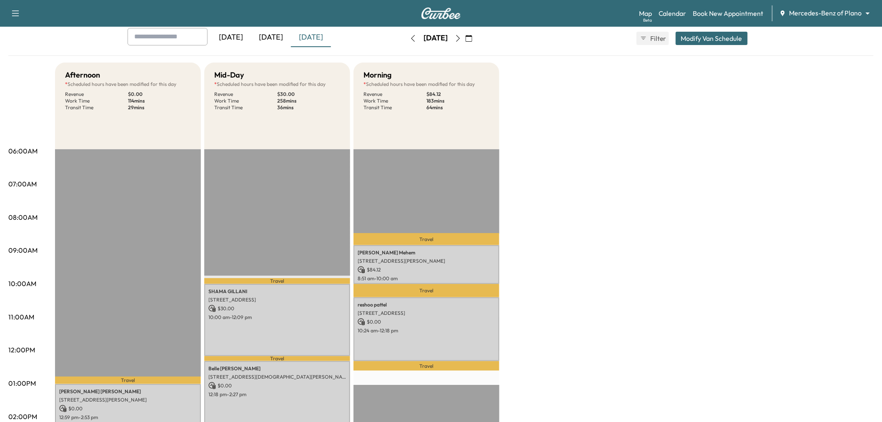
click at [698, 36] on button "Modify Van Schedule" at bounding box center [711, 38] width 72 height 13
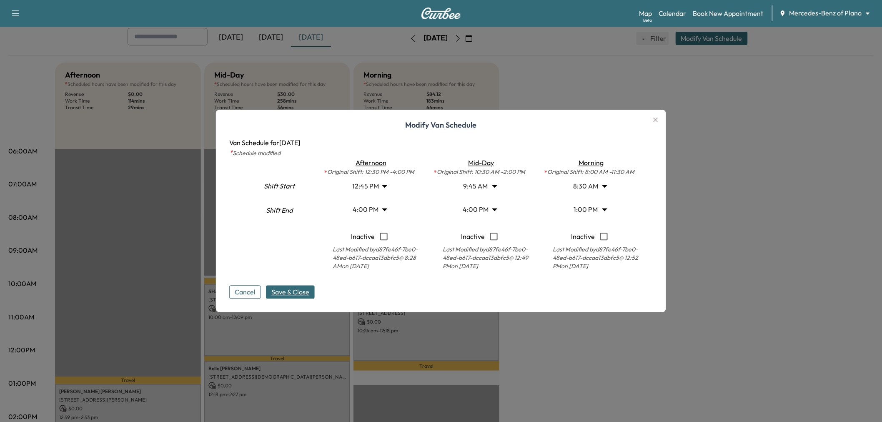
click at [482, 207] on body "Support Log Out Map Beta Calendar Book New Appointment Mercedes-Benz of Plano *…" at bounding box center [441, 165] width 882 height 422
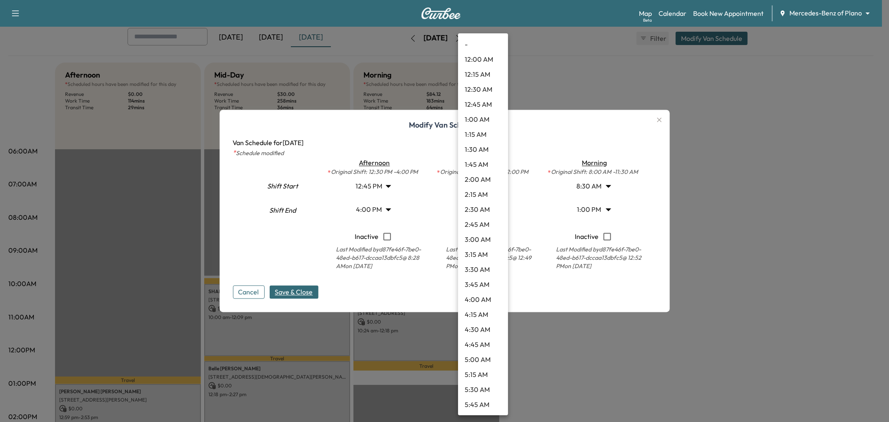
scroll to position [794, 0]
click at [479, 177] on li "3:15 PM" at bounding box center [483, 180] width 50 height 15
type input "*****"
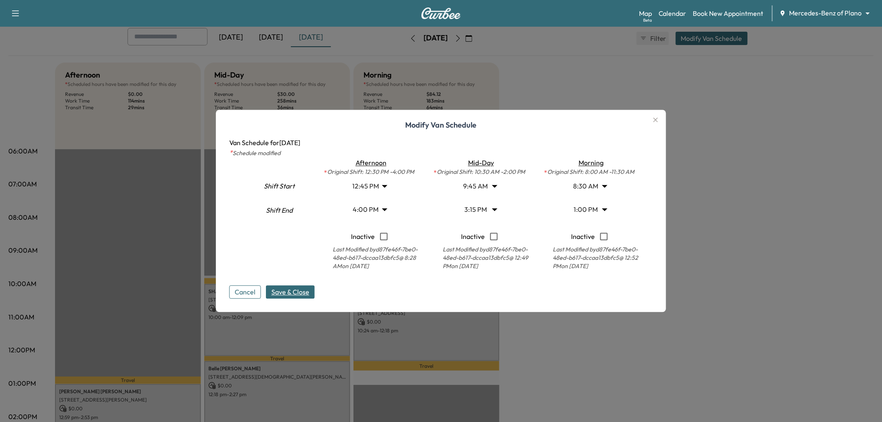
click at [482, 188] on body "Support Log Out Map Beta Calendar Book New Appointment Mercedes-Benz of Plano *…" at bounding box center [441, 165] width 882 height 422
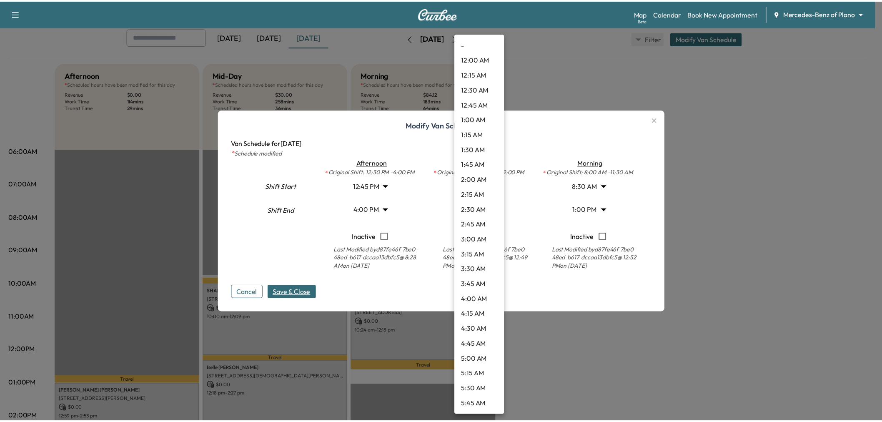
scroll to position [420, 0]
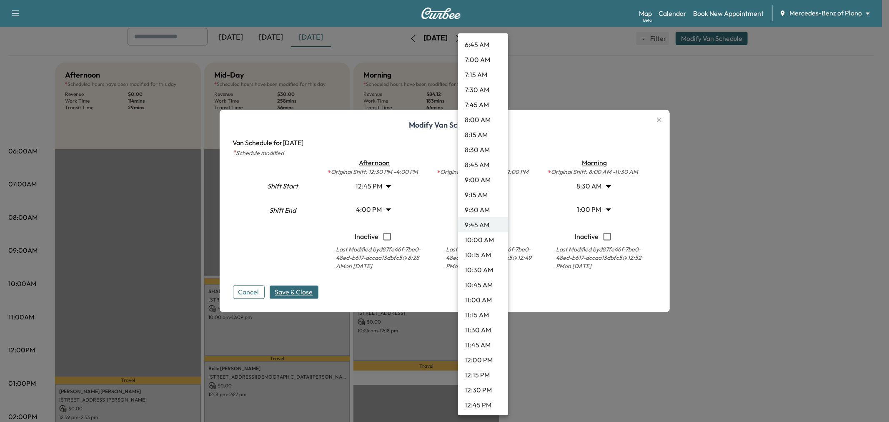
click at [477, 238] on li "10:00 AM" at bounding box center [483, 239] width 50 height 15
type input "**"
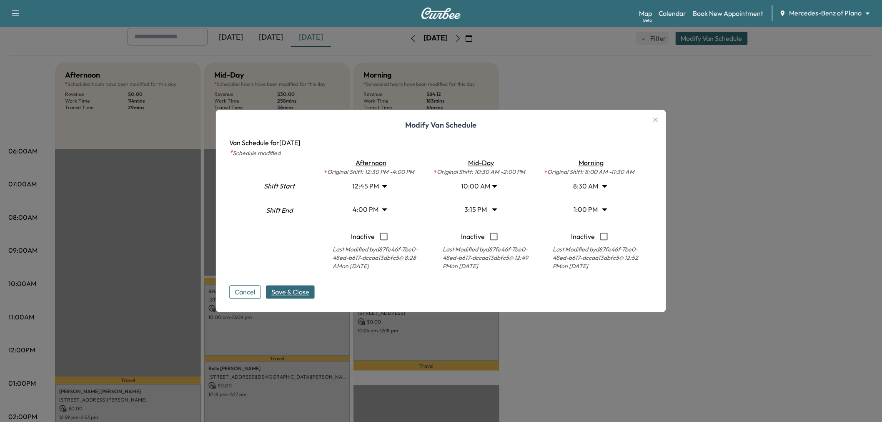
click at [298, 296] on span "Save & Close" at bounding box center [290, 292] width 38 height 10
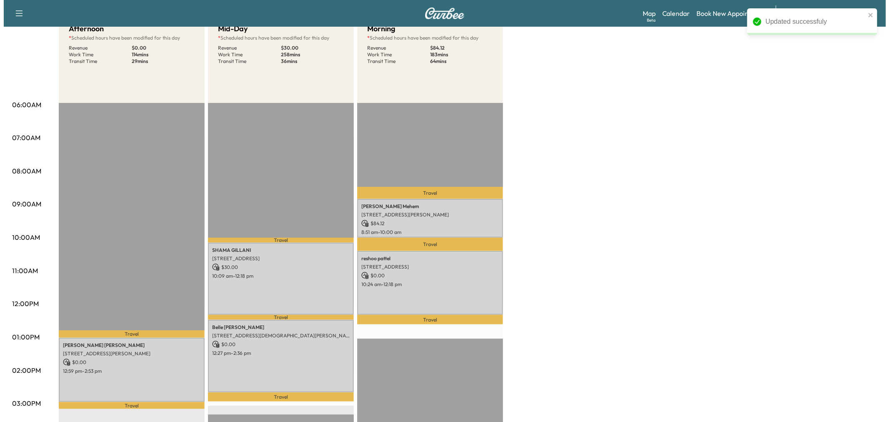
scroll to position [0, 0]
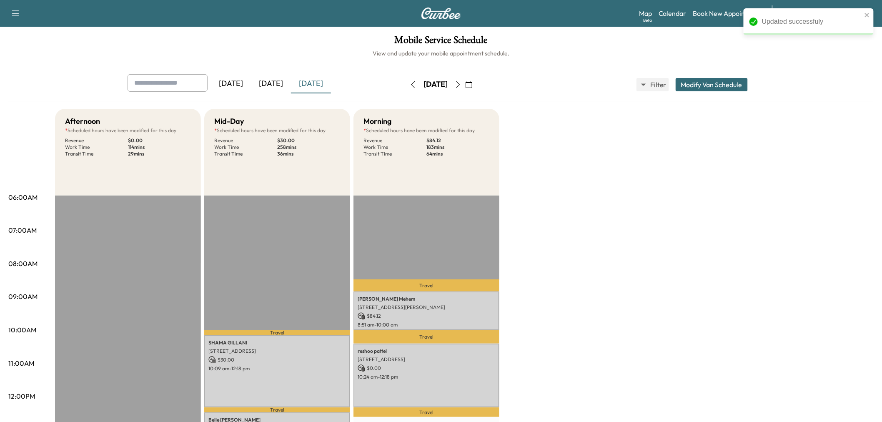
click at [692, 84] on button "Modify Van Schedule" at bounding box center [711, 84] width 72 height 13
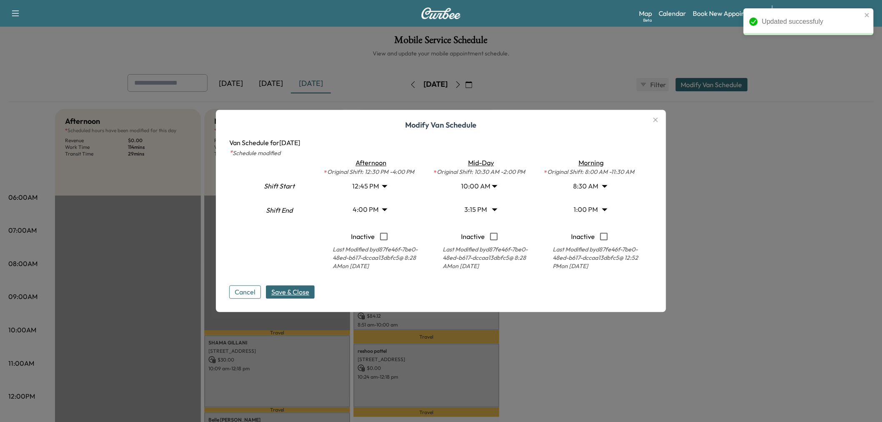
click at [369, 211] on body "Updated successfuly Support Log Out Map Beta Calendar Book New Appointment Merc…" at bounding box center [441, 211] width 882 height 422
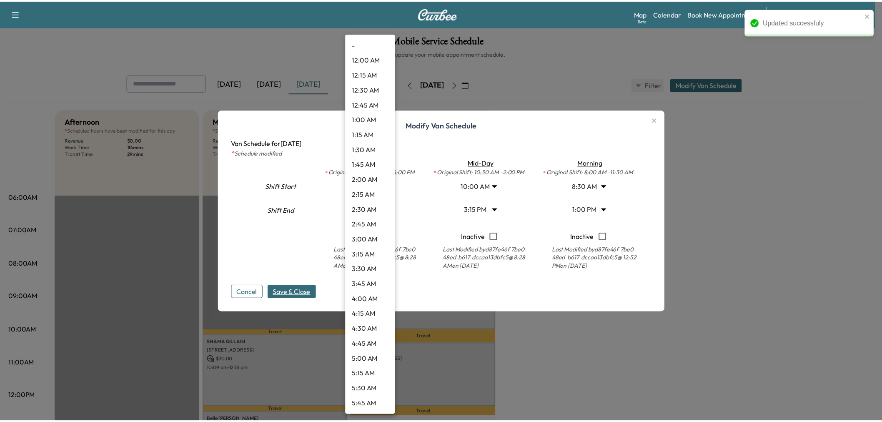
scroll to position [794, 0]
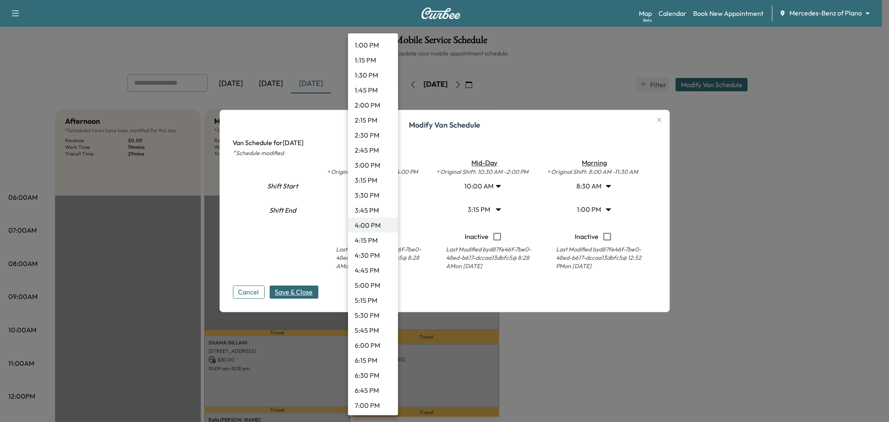
click at [373, 192] on li "3:30 PM" at bounding box center [373, 195] width 50 height 15
type input "****"
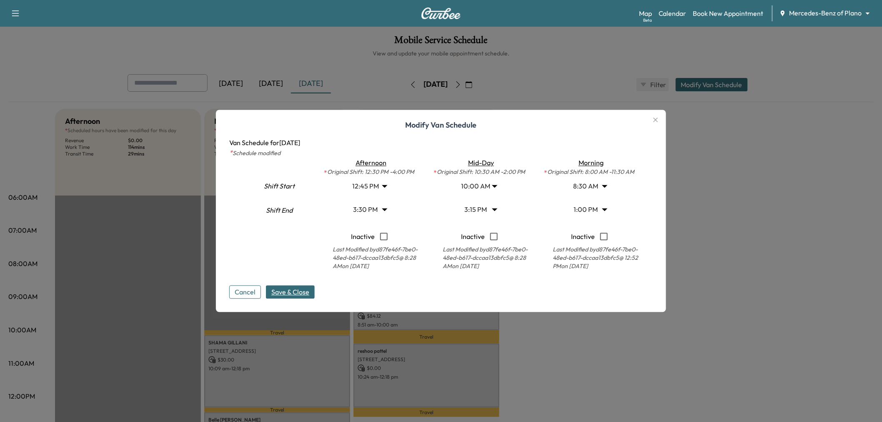
click at [299, 290] on span "Save & Close" at bounding box center [290, 292] width 38 height 10
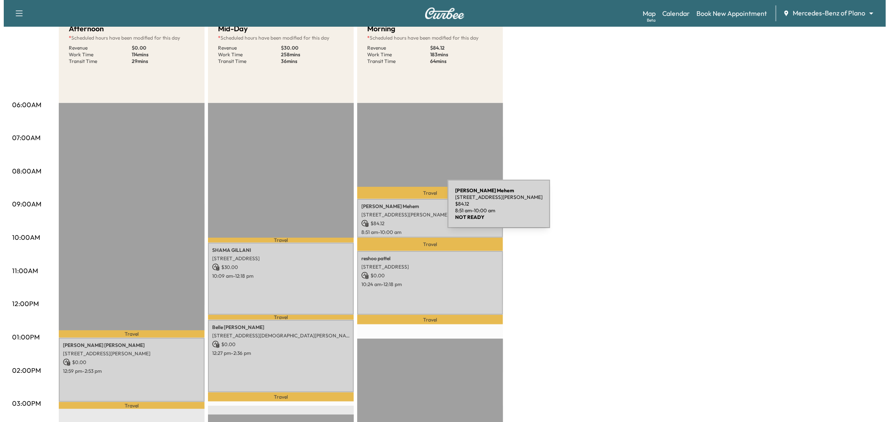
scroll to position [0, 0]
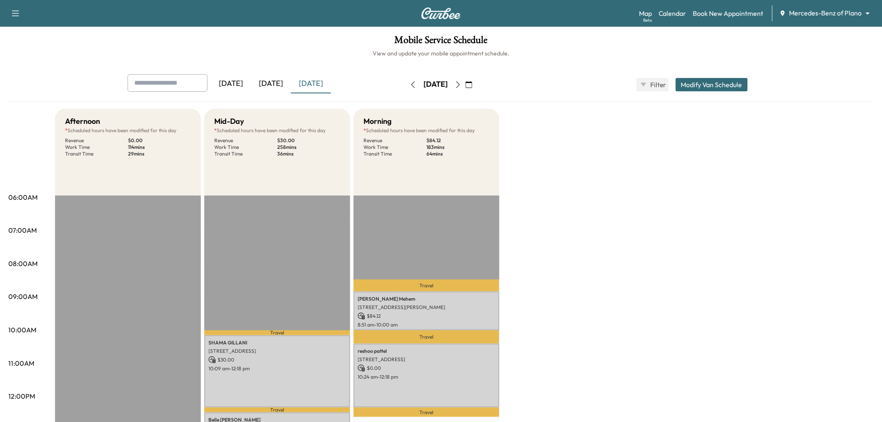
click at [697, 81] on button "Modify Van Schedule" at bounding box center [711, 84] width 72 height 13
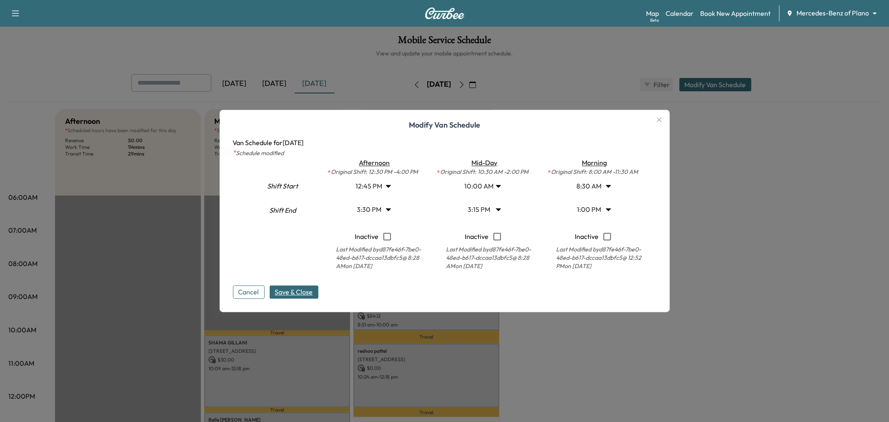
click at [486, 212] on body "Support Log Out Map Beta Calendar Book New Appointment Mercedes-Benz of Plano *…" at bounding box center [444, 211] width 889 height 422
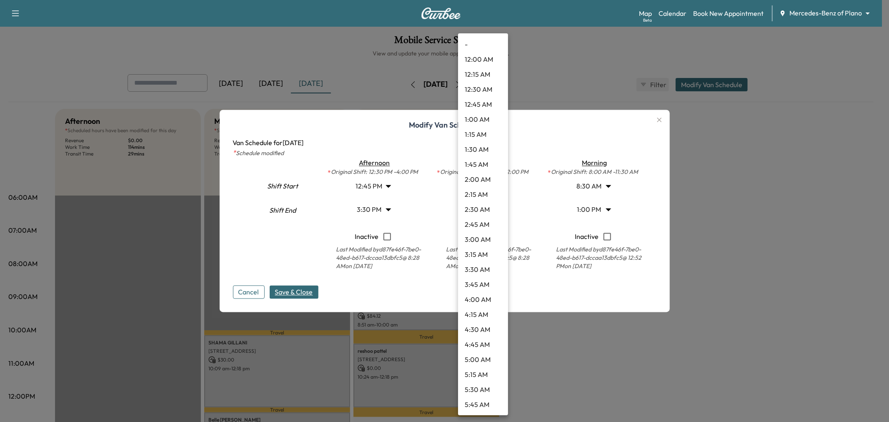
scroll to position [749, 0]
click at [480, 264] on li "4:00 PM" at bounding box center [483, 270] width 50 height 15
type input "**"
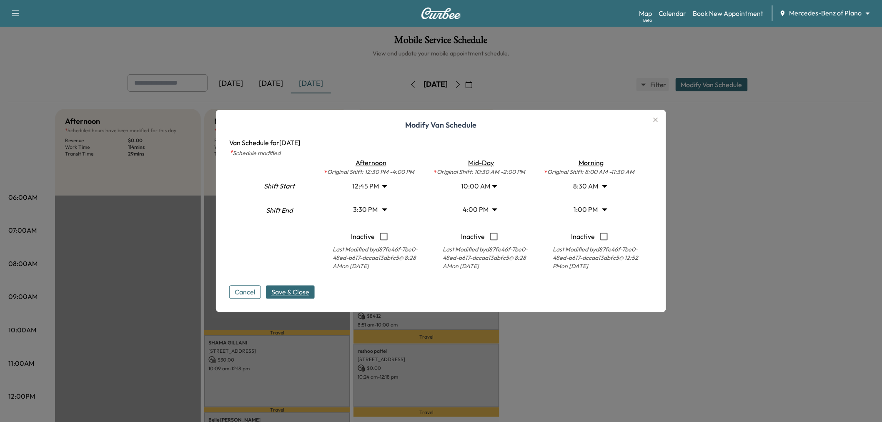
click at [480, 188] on body "Support Log Out Map Beta Calendar Book New Appointment Mercedes-Benz of Plano *…" at bounding box center [441, 211] width 882 height 422
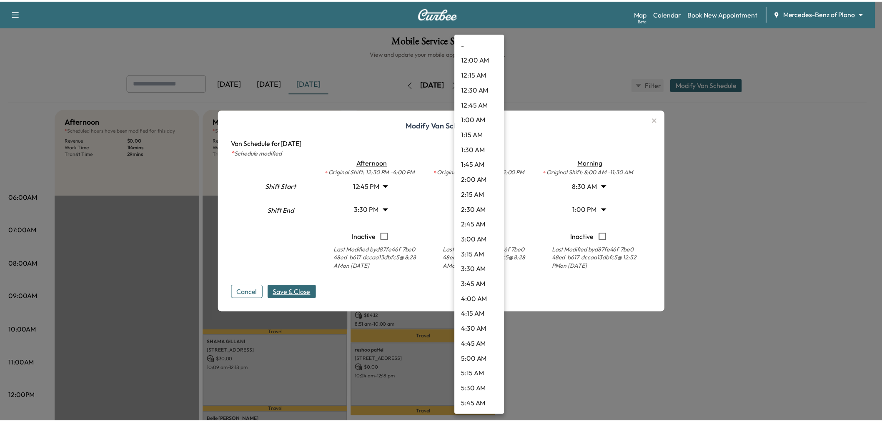
scroll to position [435, 0]
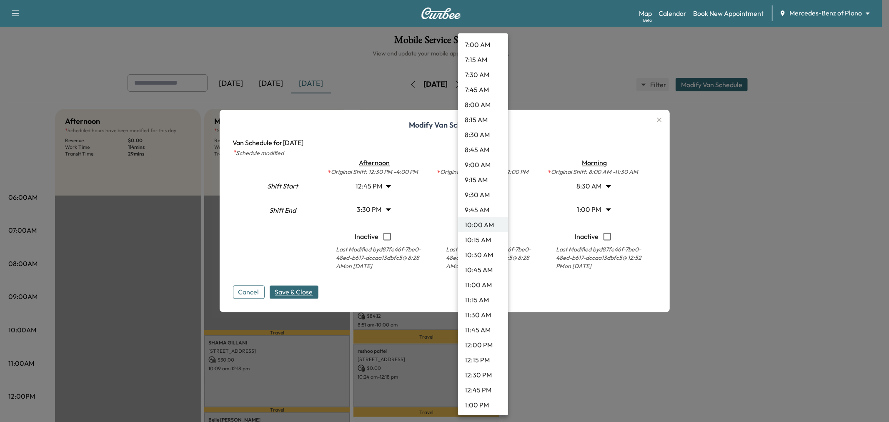
click at [478, 254] on li "10:30 AM" at bounding box center [483, 254] width 50 height 15
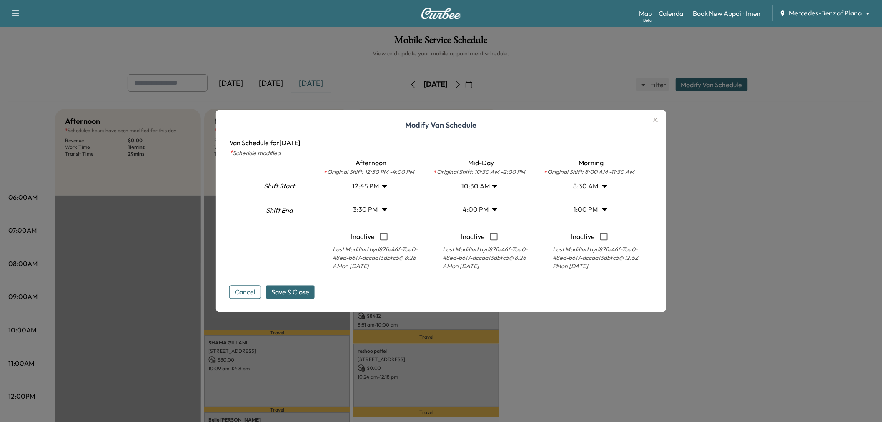
click at [290, 296] on span "Save & Close" at bounding box center [290, 292] width 38 height 10
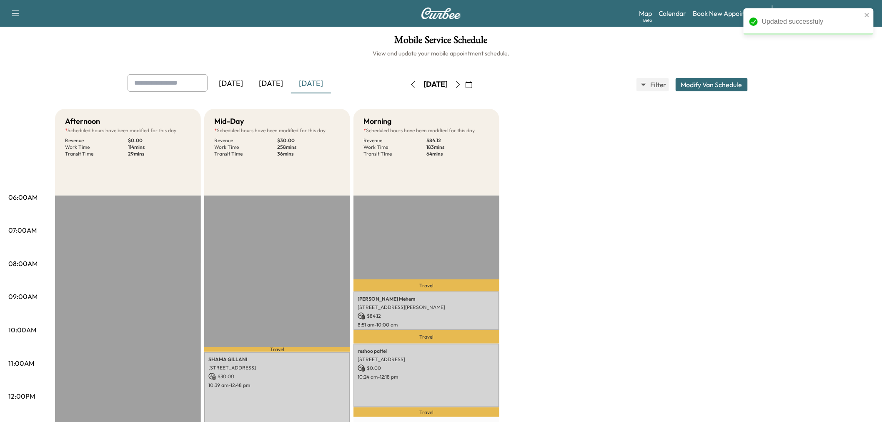
click at [539, 280] on div "Afternoon * Scheduled hours have been modified for this day Revenue $ 0.00 Work…" at bounding box center [464, 421] width 818 height 625
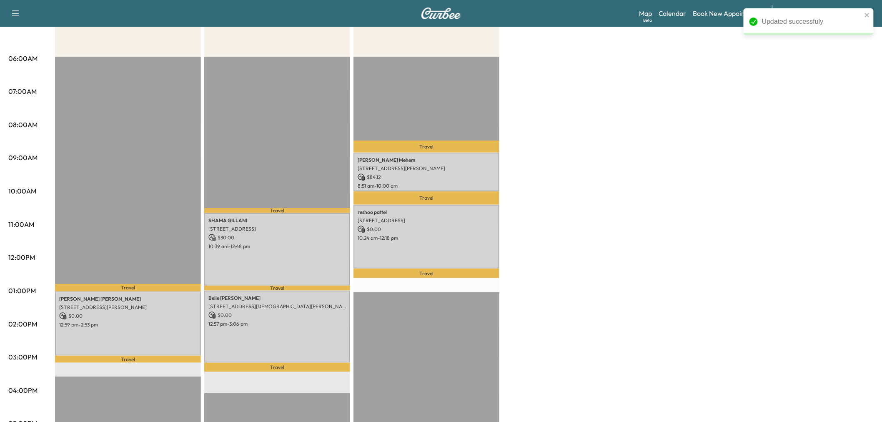
scroll to position [46, 0]
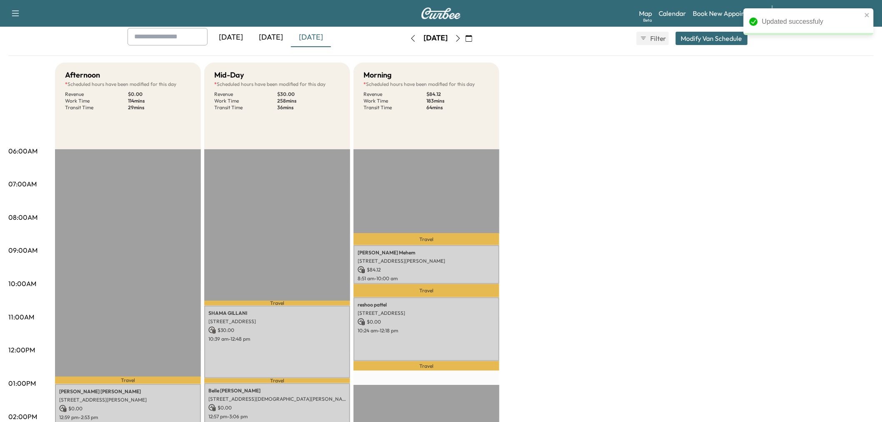
click at [461, 38] on icon "button" at bounding box center [458, 38] width 7 height 7
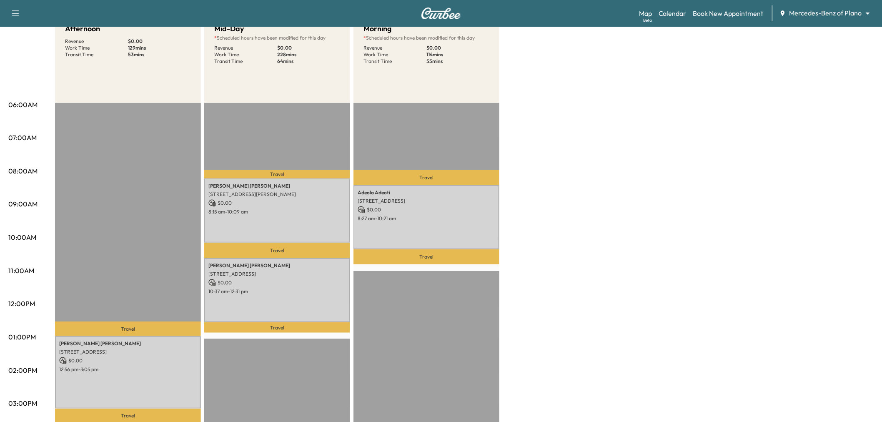
scroll to position [46, 0]
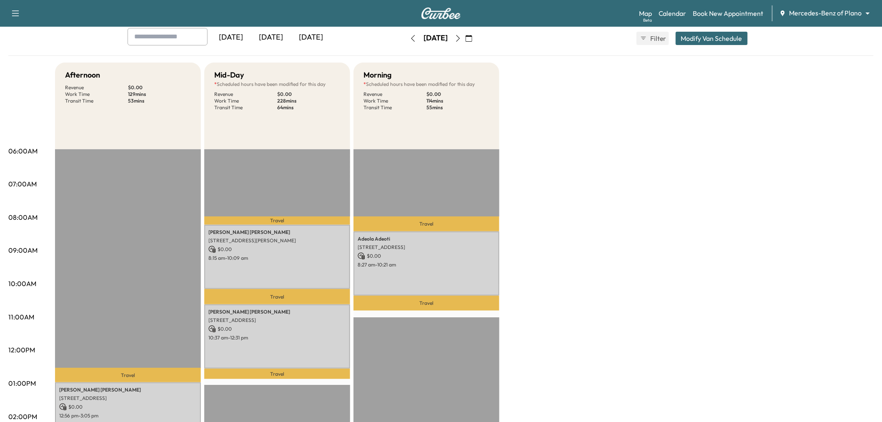
click at [461, 39] on icon "button" at bounding box center [458, 38] width 7 height 7
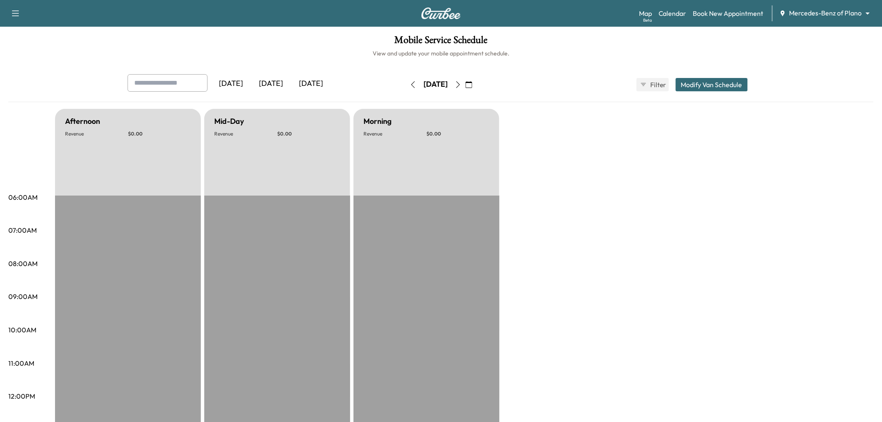
click at [461, 84] on icon "button" at bounding box center [458, 84] width 7 height 7
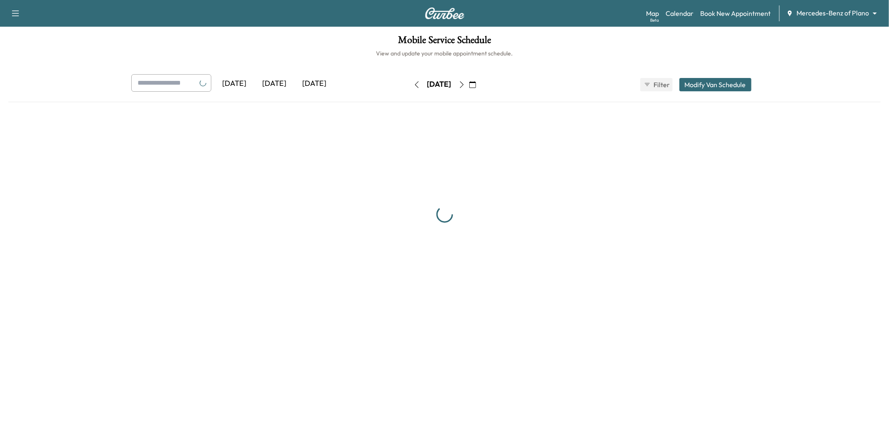
click at [465, 84] on icon "button" at bounding box center [461, 84] width 7 height 7
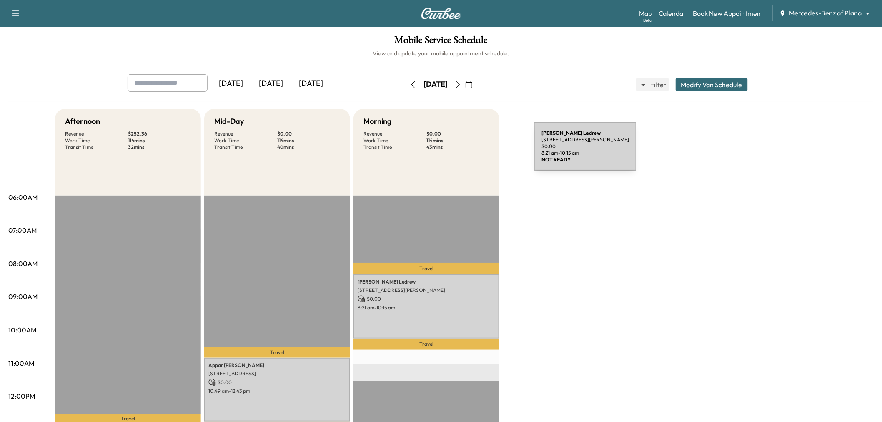
scroll to position [139, 0]
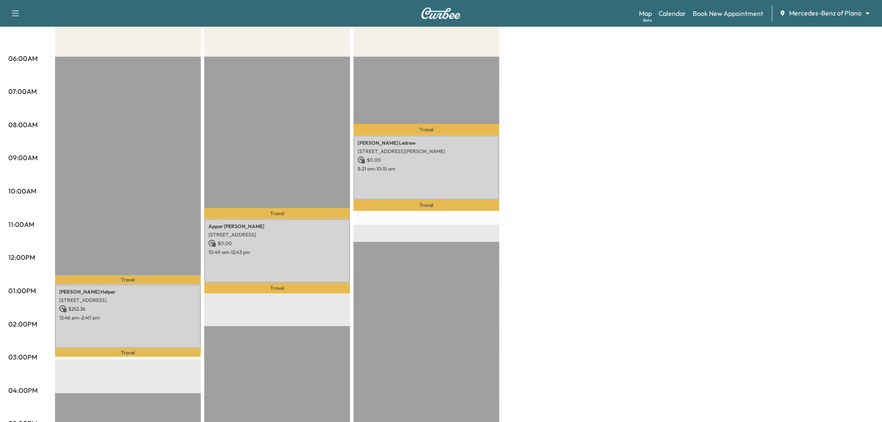
click at [580, 170] on div "Afternoon Revenue $ 252.36 Work Time 114 mins Transit Time 32 mins Travel Heath…" at bounding box center [464, 282] width 818 height 625
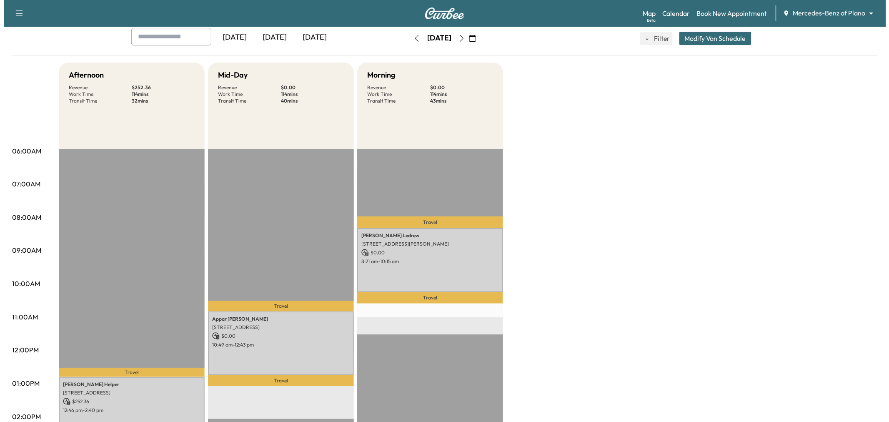
scroll to position [0, 0]
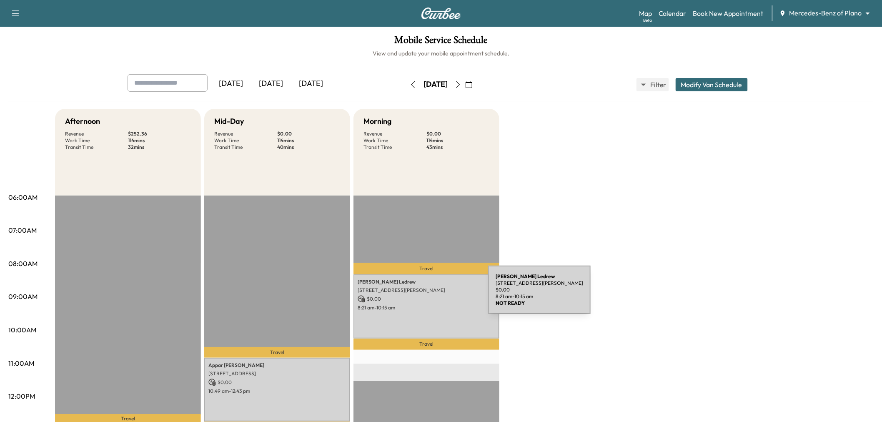
click at [428, 297] on p "$ 0.00" at bounding box center [427, 299] width 138 height 8
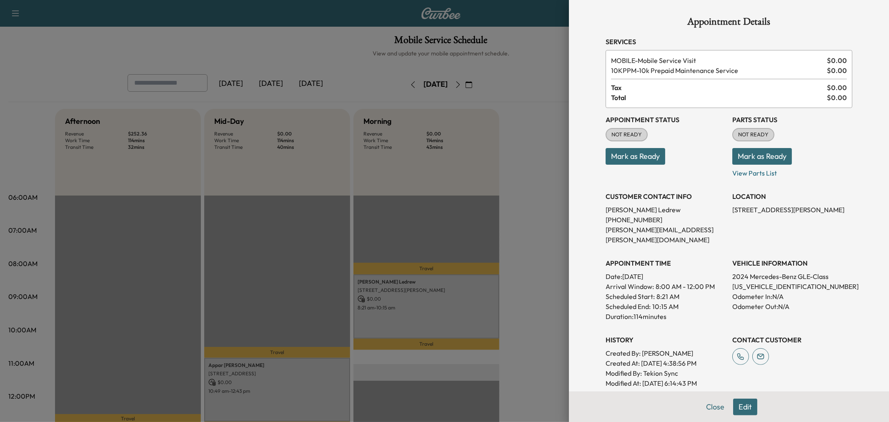
click at [427, 305] on div at bounding box center [444, 211] width 889 height 422
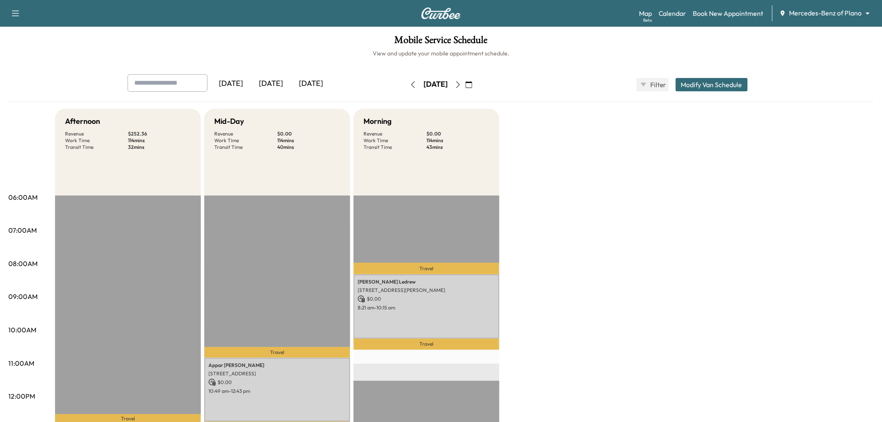
click at [713, 85] on button "Modify Van Schedule" at bounding box center [711, 84] width 72 height 13
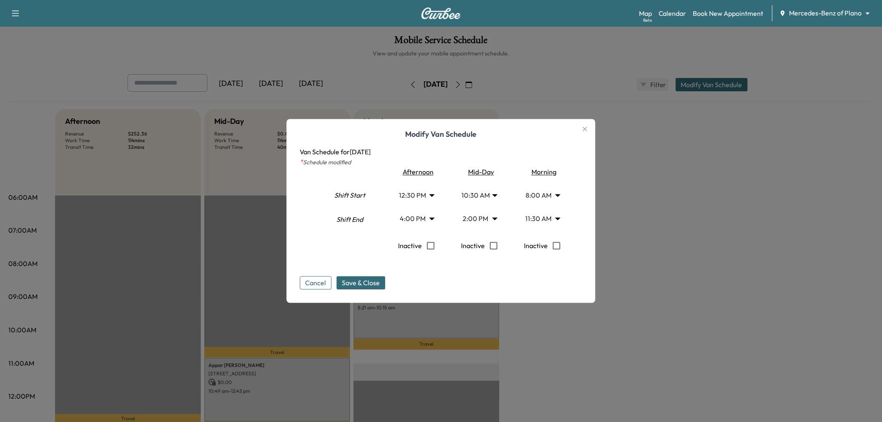
click at [481, 196] on body "Support Log Out Map Beta Calendar Book New Appointment Mercedes-Benz of Plano *…" at bounding box center [441, 211] width 882 height 422
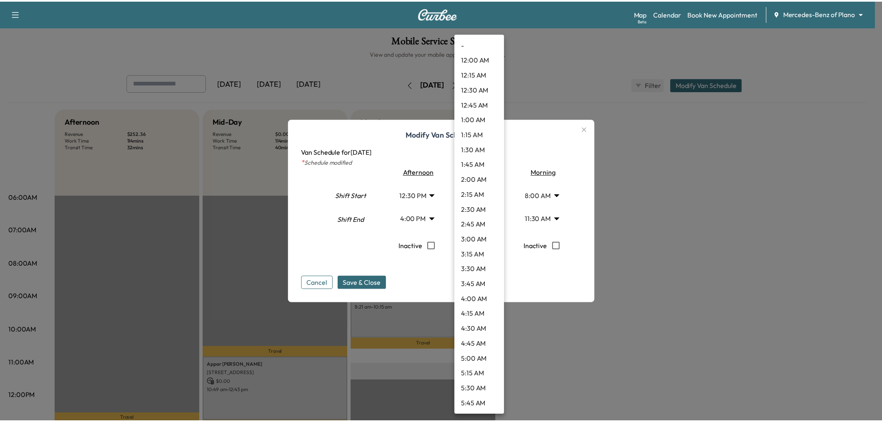
scroll to position [465, 0]
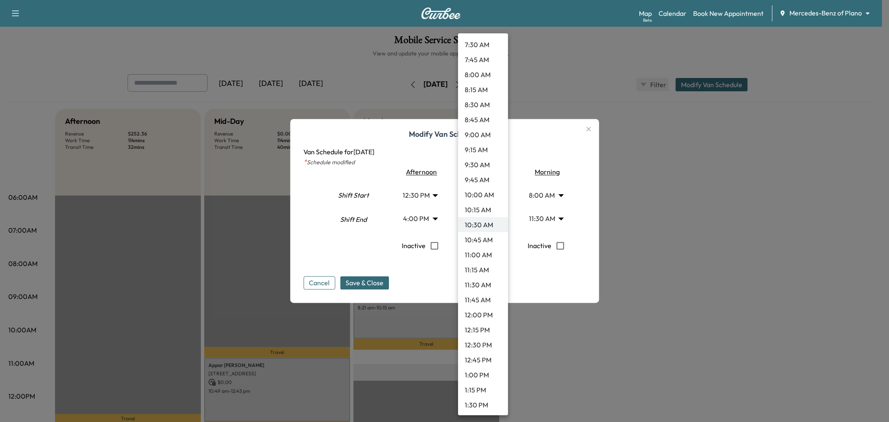
click at [485, 74] on li "8:00 AM" at bounding box center [483, 74] width 50 height 15
type input "*"
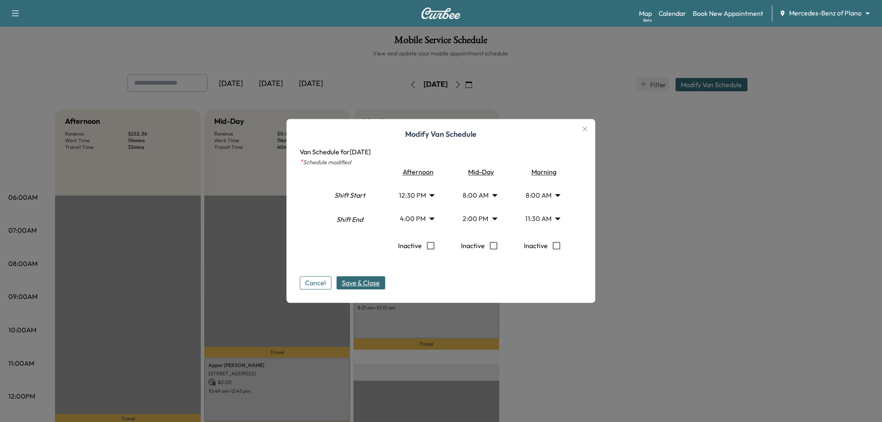
click at [364, 283] on span "Save & Close" at bounding box center [361, 283] width 38 height 10
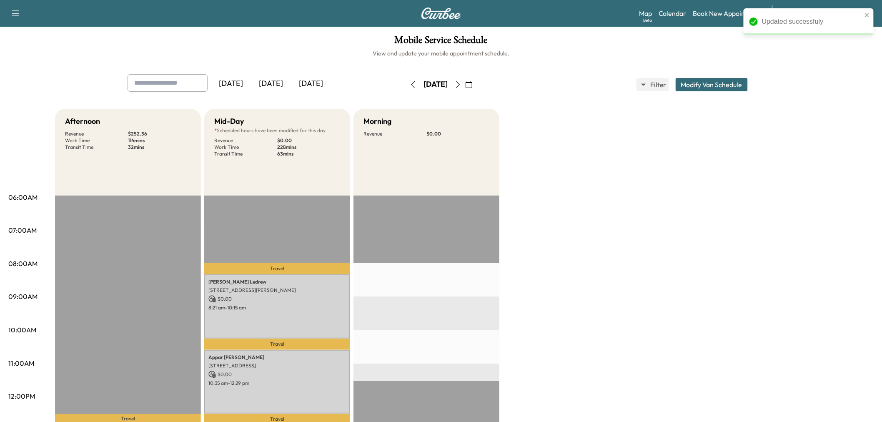
click at [590, 259] on div "Afternoon Revenue $ 252.36 Work Time 114 mins Transit Time 32 mins Travel Heath…" at bounding box center [464, 421] width 818 height 625
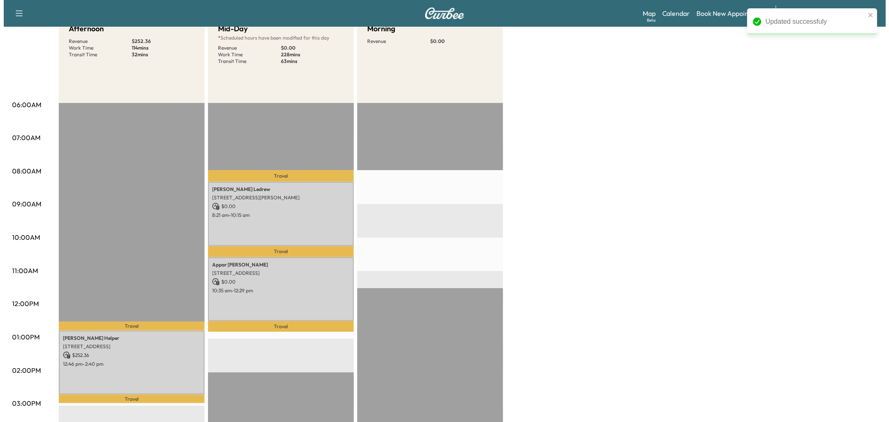
scroll to position [0, 0]
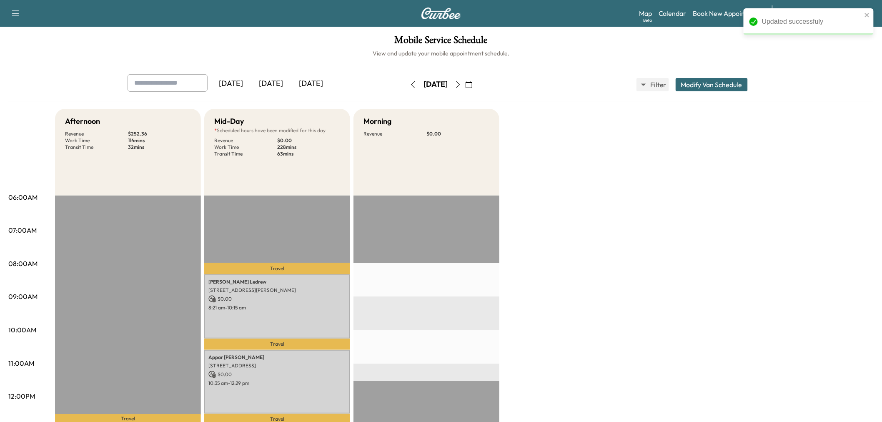
click at [713, 84] on button "Modify Van Schedule" at bounding box center [711, 84] width 72 height 13
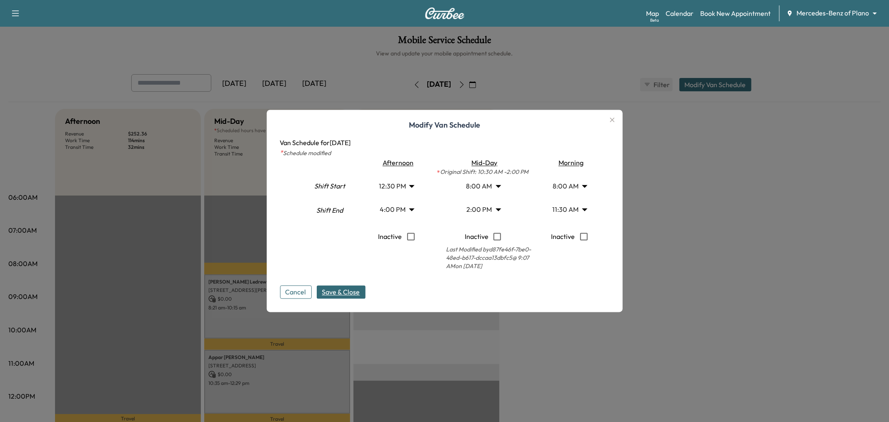
click at [482, 212] on body "Support Log Out Map Beta Calendar Book New Appointment Mercedes-Benz of Plano *…" at bounding box center [444, 211] width 889 height 422
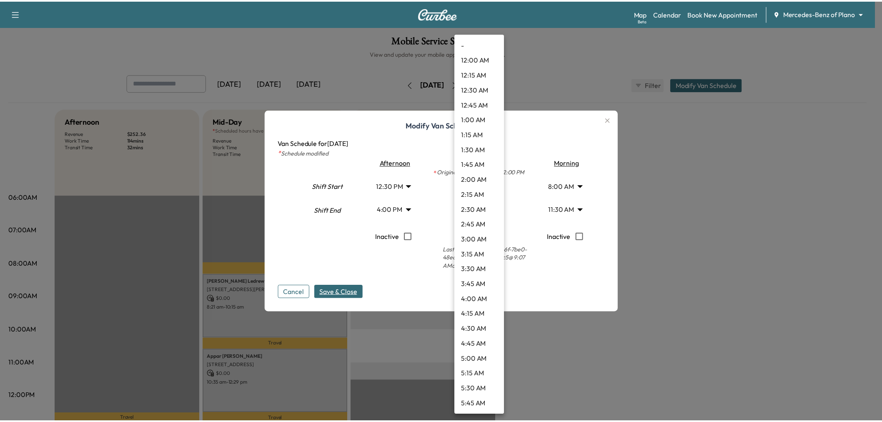
scroll to position [674, 0]
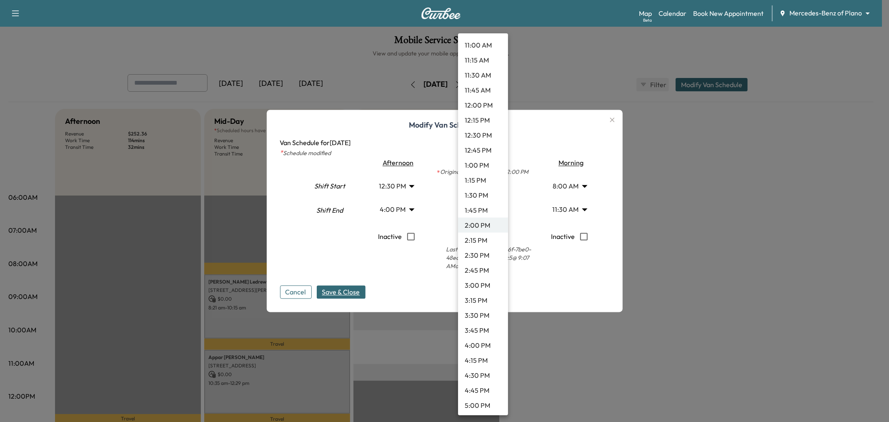
click at [486, 179] on li "1:15 PM" at bounding box center [483, 180] width 50 height 15
type input "*****"
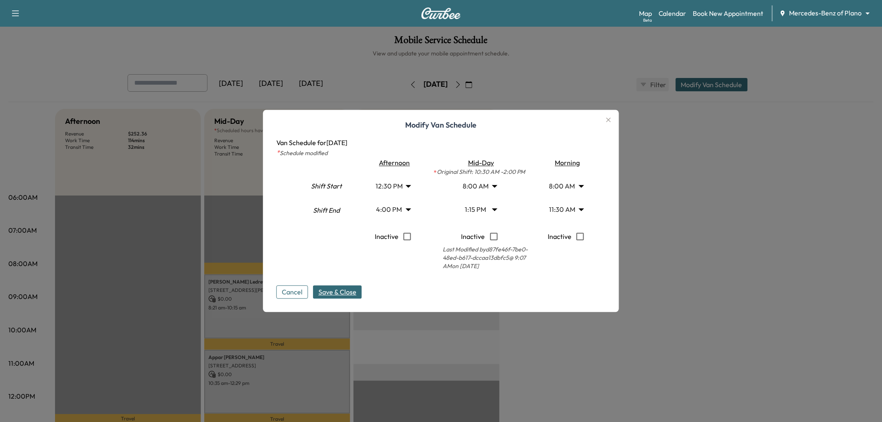
click at [350, 288] on span "Save & Close" at bounding box center [337, 292] width 38 height 10
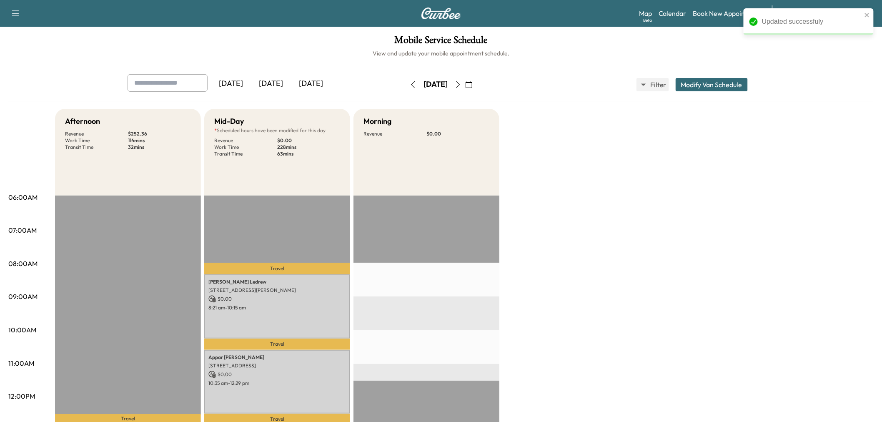
click at [578, 279] on div "Afternoon Revenue $ 252.36 Work Time 114 mins Transit Time 32 mins Travel Heath…" at bounding box center [464, 421] width 818 height 625
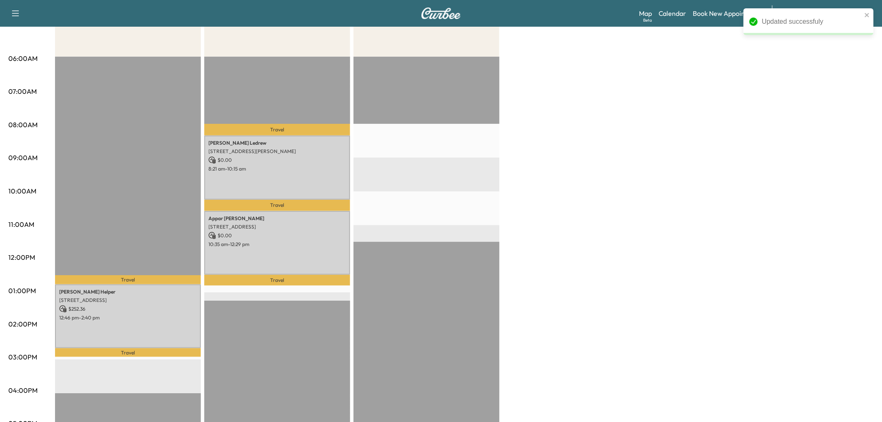
scroll to position [46, 0]
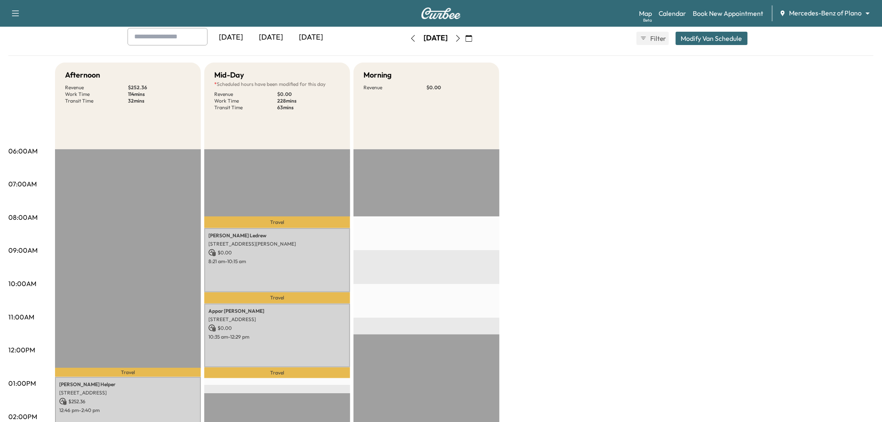
click at [577, 218] on div "Afternoon Revenue $ 252.36 Work Time 114 mins Transit Time 32 mins Travel Heath…" at bounding box center [464, 375] width 818 height 625
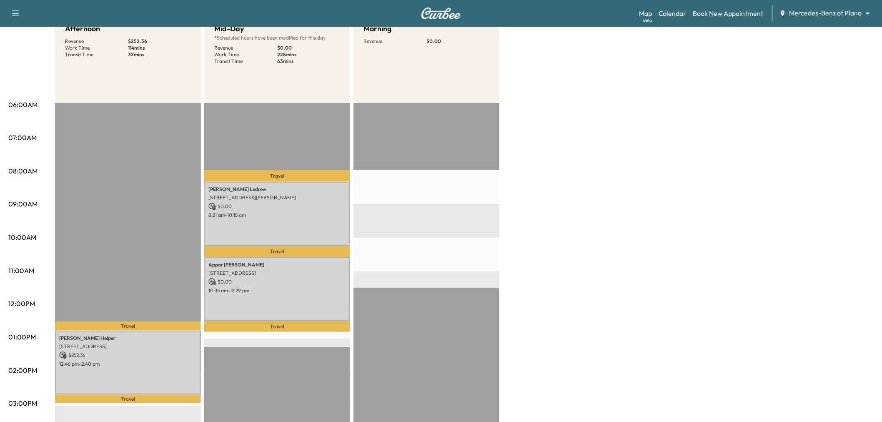
scroll to position [0, 0]
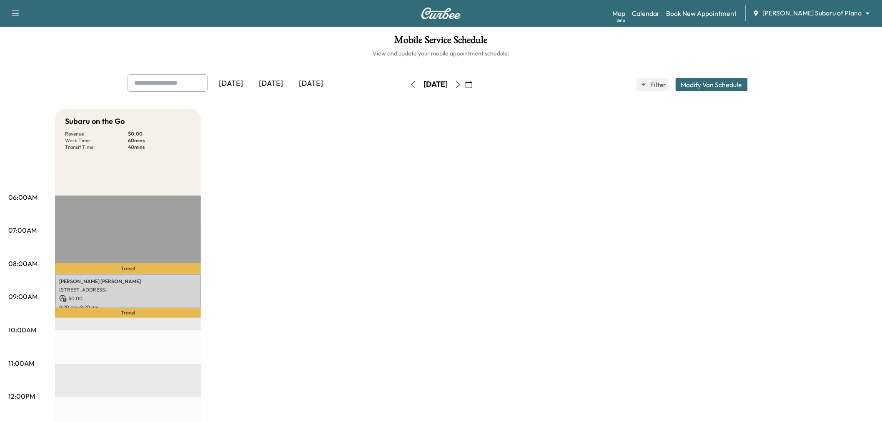
click at [268, 88] on div "[DATE]" at bounding box center [271, 83] width 40 height 19
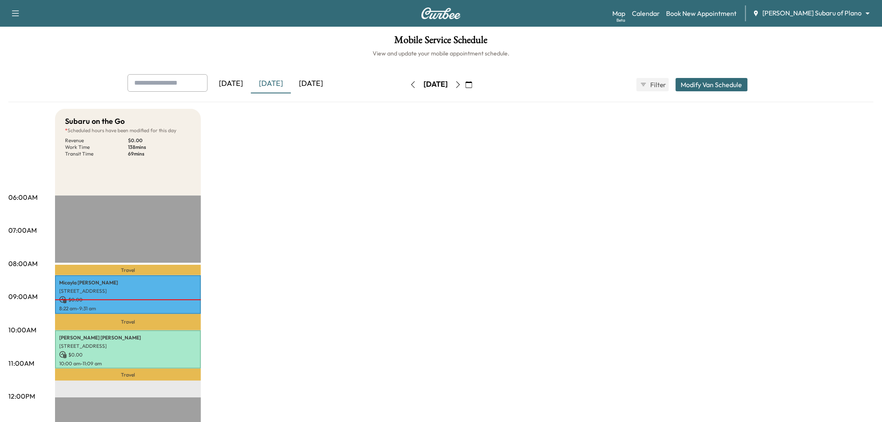
click at [461, 85] on icon "button" at bounding box center [458, 84] width 7 height 7
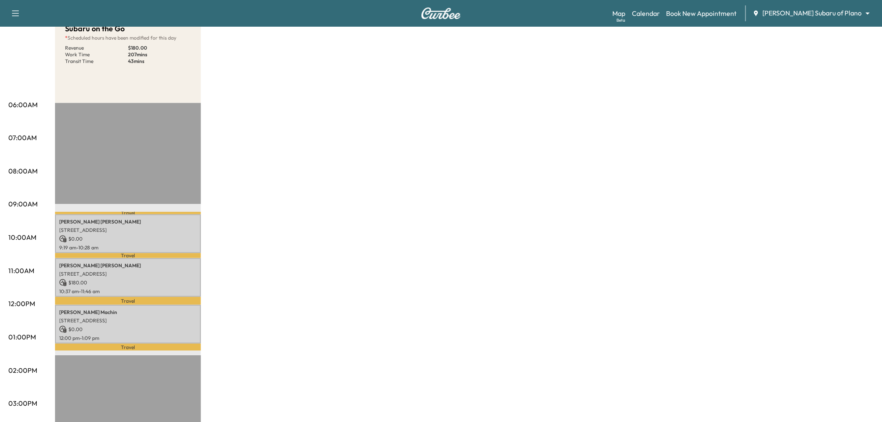
scroll to position [139, 0]
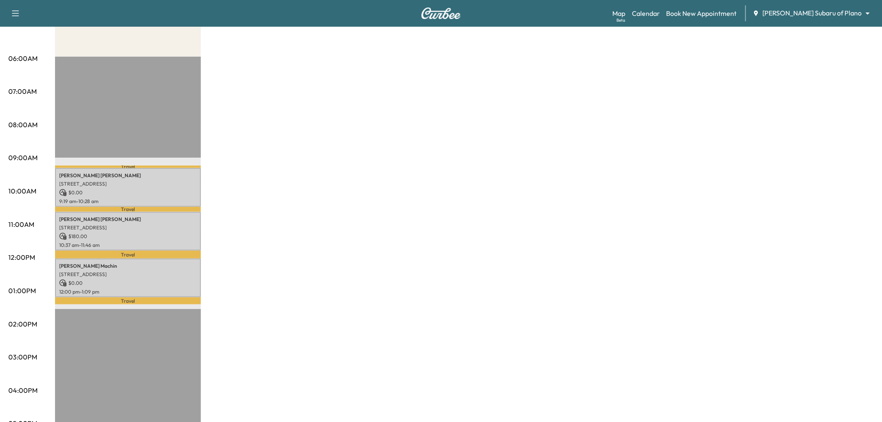
click at [282, 205] on div "Subaru on the Go * Scheduled hours have been modified for this day Revenue $ 18…" at bounding box center [464, 282] width 818 height 625
click at [292, 203] on div "Subaru on the Go * Scheduled hours have been modified for this day Revenue $ 18…" at bounding box center [464, 282] width 818 height 625
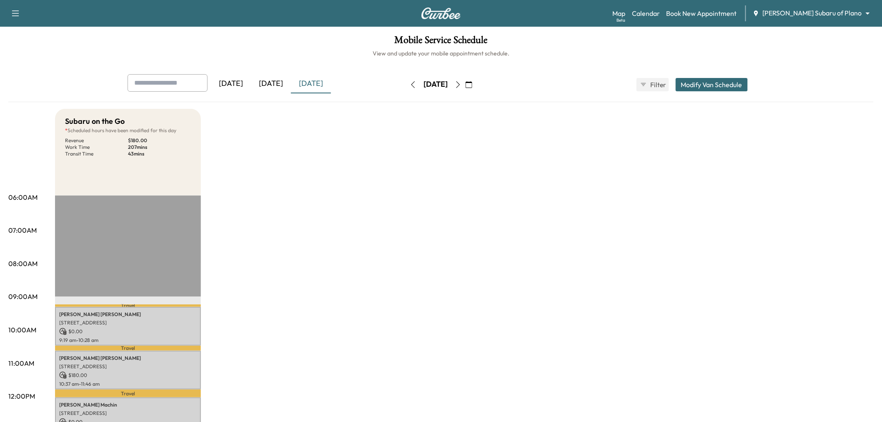
click at [348, 213] on div "Subaru on the Go * Scheduled hours have been modified for this day Revenue $ 18…" at bounding box center [464, 421] width 818 height 625
click at [317, 240] on div "Subaru on the Go * Scheduled hours have been modified for this day Revenue $ 18…" at bounding box center [464, 421] width 818 height 625
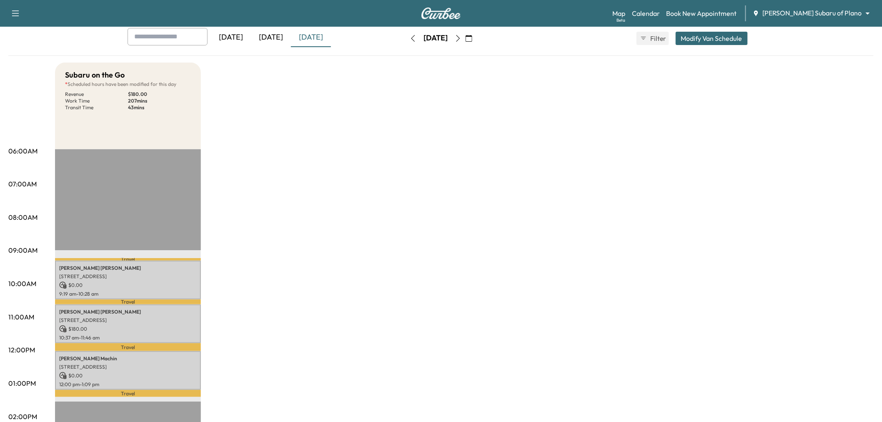
scroll to position [93, 0]
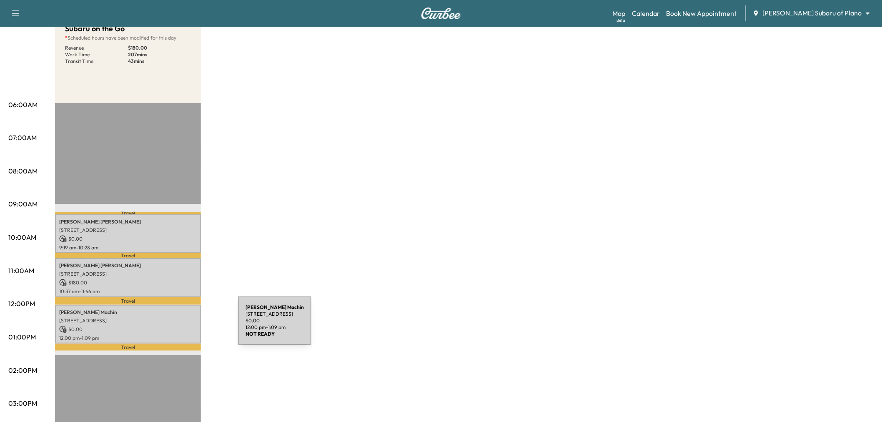
click at [175, 325] on p "$ 0.00" at bounding box center [128, 329] width 138 height 8
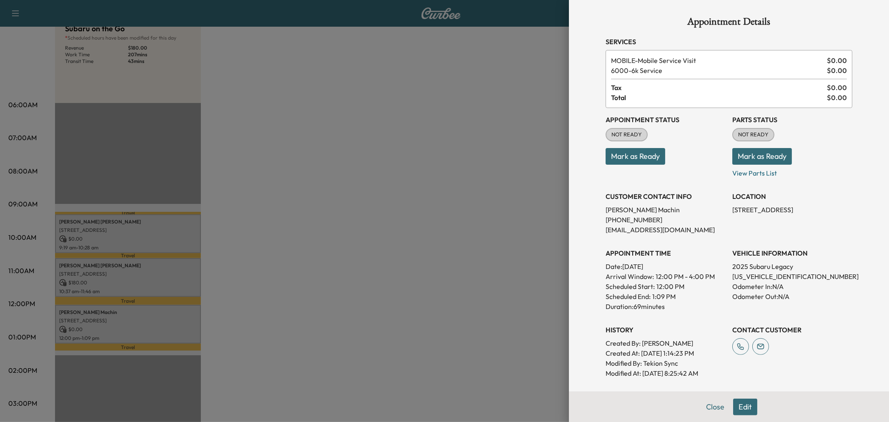
click at [296, 260] on div at bounding box center [444, 211] width 889 height 422
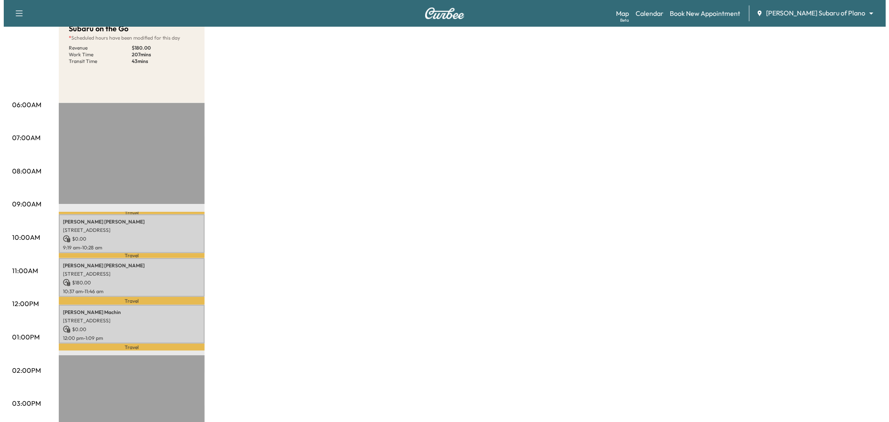
scroll to position [0, 0]
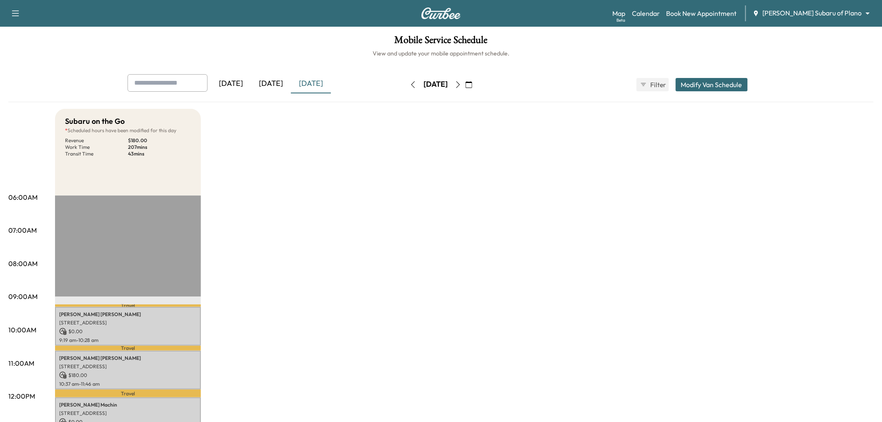
click at [703, 86] on button "Modify Van Schedule" at bounding box center [711, 84] width 72 height 13
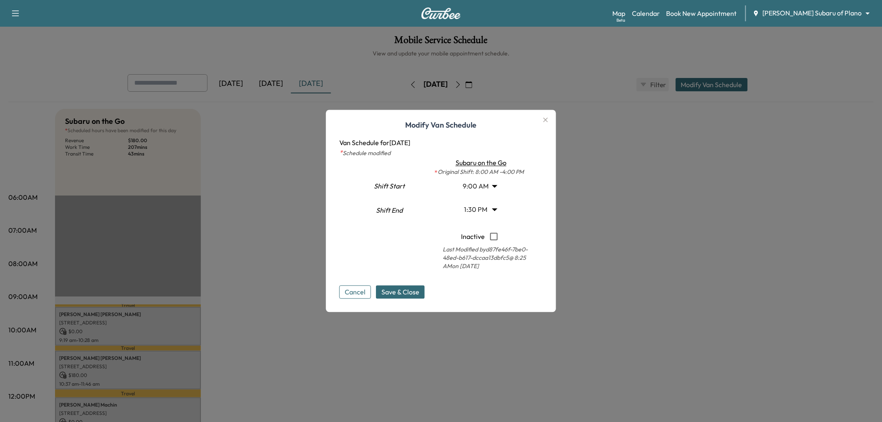
click at [482, 188] on body "Support Log Out Map Beta Calendar Book New Appointment Ewing Subaru of Plano **…" at bounding box center [441, 211] width 882 height 422
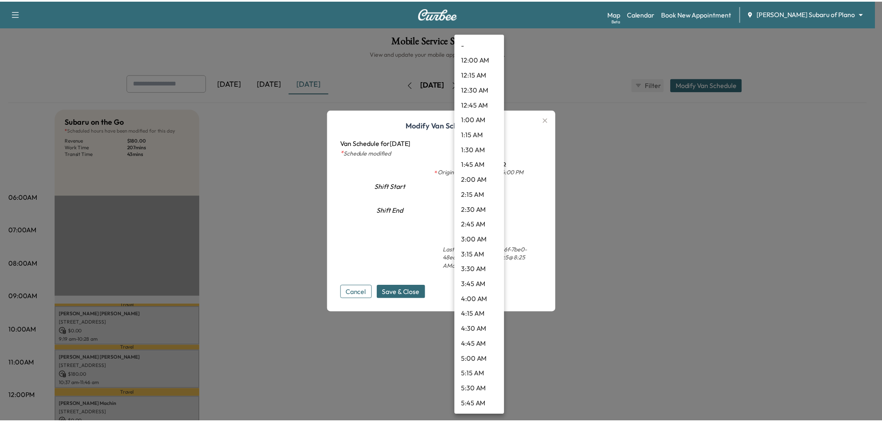
scroll to position [375, 0]
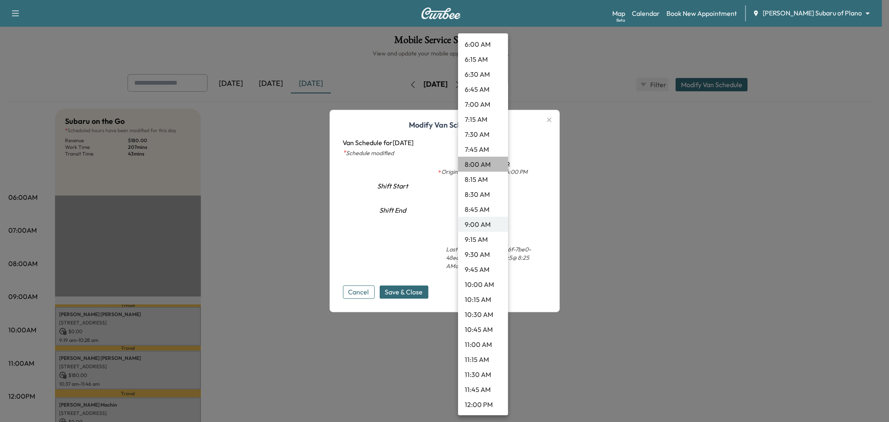
click at [485, 164] on li "8:00 AM" at bounding box center [483, 164] width 50 height 15
type input "*"
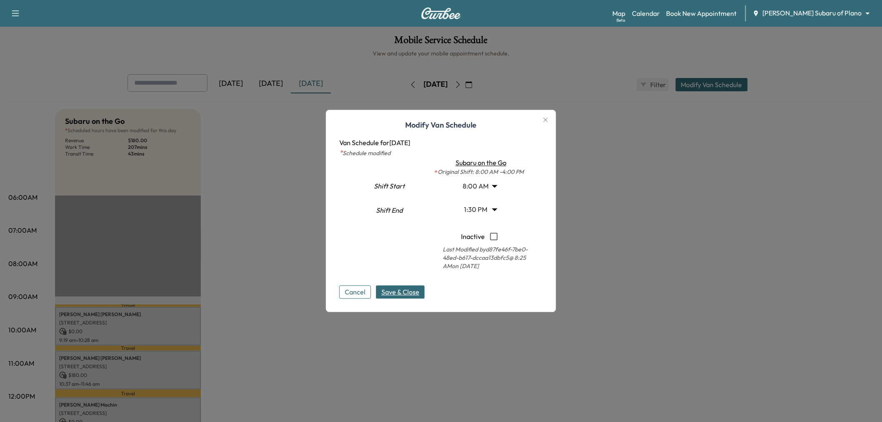
click at [397, 289] on span "Save & Close" at bounding box center [400, 292] width 38 height 10
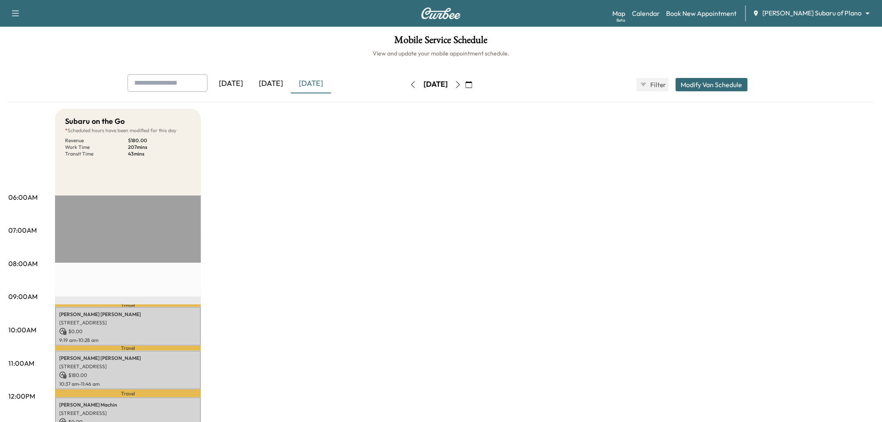
scroll to position [93, 0]
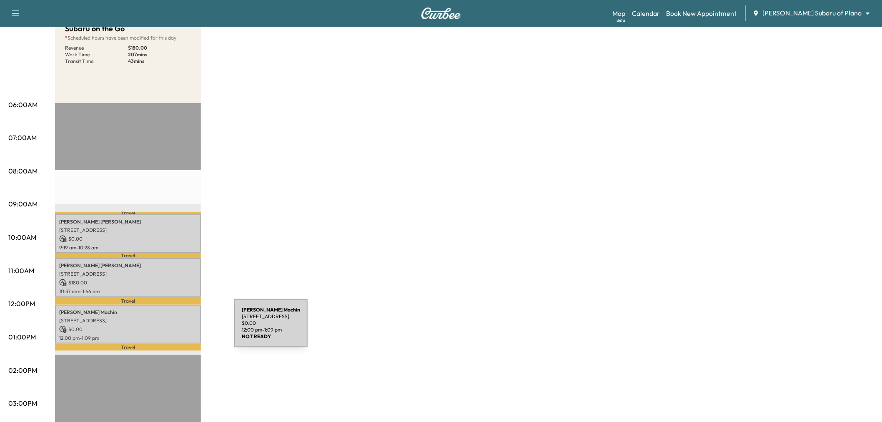
click at [172, 328] on p "$ 0.00" at bounding box center [128, 329] width 138 height 8
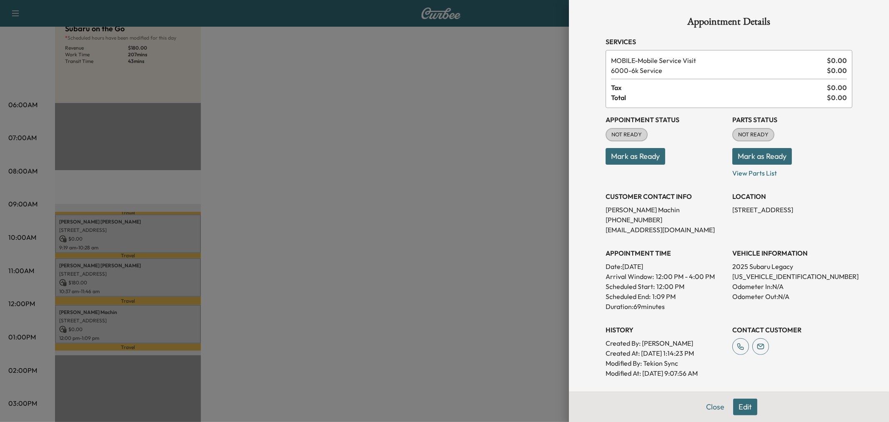
click at [740, 408] on button "Edit" at bounding box center [745, 406] width 24 height 17
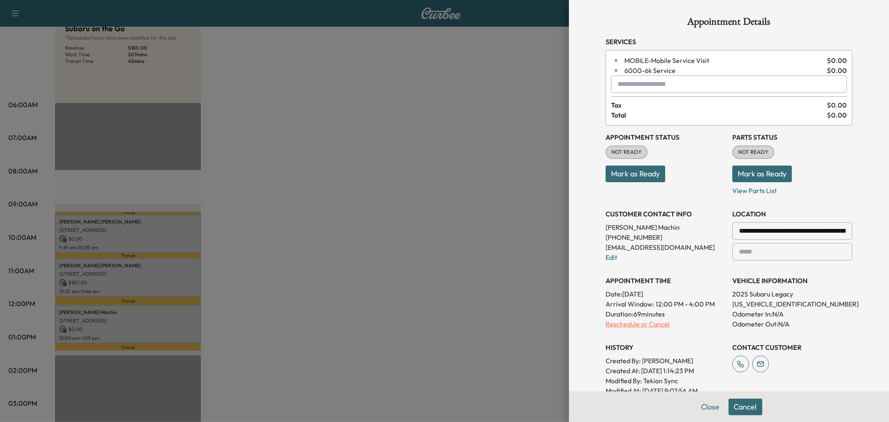
click at [638, 325] on p "Reschedule or Cancel" at bounding box center [665, 324] width 120 height 10
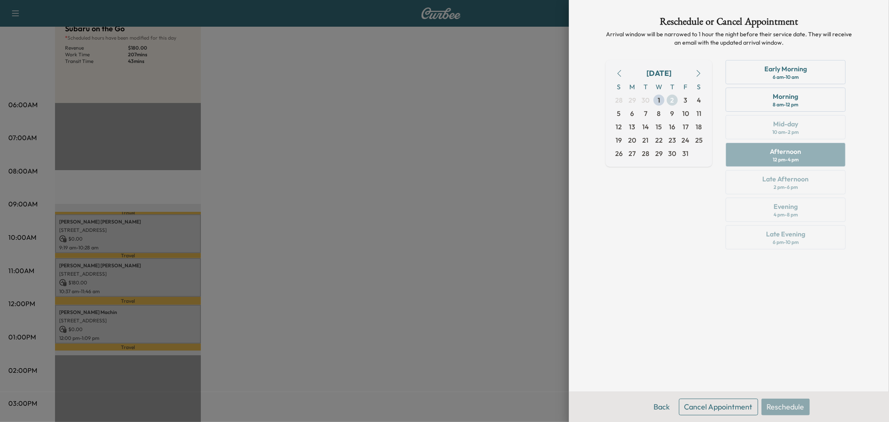
click at [674, 100] on span "2" at bounding box center [671, 99] width 13 height 13
click at [515, 202] on div at bounding box center [444, 211] width 889 height 422
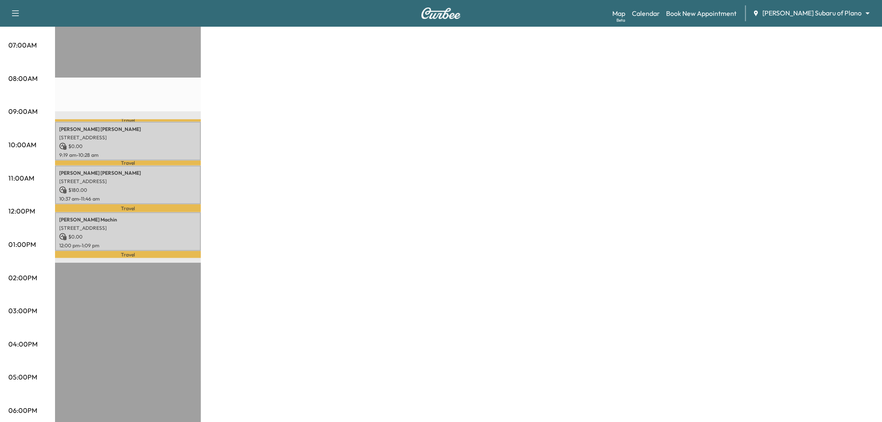
scroll to position [139, 0]
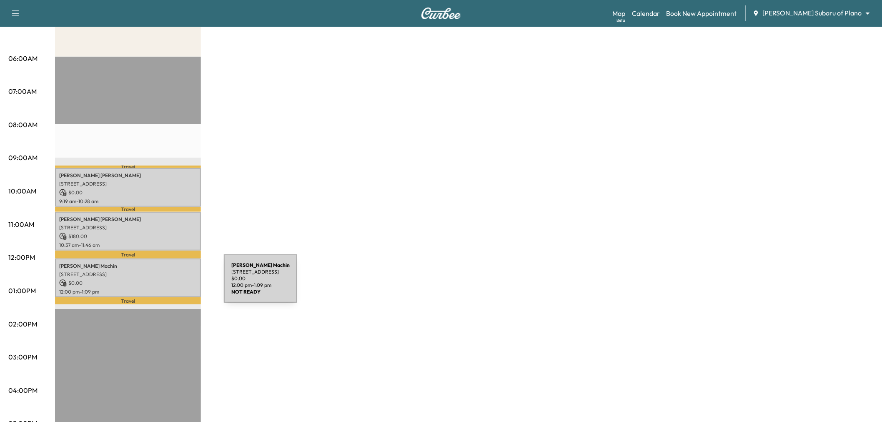
click at [161, 283] on p "$ 0.00" at bounding box center [128, 283] width 138 height 8
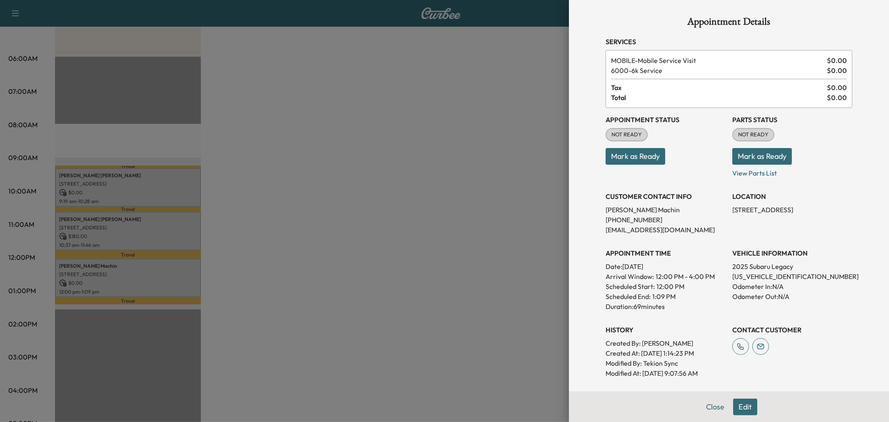
click at [738, 405] on button "Edit" at bounding box center [745, 406] width 24 height 17
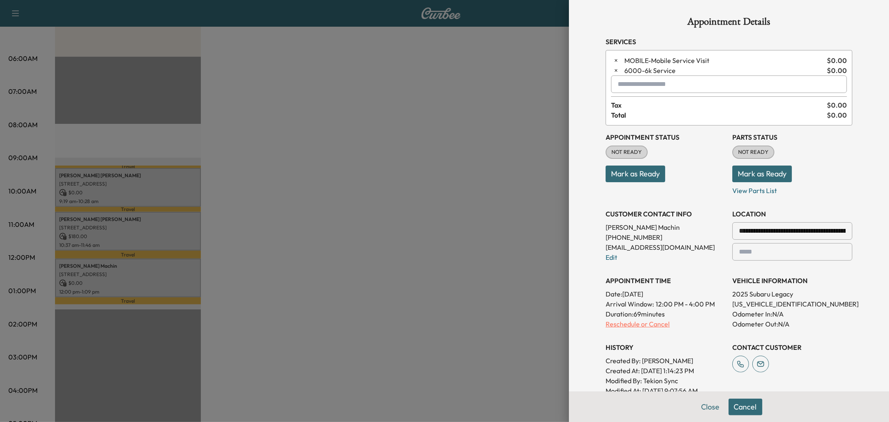
click at [625, 322] on p "Reschedule or Cancel" at bounding box center [665, 324] width 120 height 10
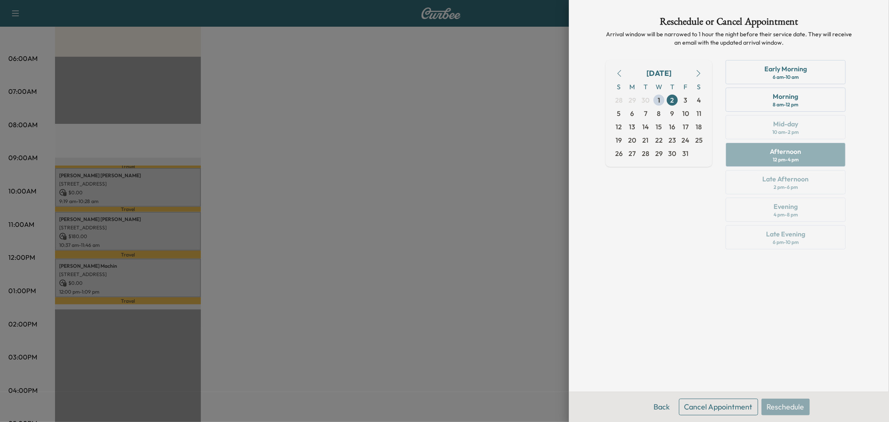
click at [774, 131] on div "Early Morning 6 am - 10 am Morning 8 am - 12 pm Mid-day 10 am - 2 pm Afternoon …" at bounding box center [785, 156] width 133 height 193
click at [457, 244] on div at bounding box center [444, 211] width 889 height 422
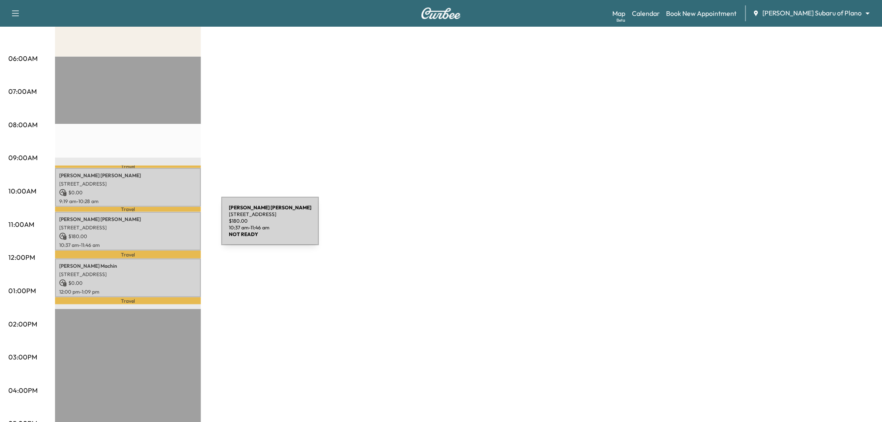
click at [157, 226] on p "4219 N CAPISTRANO DR, DALLAS, TX 75287, USA" at bounding box center [128, 227] width 138 height 7
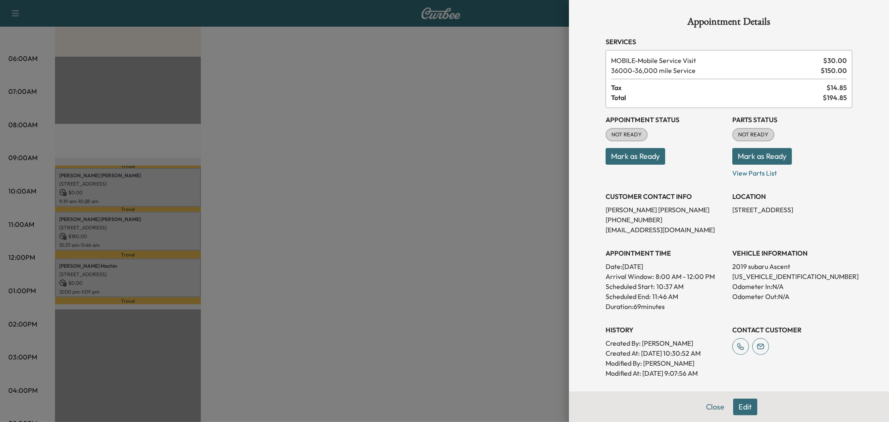
click at [157, 226] on div at bounding box center [444, 211] width 889 height 422
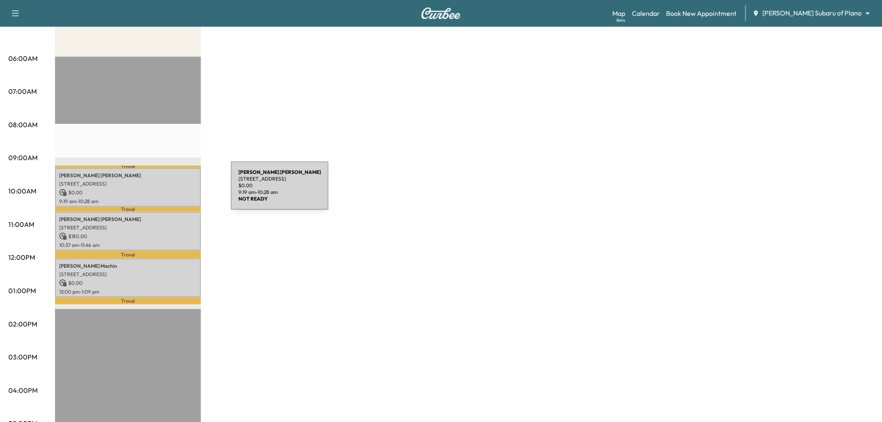
click at [168, 190] on p "$ 0.00" at bounding box center [128, 193] width 138 height 8
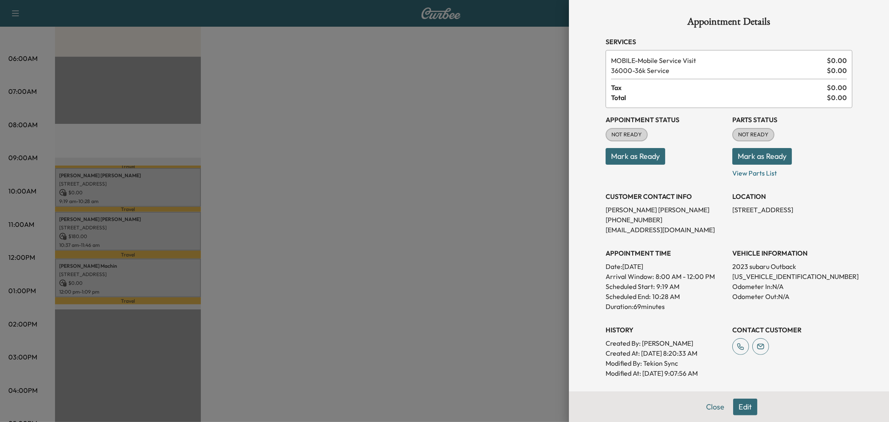
click at [168, 190] on div at bounding box center [444, 211] width 889 height 422
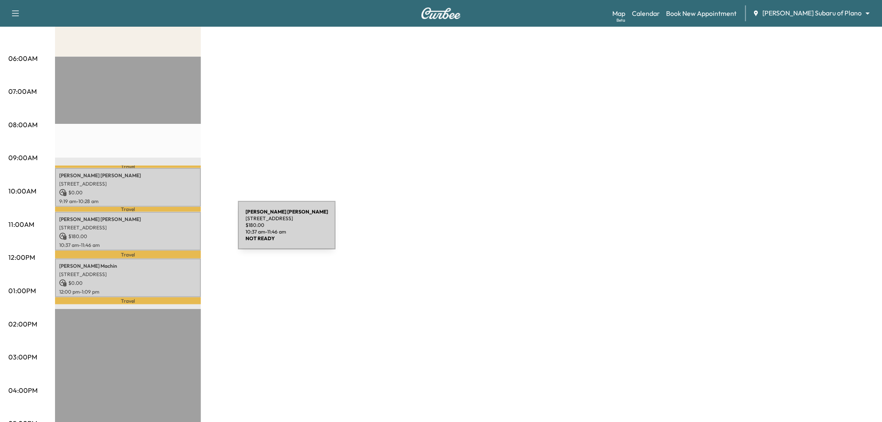
click at [175, 233] on p "$ 180.00" at bounding box center [128, 237] width 138 height 8
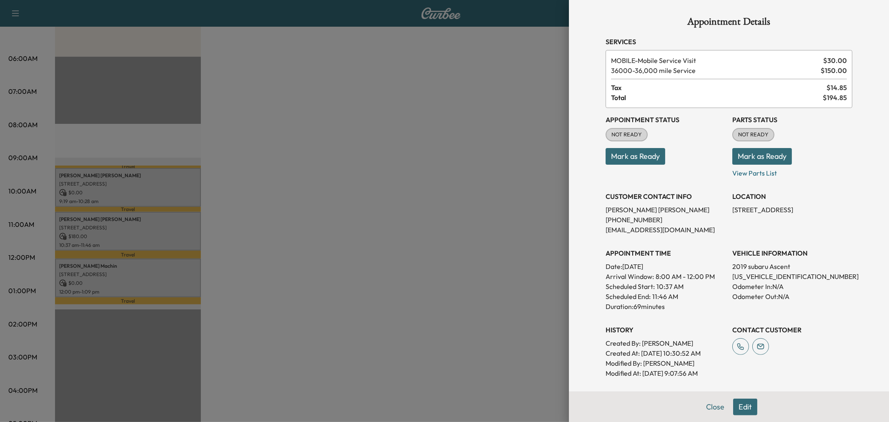
click at [175, 230] on div at bounding box center [444, 211] width 889 height 422
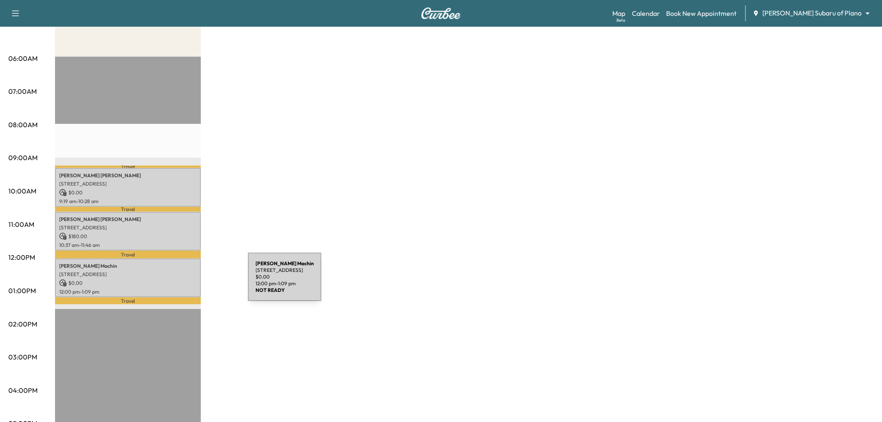
click at [185, 282] on p "$ 0.00" at bounding box center [128, 283] width 138 height 8
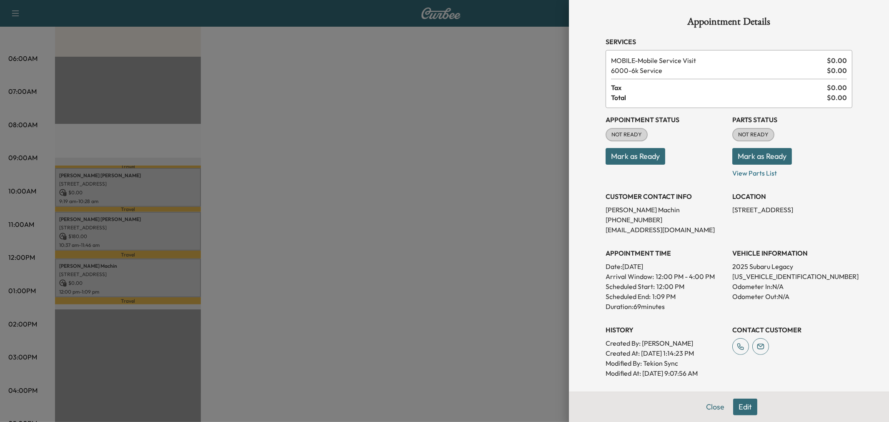
click at [185, 282] on div at bounding box center [444, 211] width 889 height 422
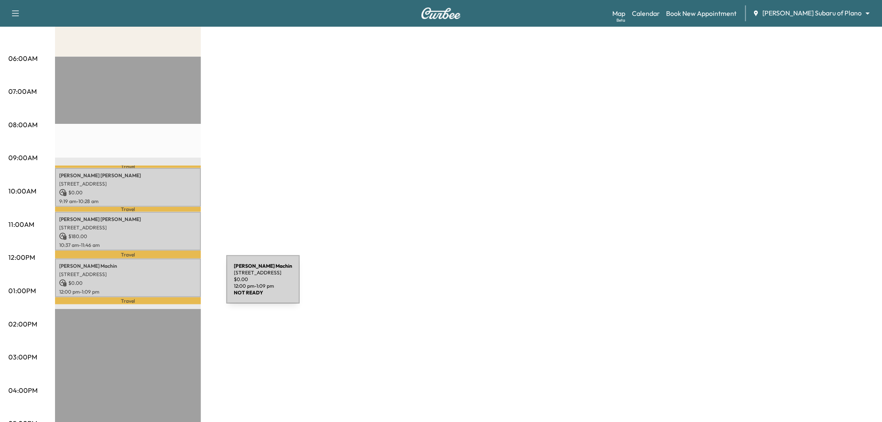
click at [164, 285] on div "Gale Machin 6042 Breakpoint Trail, Dallas, TX 75252, USA $ 0.00 12:00 pm - 1:09…" at bounding box center [128, 277] width 146 height 39
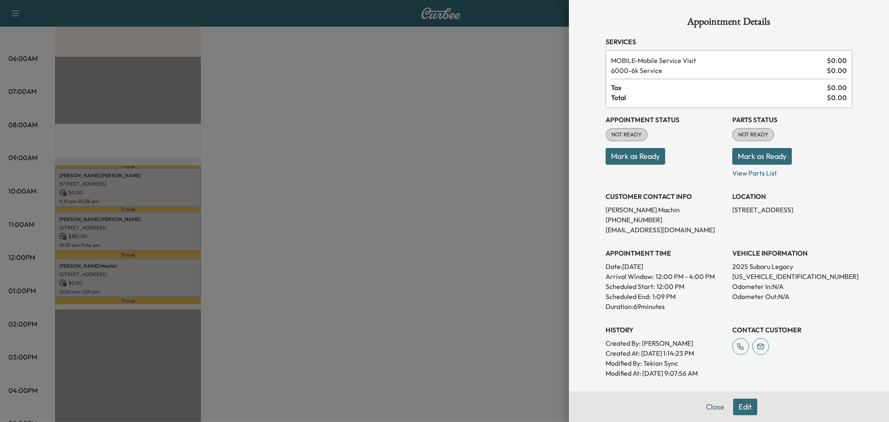
click at [159, 282] on div at bounding box center [444, 211] width 889 height 422
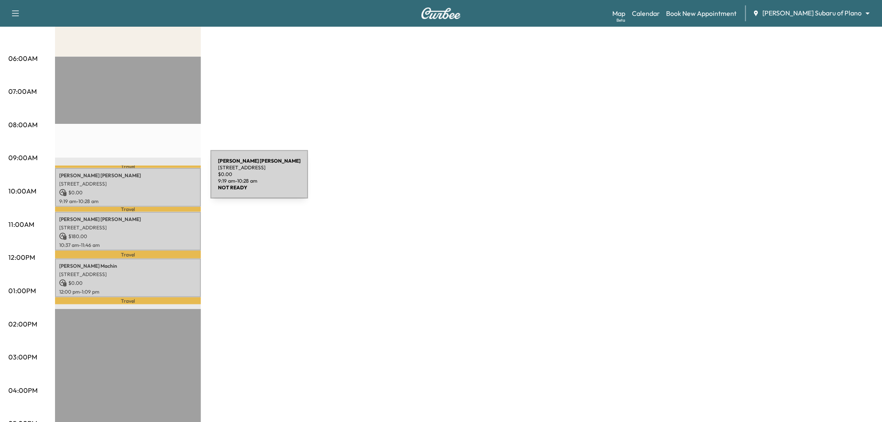
click at [148, 180] on p "2400 Dallas Pkwy, Plano, TX 75093, USA" at bounding box center [128, 183] width 138 height 7
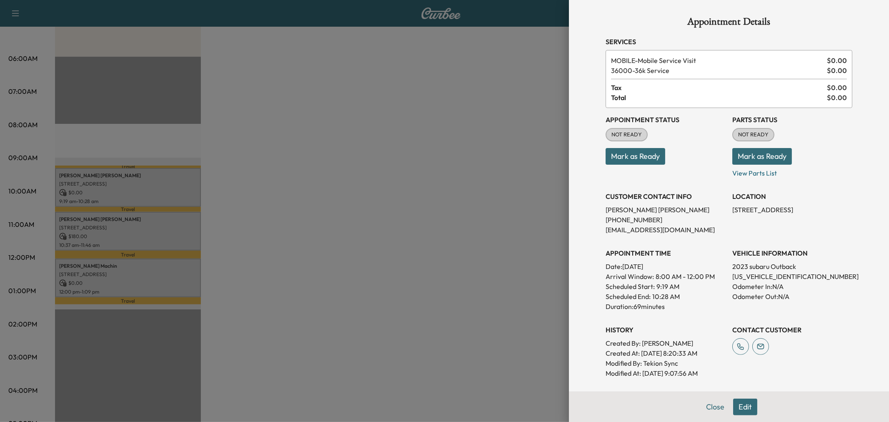
click at [740, 409] on button "Edit" at bounding box center [745, 406] width 24 height 17
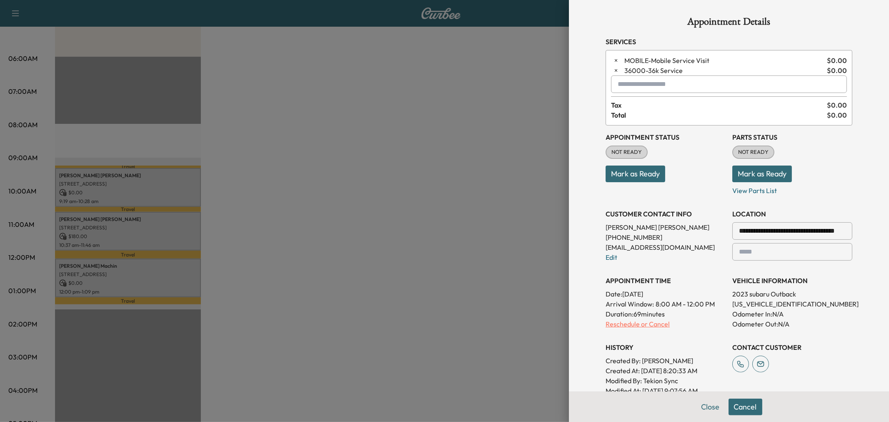
click at [644, 326] on p "Reschedule or Cancel" at bounding box center [665, 324] width 120 height 10
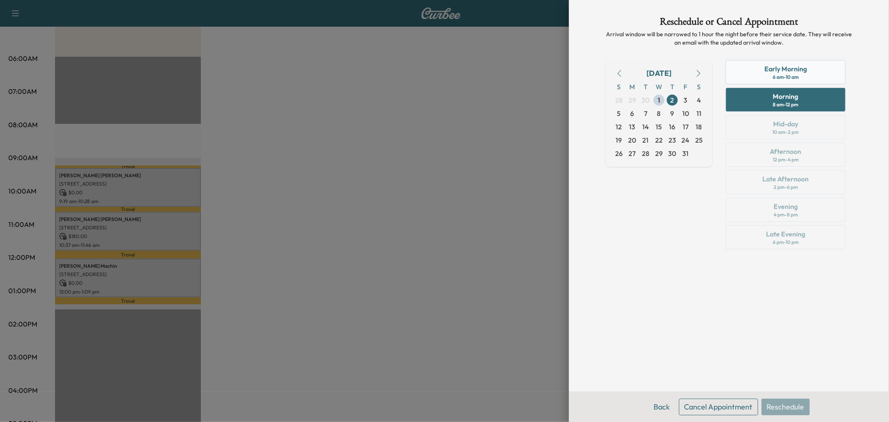
click at [789, 74] on div "6 am - 10 am" at bounding box center [786, 77] width 26 height 7
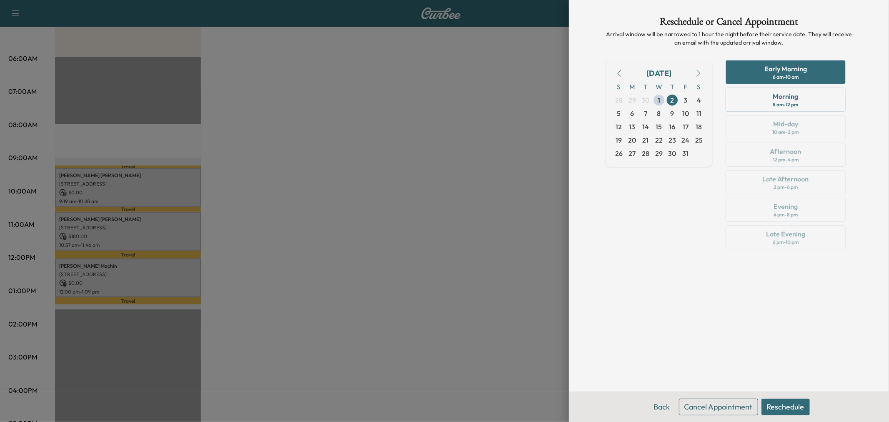
click at [780, 403] on button "Reschedule" at bounding box center [785, 406] width 48 height 17
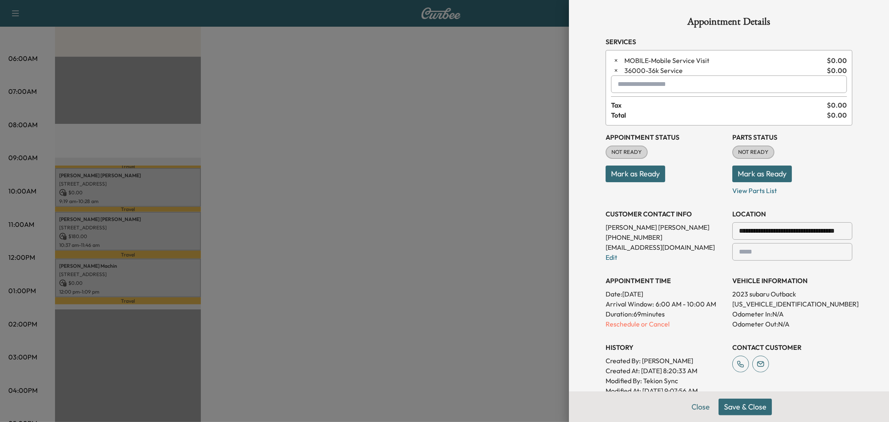
click at [739, 408] on button "Save & Close" at bounding box center [744, 406] width 53 height 17
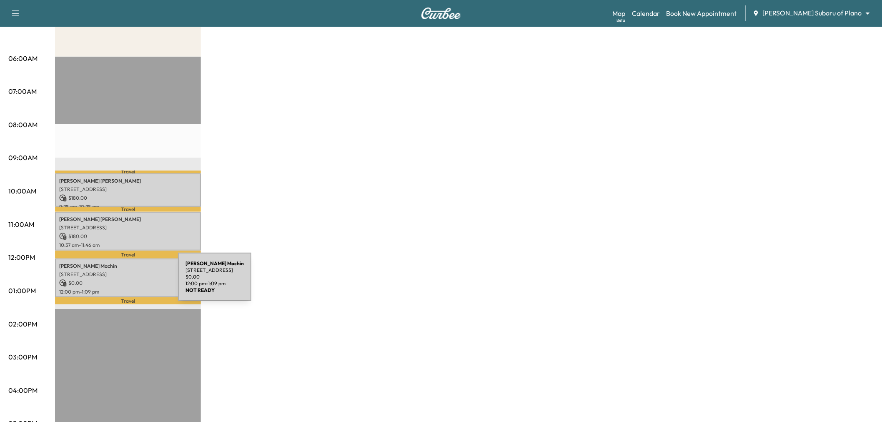
click at [115, 282] on p "$ 0.00" at bounding box center [128, 283] width 138 height 8
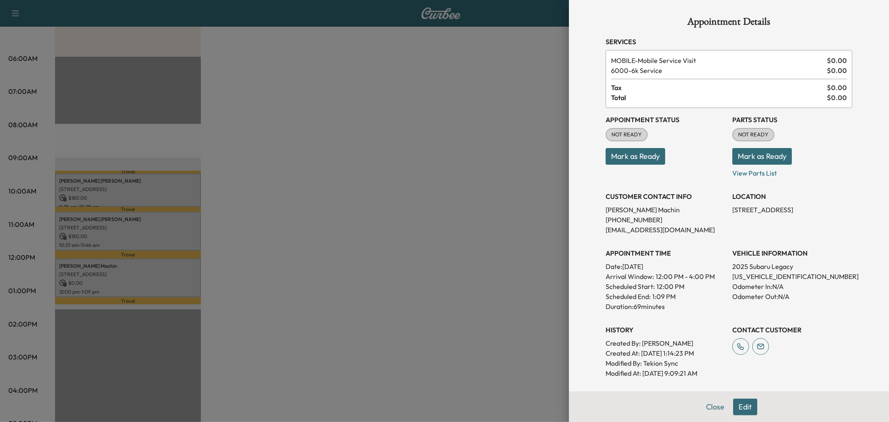
click at [739, 409] on button "Edit" at bounding box center [745, 406] width 24 height 17
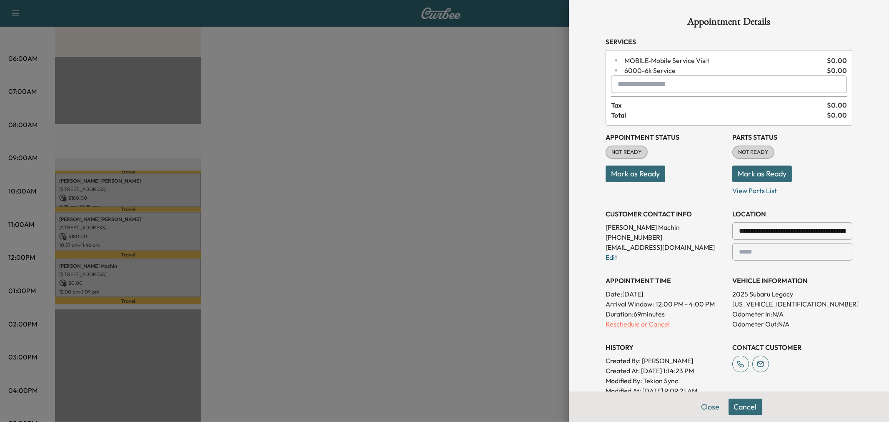
click at [625, 323] on p "Reschedule or Cancel" at bounding box center [665, 324] width 120 height 10
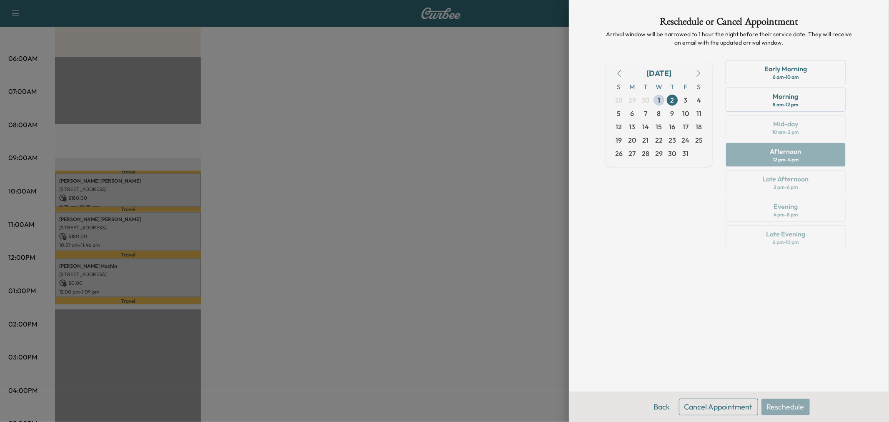
click at [786, 134] on div "Early Morning 6 am - 10 am Morning 8 am - 12 pm Mid-day 10 am - 2 pm Afternoon …" at bounding box center [785, 156] width 133 height 193
click at [464, 276] on div at bounding box center [444, 211] width 889 height 422
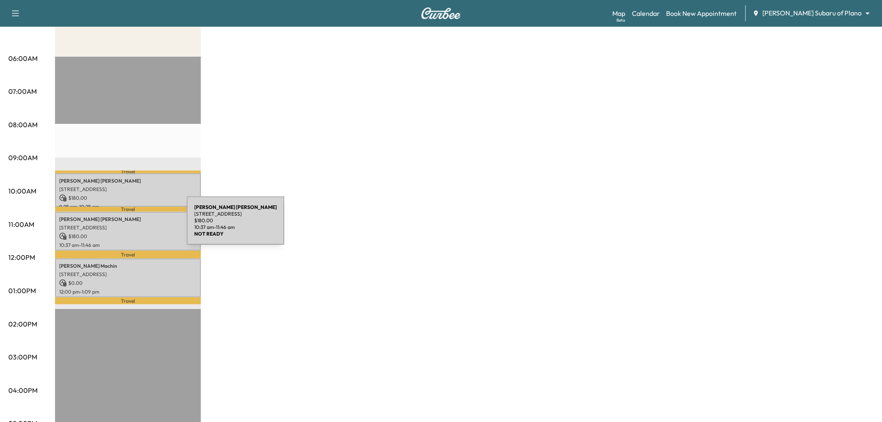
click at [124, 225] on p "4219 N CAPISTRANO DR, DALLAS, TX 75287, USA" at bounding box center [128, 227] width 138 height 7
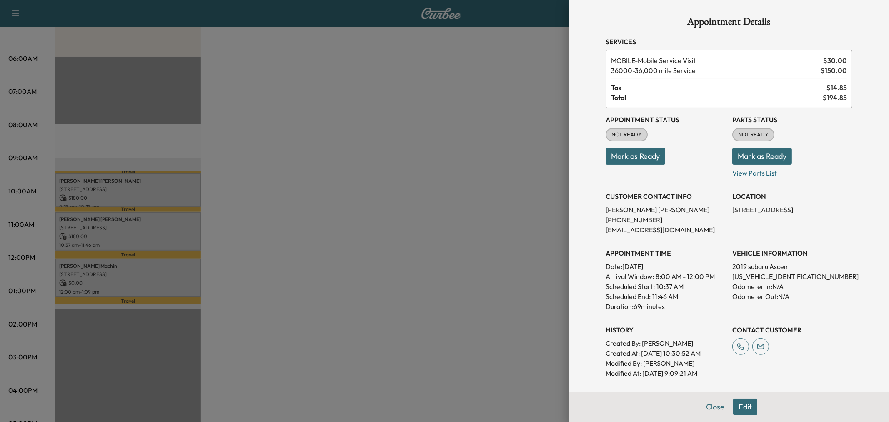
click at [135, 230] on div at bounding box center [444, 211] width 889 height 422
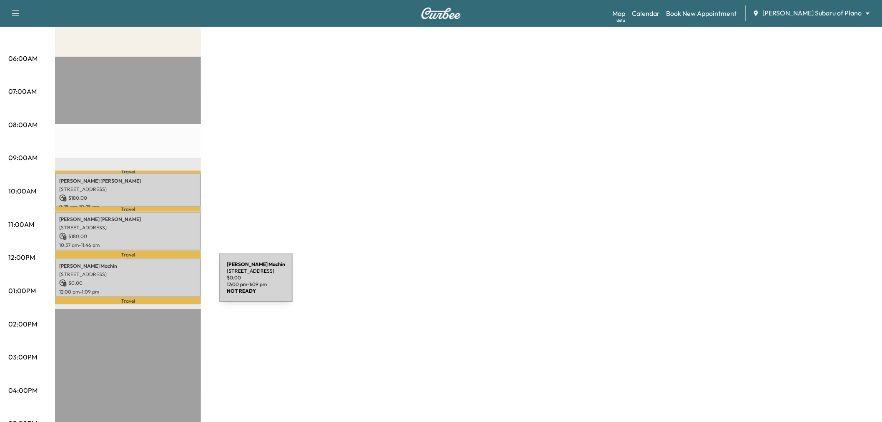
click at [157, 283] on p "$ 0.00" at bounding box center [128, 283] width 138 height 8
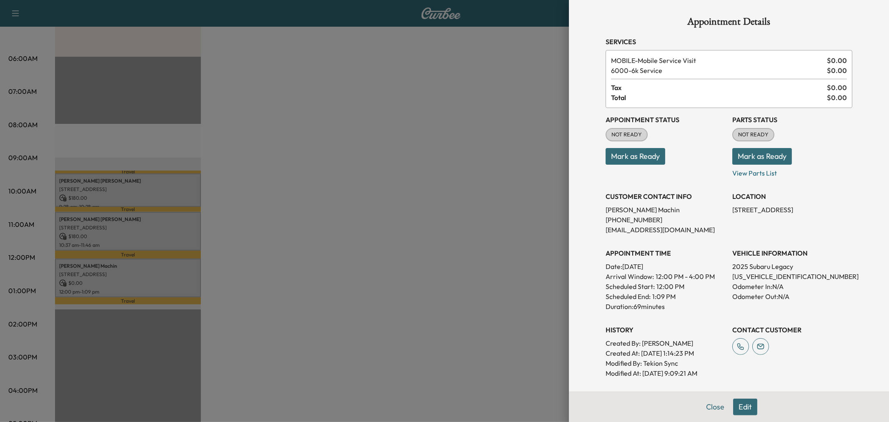
click at [740, 403] on button "Edit" at bounding box center [745, 406] width 24 height 17
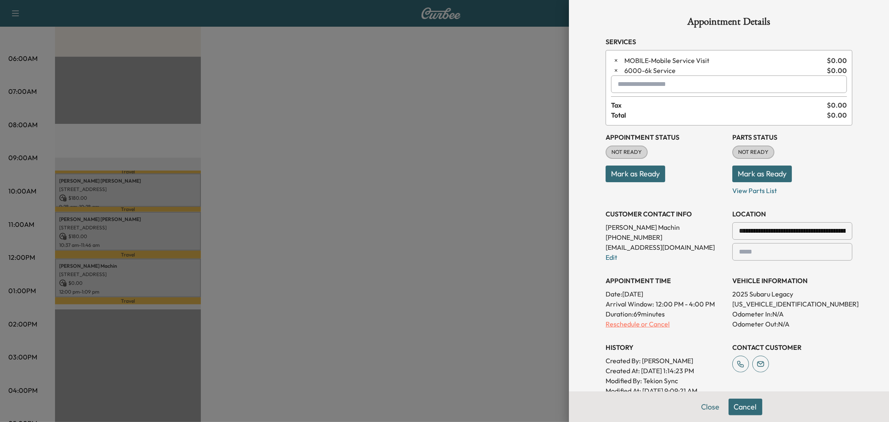
click at [643, 324] on p "Reschedule or Cancel" at bounding box center [665, 324] width 120 height 10
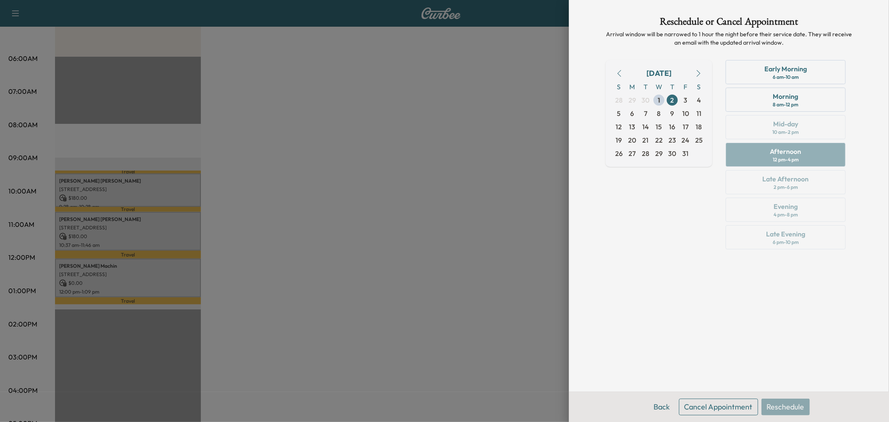
click at [453, 249] on div at bounding box center [444, 211] width 889 height 422
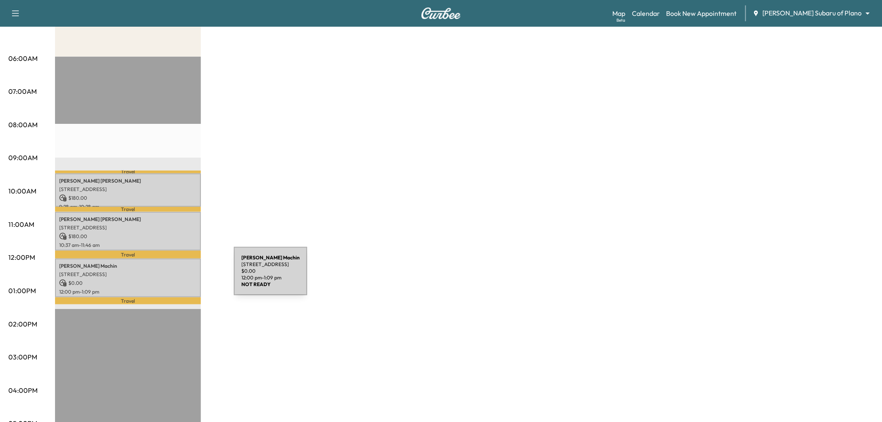
click at [171, 279] on p "$ 0.00" at bounding box center [128, 283] width 138 height 8
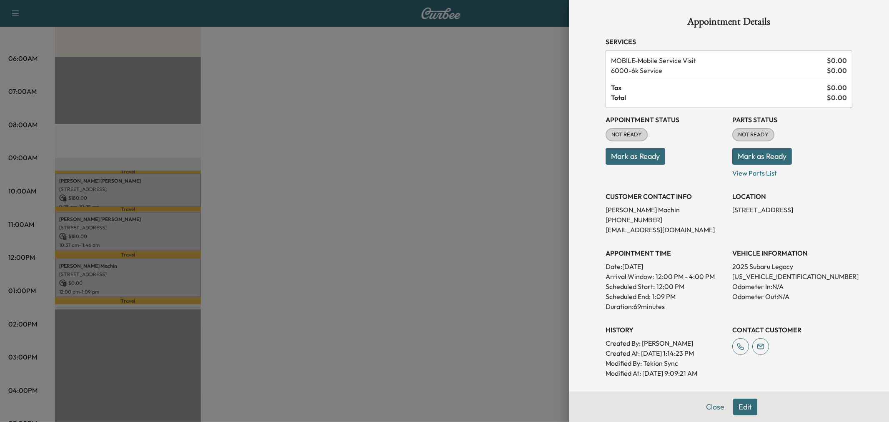
click at [738, 404] on button "Edit" at bounding box center [745, 406] width 24 height 17
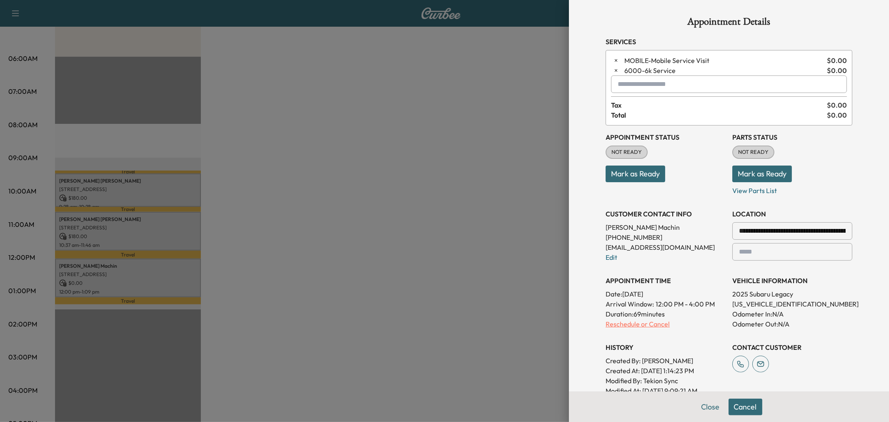
click at [635, 323] on p "Reschedule or Cancel" at bounding box center [665, 324] width 120 height 10
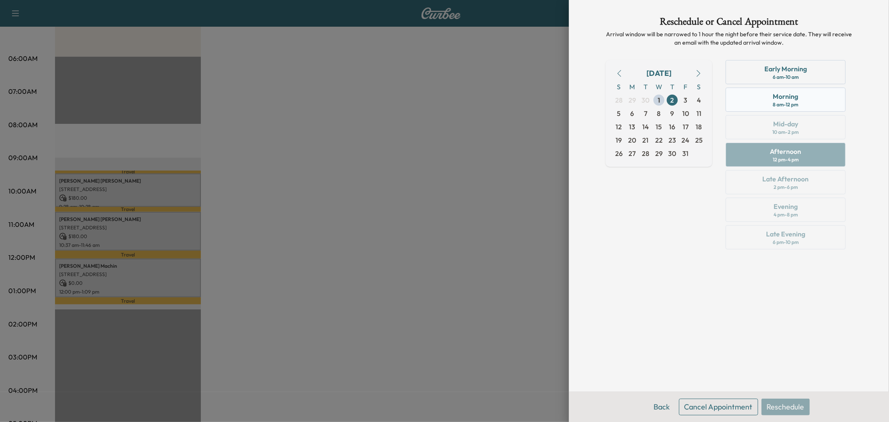
click at [770, 103] on div "Morning 8 am - 12 pm" at bounding box center [785, 100] width 120 height 24
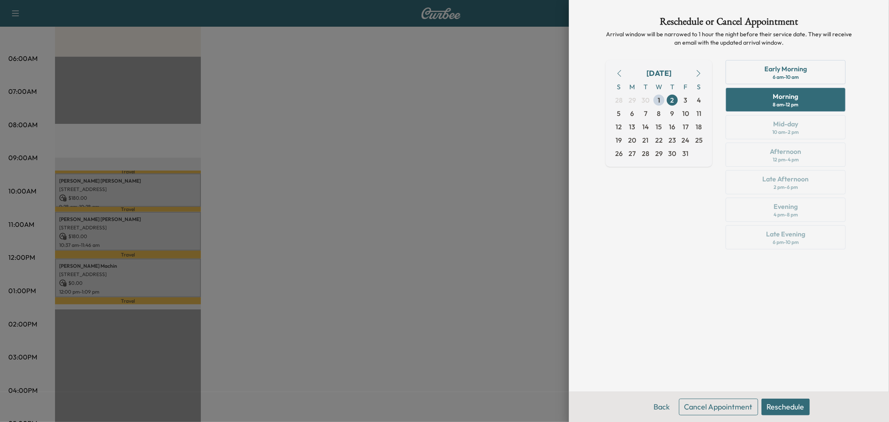
click at [780, 408] on button "Reschedule" at bounding box center [785, 406] width 48 height 17
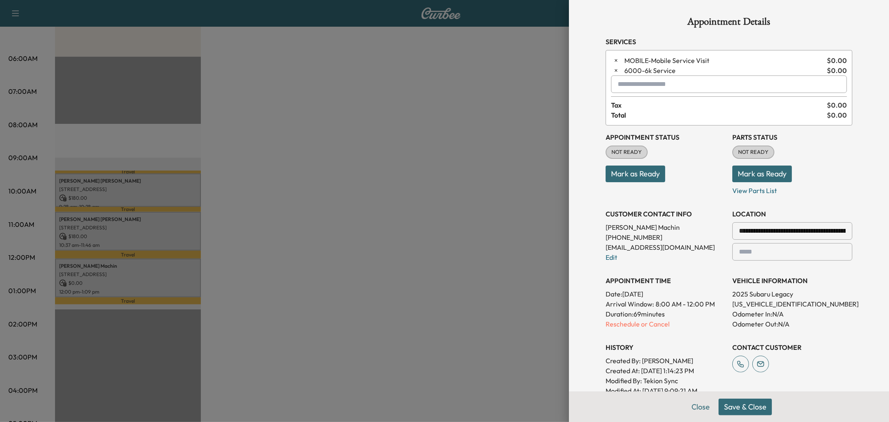
click at [731, 407] on button "Save & Close" at bounding box center [744, 406] width 53 height 17
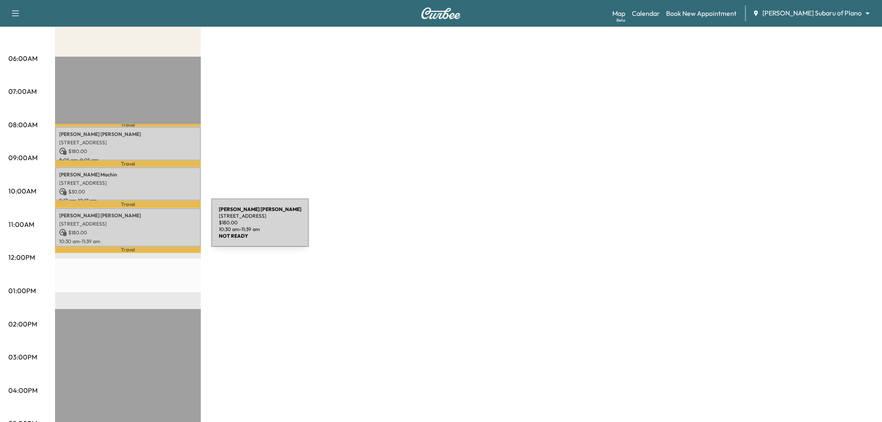
click at [149, 229] on p "$ 180.00" at bounding box center [128, 233] width 138 height 8
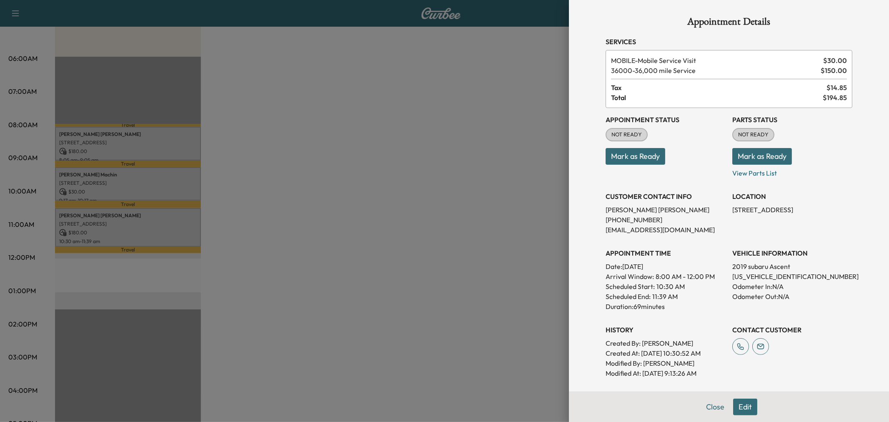
click at [749, 407] on button "Edit" at bounding box center [745, 406] width 24 height 17
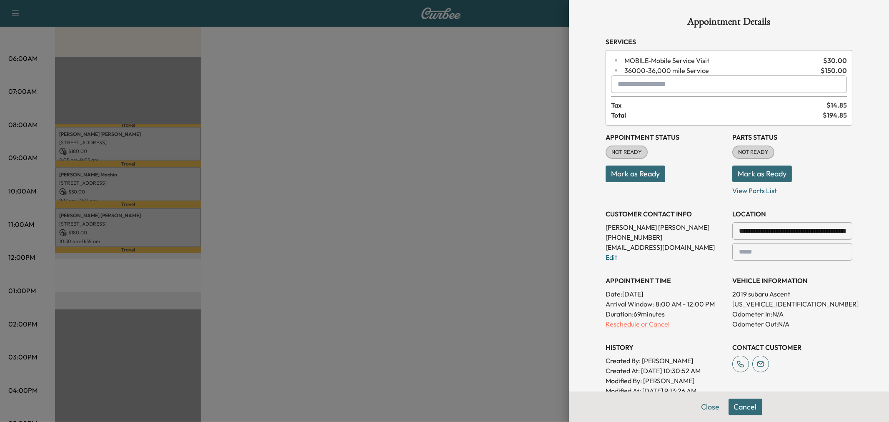
click at [622, 320] on p "Reschedule or Cancel" at bounding box center [665, 324] width 120 height 10
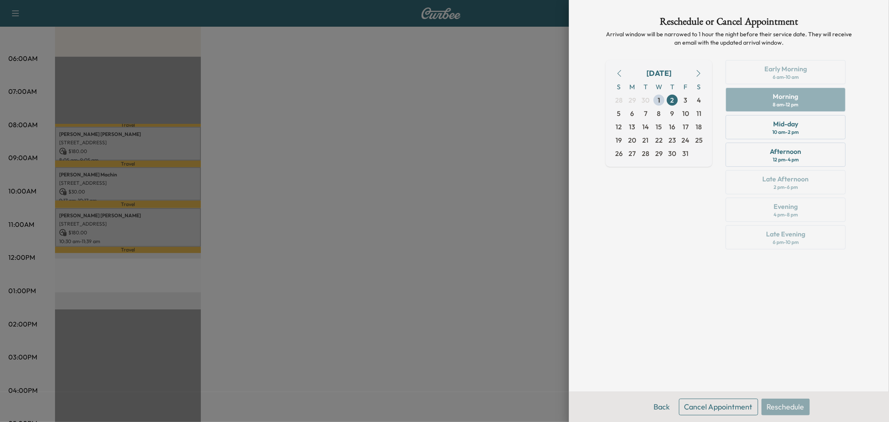
click at [120, 178] on div at bounding box center [444, 211] width 889 height 422
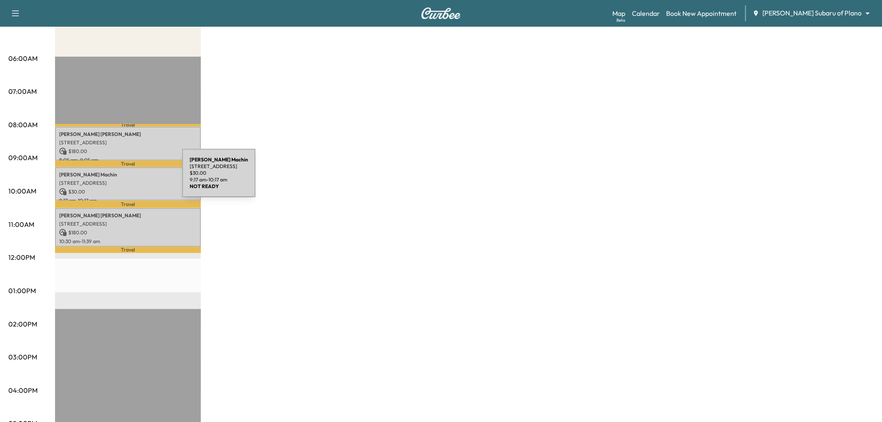
click at [120, 180] on p "6042 Breakpoint Trail, Dallas, TX 75252, USA" at bounding box center [128, 183] width 138 height 7
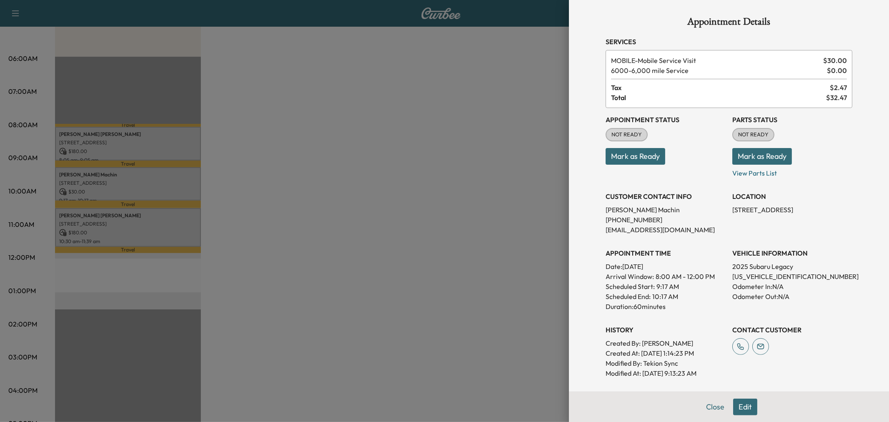
click at [738, 409] on button "Edit" at bounding box center [745, 406] width 24 height 17
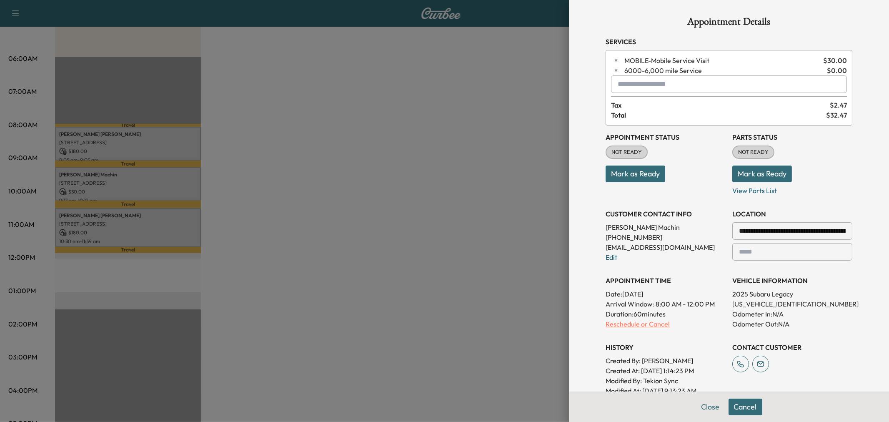
click at [627, 322] on p "Reschedule or Cancel" at bounding box center [665, 324] width 120 height 10
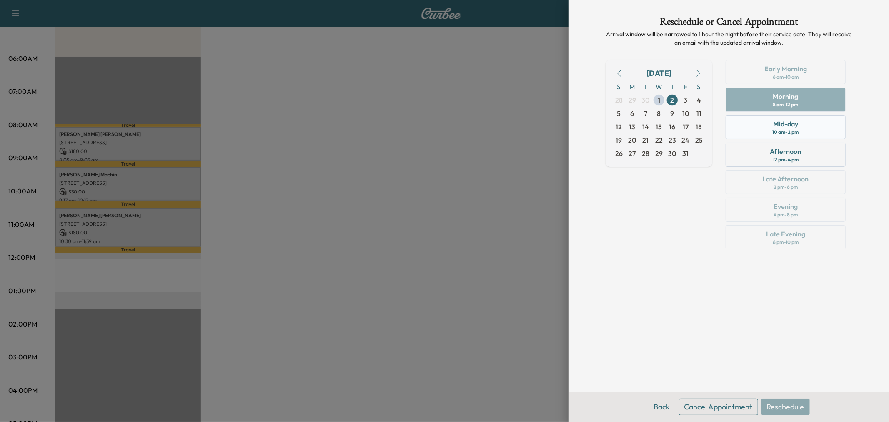
click at [772, 123] on div "Mid-day 10 am - 2 pm" at bounding box center [785, 127] width 120 height 24
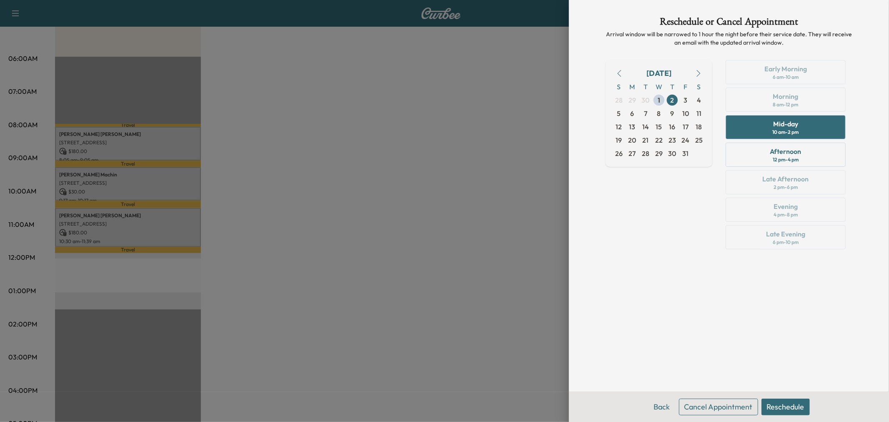
click at [784, 405] on button "Reschedule" at bounding box center [785, 406] width 48 height 17
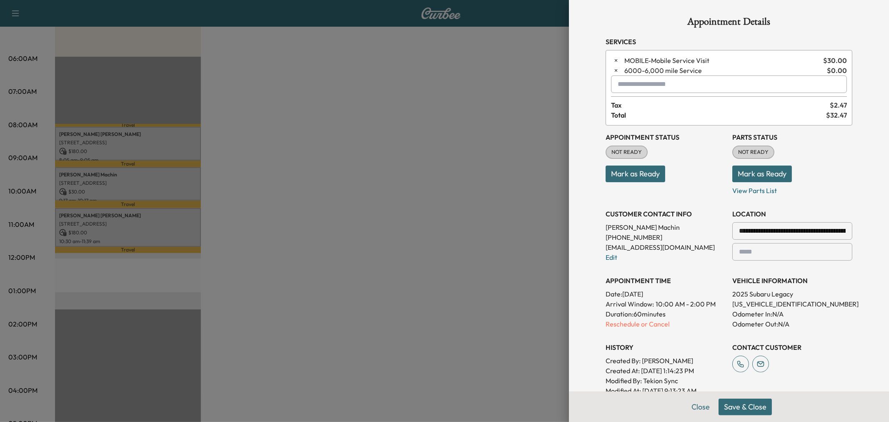
click at [728, 403] on button "Save & Close" at bounding box center [744, 406] width 53 height 17
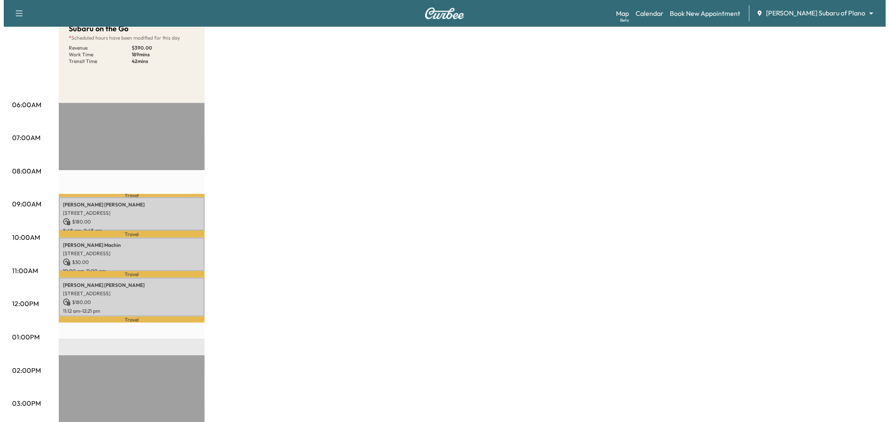
scroll to position [46, 0]
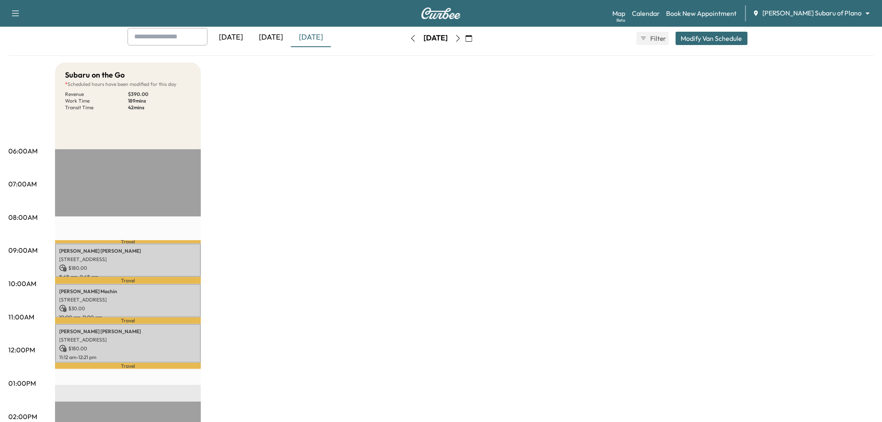
click at [711, 41] on button "Modify Van Schedule" at bounding box center [711, 38] width 72 height 13
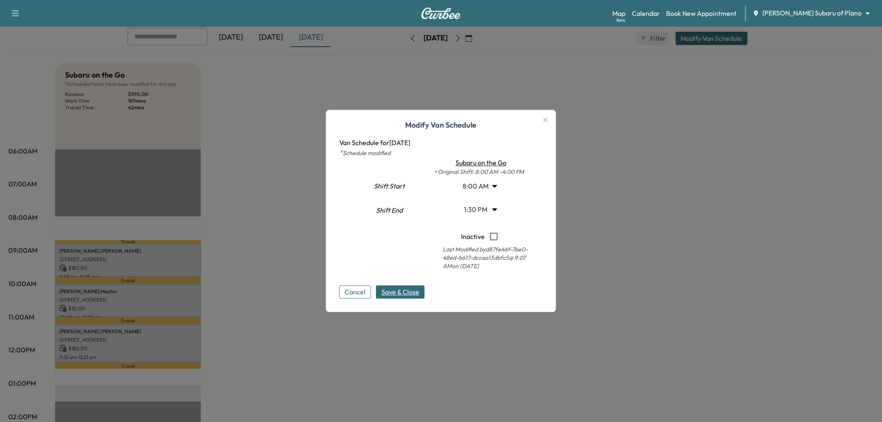
click at [478, 208] on body "Support Log Out Map Beta Calendar Book New Appointment Ewing Subaru of Plano **…" at bounding box center [441, 165] width 882 height 422
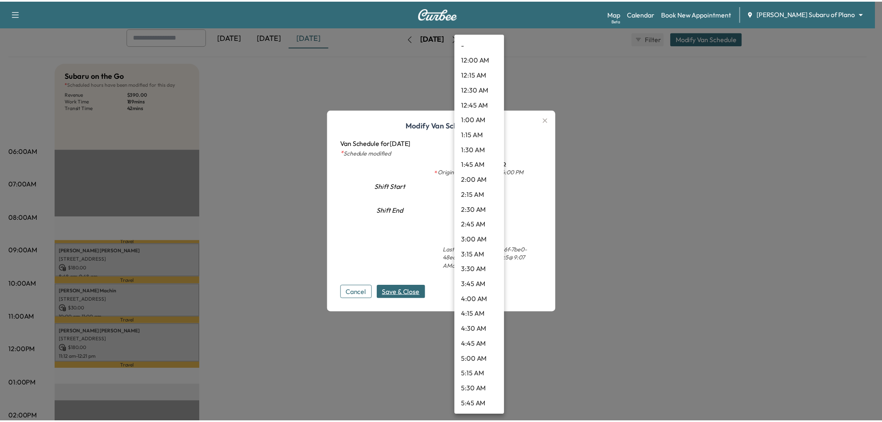
scroll to position [645, 0]
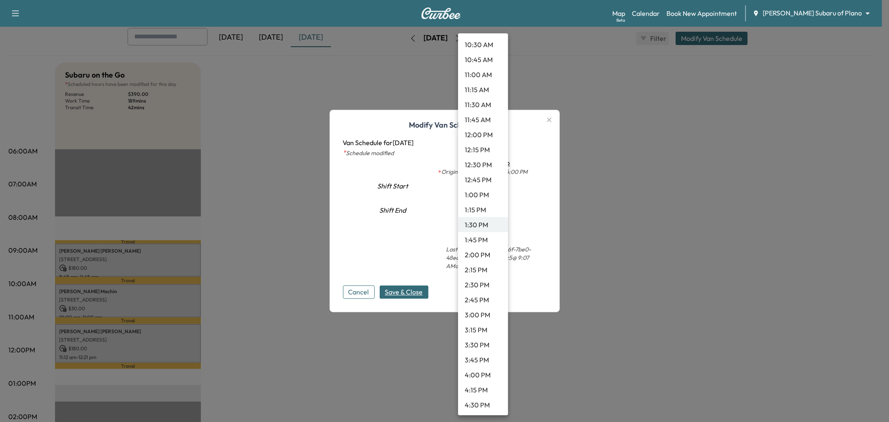
click at [475, 145] on li "12:15 PM" at bounding box center [483, 149] width 50 height 15
type input "*****"
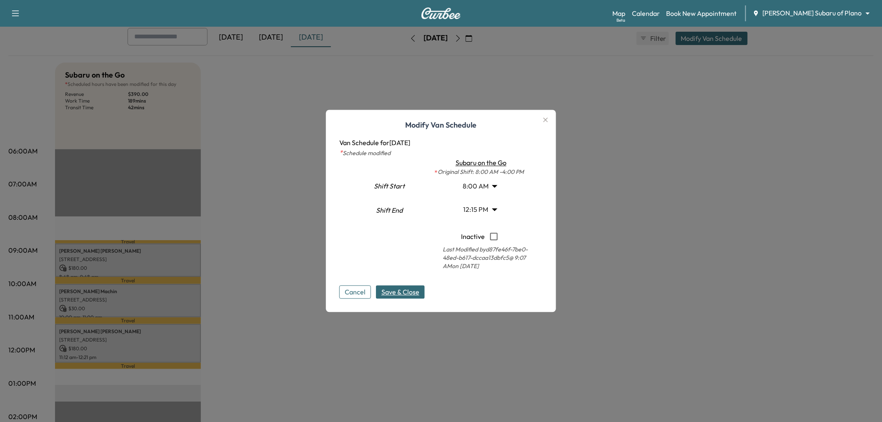
click at [417, 290] on span "Save & Close" at bounding box center [400, 292] width 38 height 10
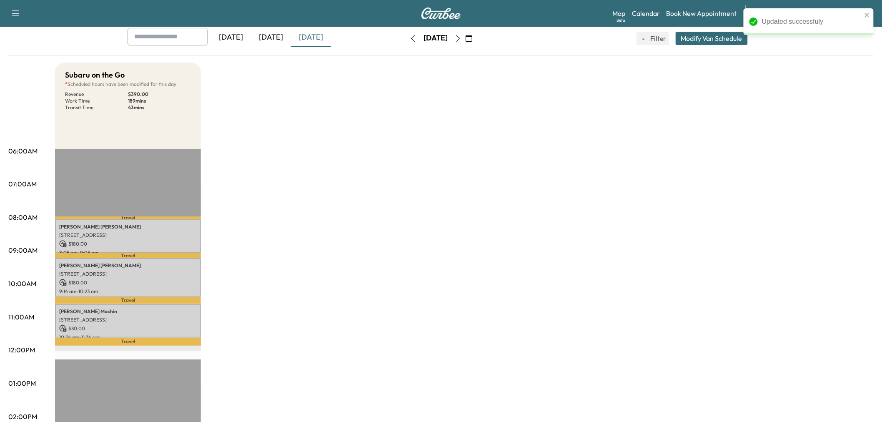
click at [412, 251] on div "Subaru on the Go * Scheduled hours have been modified for this day Revenue $ 39…" at bounding box center [464, 375] width 818 height 625
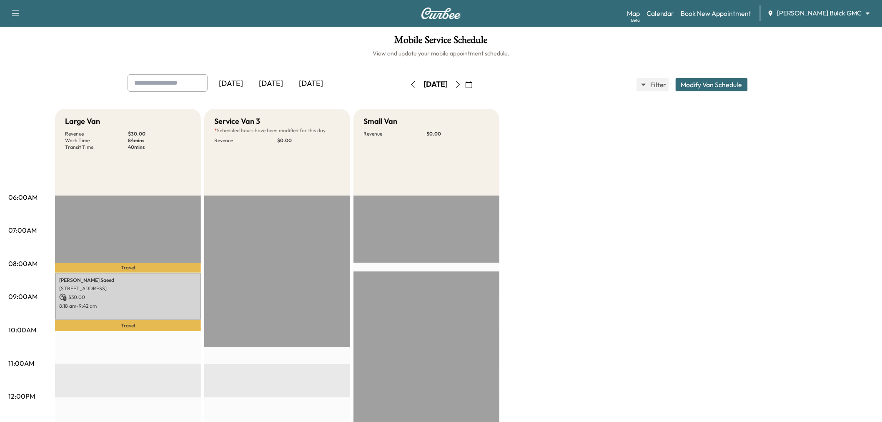
click at [275, 84] on div "[DATE]" at bounding box center [271, 83] width 40 height 19
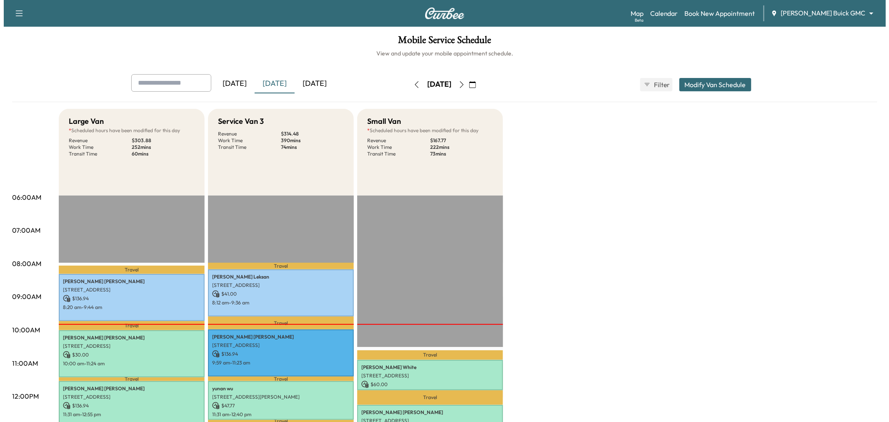
scroll to position [93, 0]
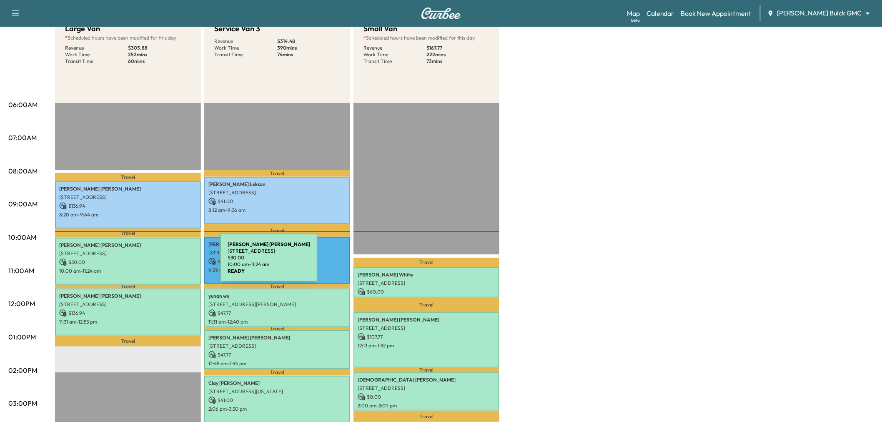
click at [158, 263] on p "$ 30.00" at bounding box center [128, 262] width 138 height 8
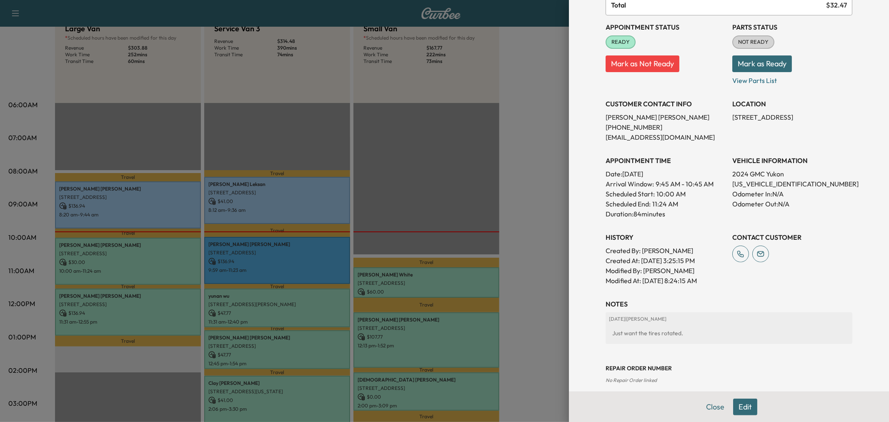
click at [293, 127] on div at bounding box center [444, 211] width 889 height 422
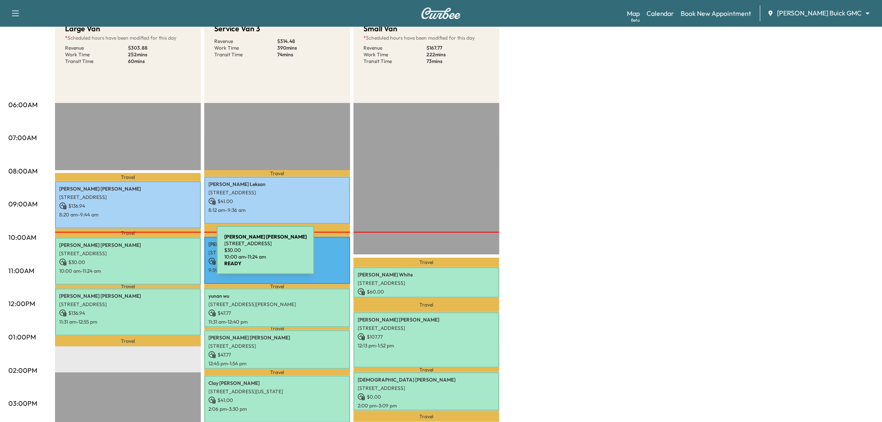
click at [154, 255] on div "[PERSON_NAME] [STREET_ADDRESS] $ 30.00 10:00 am - 11:24 am" at bounding box center [128, 261] width 146 height 47
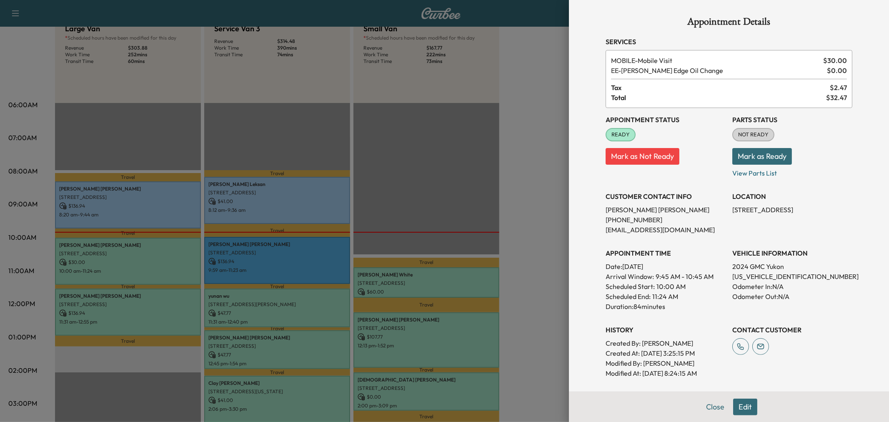
click at [758, 276] on p "[US_VEHICLE_IDENTIFICATION_NUMBER]" at bounding box center [792, 276] width 120 height 10
click at [760, 276] on p "[US_VEHICLE_IDENTIFICATION_NUMBER]" at bounding box center [792, 276] width 120 height 10
copy p "[US_VEHICLE_IDENTIFICATION_NUMBER]"
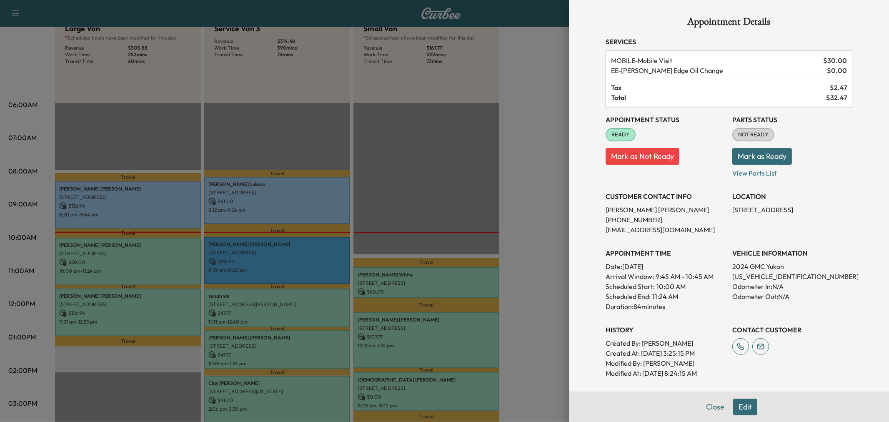
click at [514, 173] on div at bounding box center [444, 211] width 889 height 422
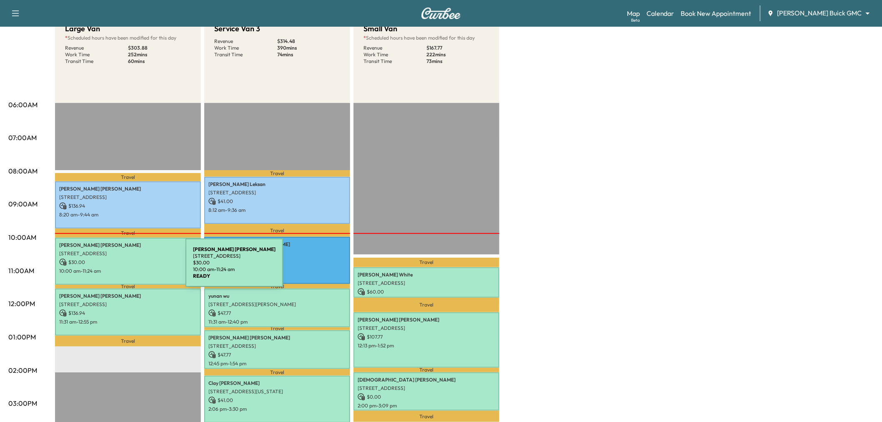
click at [123, 268] on p "10:00 am - 11:24 am" at bounding box center [128, 271] width 138 height 7
